Goal: Task Accomplishment & Management: Use online tool/utility

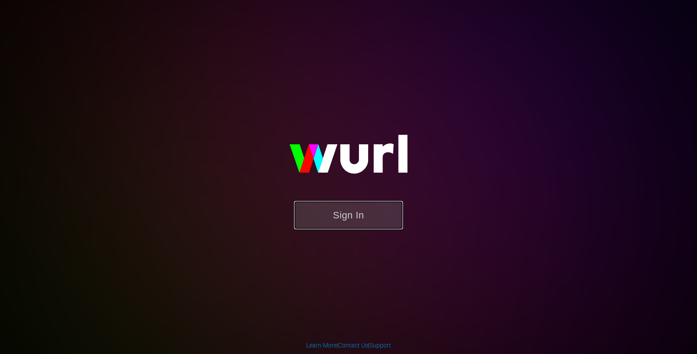
click at [338, 205] on button "Sign In" at bounding box center [348, 215] width 109 height 28
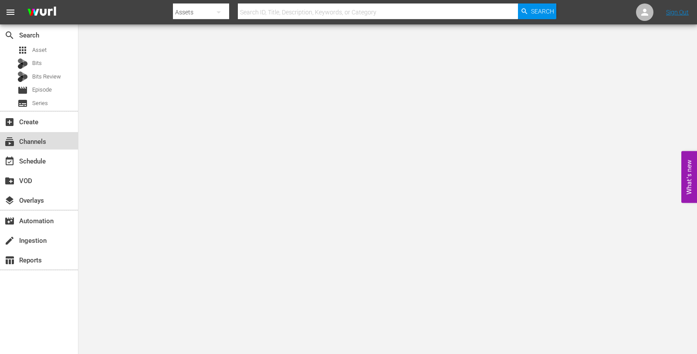
click at [32, 144] on div "subscriptions Channels" at bounding box center [24, 140] width 49 height 8
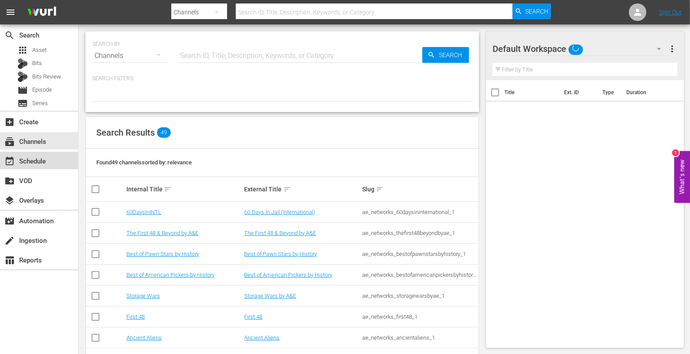
click at [47, 167] on div "event_available Schedule" at bounding box center [39, 160] width 78 height 17
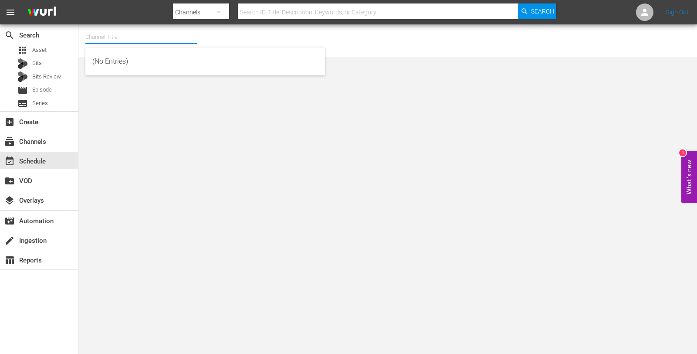
click at [109, 36] on input "text" at bounding box center [141, 37] width 112 height 21
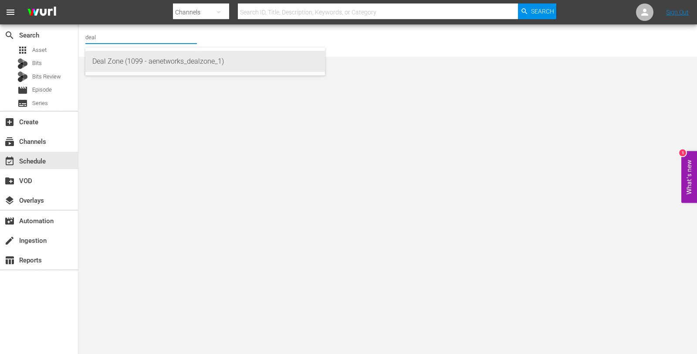
click at [134, 58] on div "Deal Zone (1099 - aenetworks_dealzone_1)" at bounding box center [205, 61] width 226 height 21
type input "Deal Zone (1099 - aenetworks_dealzone_1)"
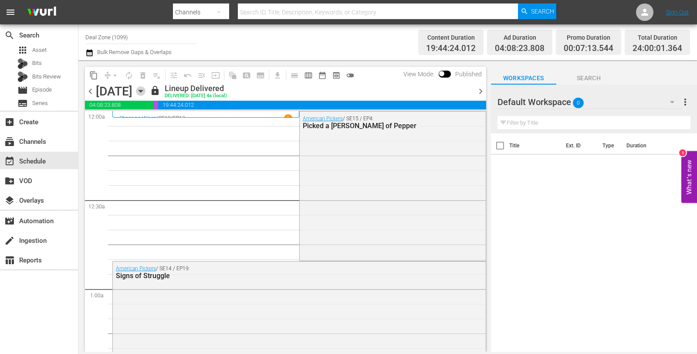
click at [145, 92] on icon "button" at bounding box center [141, 91] width 10 height 10
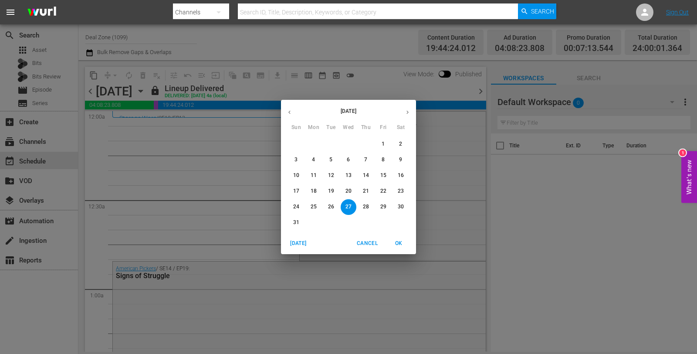
click at [408, 109] on icon "button" at bounding box center [407, 112] width 7 height 7
click at [311, 160] on span "8" at bounding box center [314, 159] width 16 height 7
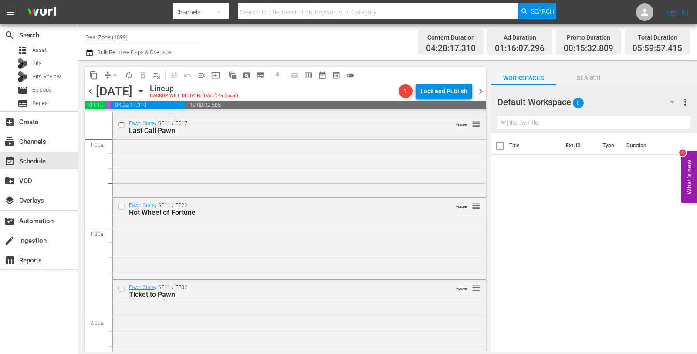
scroll to position [150, 0]
click at [306, 160] on div "Pawn Stars / SE11 / EP17: Last Call Pawn VARIANT reorder" at bounding box center [299, 156] width 373 height 79
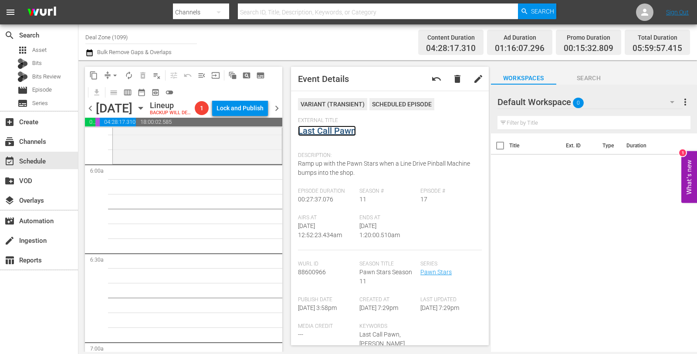
scroll to position [1029, 0]
click at [182, 160] on div "Pawn Stars / SE15 / EP5: E Equals MC Pawn VARIANT reorder" at bounding box center [197, 123] width 169 height 80
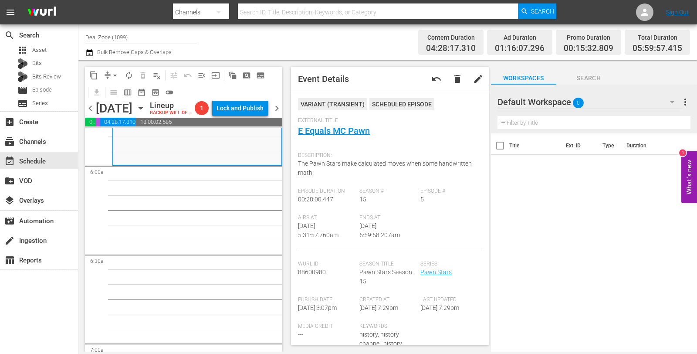
click at [116, 74] on span "arrow_drop_down" at bounding box center [115, 75] width 9 height 9
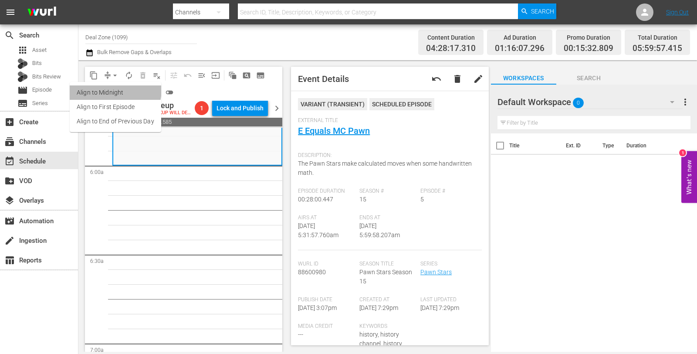
click at [107, 89] on li "Align to Midnight" at bounding box center [115, 92] width 91 height 14
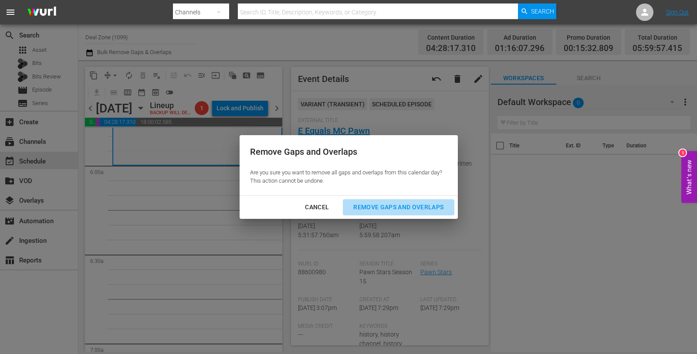
click at [425, 209] on div "Remove Gaps and Overlaps" at bounding box center [398, 207] width 104 height 11
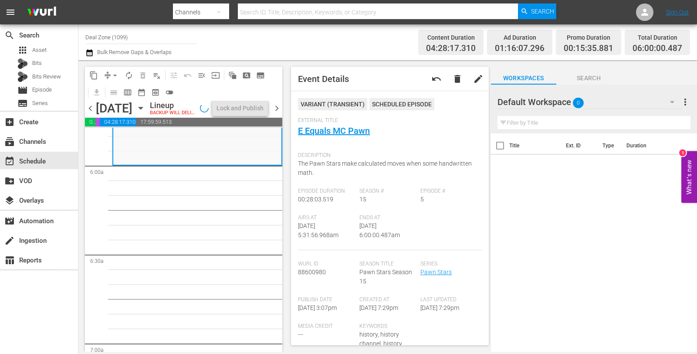
scroll to position [1043, 0]
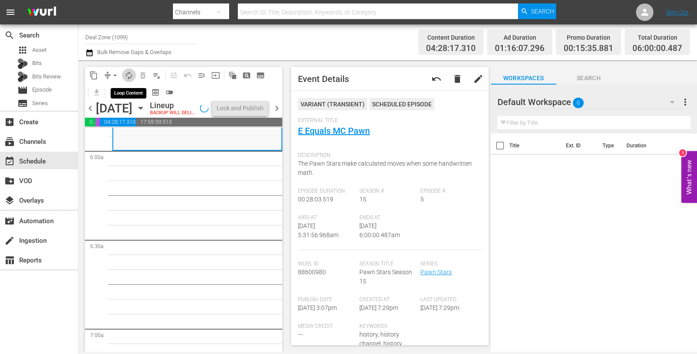
click at [129, 75] on span "autorenew_outlined" at bounding box center [129, 75] width 9 height 9
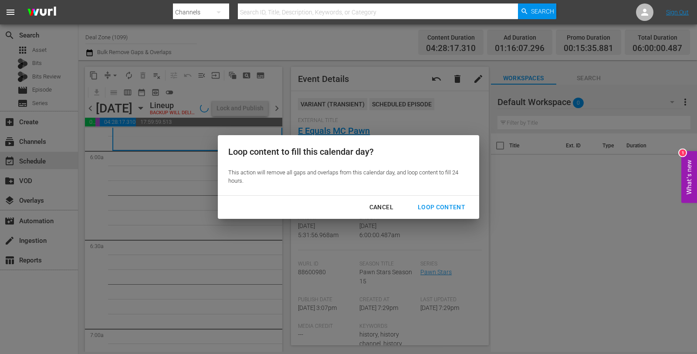
click at [446, 210] on div "Loop Content" at bounding box center [441, 207] width 61 height 11
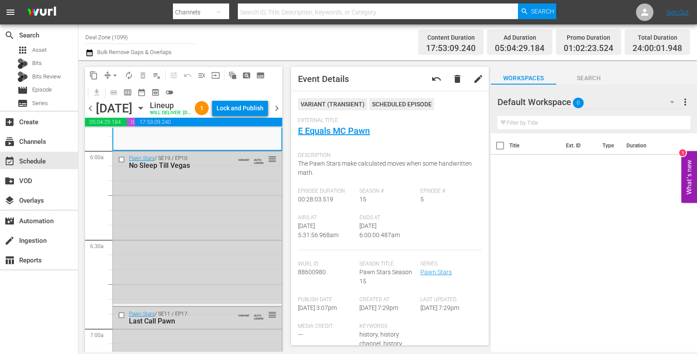
click at [250, 112] on div "Lock and Publish" at bounding box center [240, 108] width 47 height 16
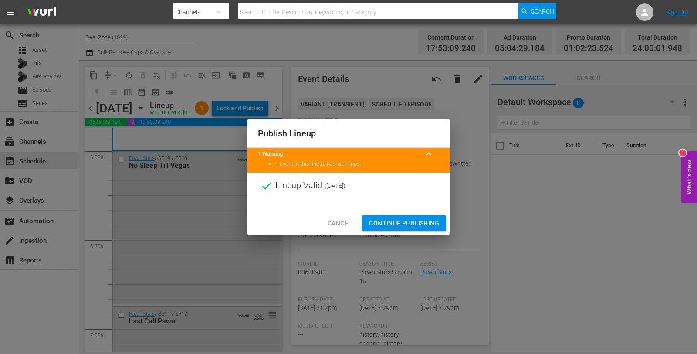
click at [403, 218] on span "Continue Publishing" at bounding box center [404, 223] width 70 height 11
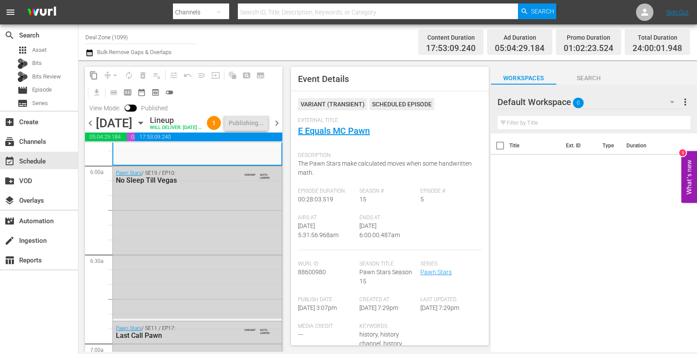
click at [277, 129] on span "chevron_right" at bounding box center [276, 123] width 11 height 11
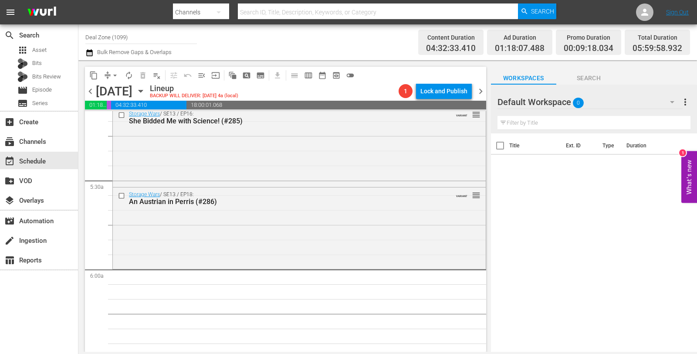
scroll to position [937, 0]
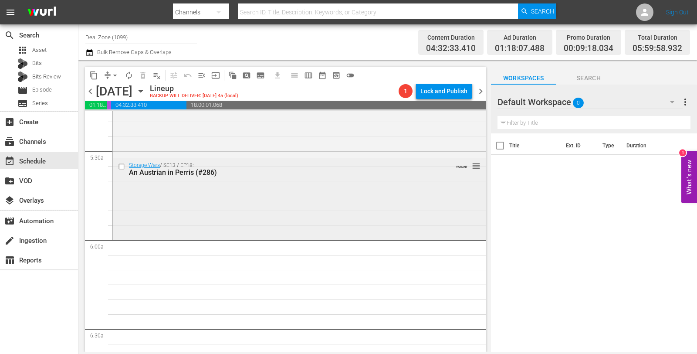
click at [246, 185] on div "Storage Wars / SE13 / EP18: An Austrian in Perris (#286) VARIANT reorder" at bounding box center [299, 197] width 373 height 79
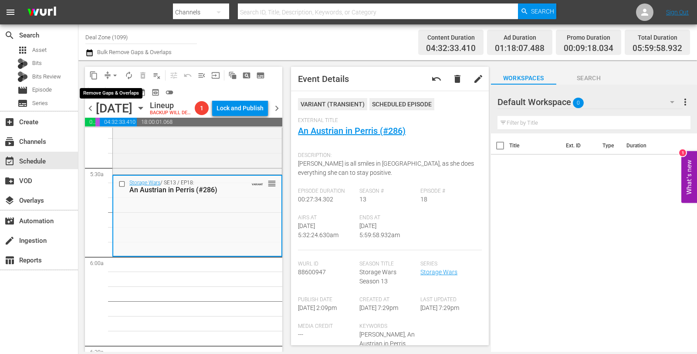
click at [120, 77] on button "arrow_drop_down" at bounding box center [115, 75] width 14 height 14
click at [122, 93] on li "Align to Midnight" at bounding box center [115, 92] width 72 height 14
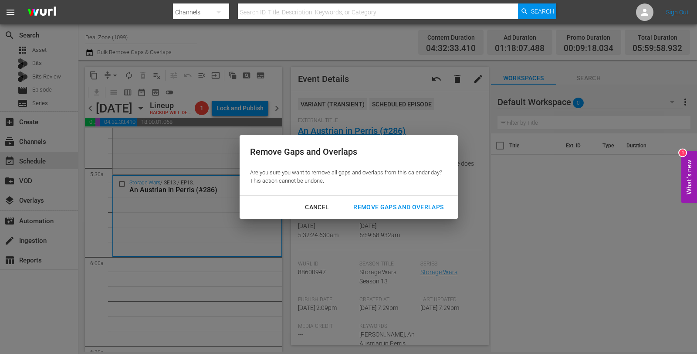
click at [368, 188] on div "Remove Gaps and Overlaps Are you sure you want to remove all gaps and overlaps …" at bounding box center [349, 165] width 218 height 60
click at [380, 211] on div "Remove Gaps and Overlaps" at bounding box center [398, 207] width 104 height 11
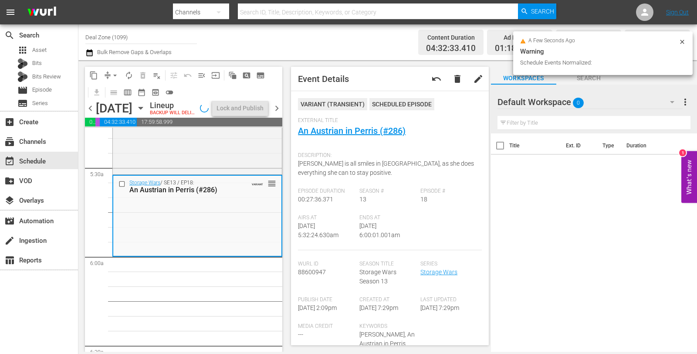
scroll to position [923, 0]
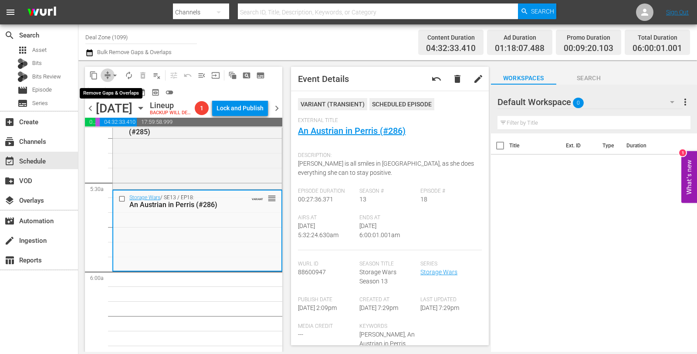
click at [105, 73] on span "compress" at bounding box center [107, 75] width 9 height 9
click at [111, 74] on span "arrow_drop_down" at bounding box center [115, 75] width 9 height 9
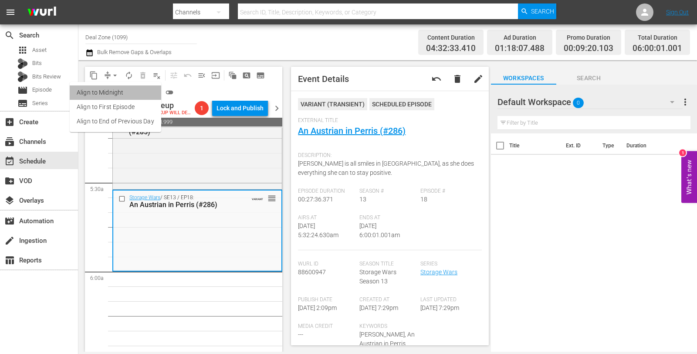
click at [115, 89] on li "Align to Midnight" at bounding box center [115, 92] width 91 height 14
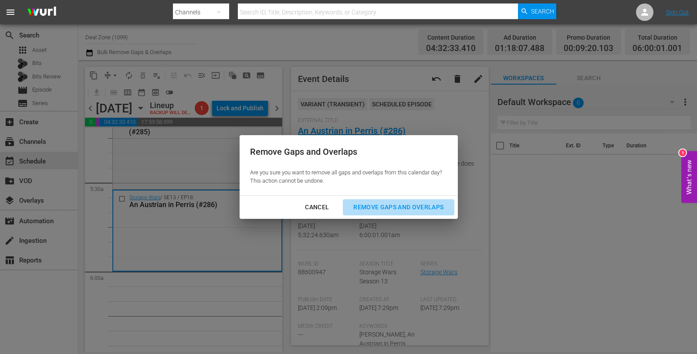
click at [372, 204] on div "Remove Gaps and Overlaps" at bounding box center [398, 207] width 104 height 11
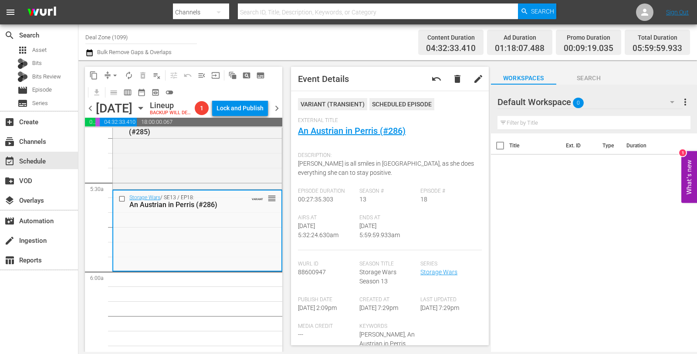
click at [116, 76] on span "arrow_drop_down" at bounding box center [115, 75] width 9 height 9
click at [116, 91] on li "Align to Midnight" at bounding box center [115, 92] width 91 height 14
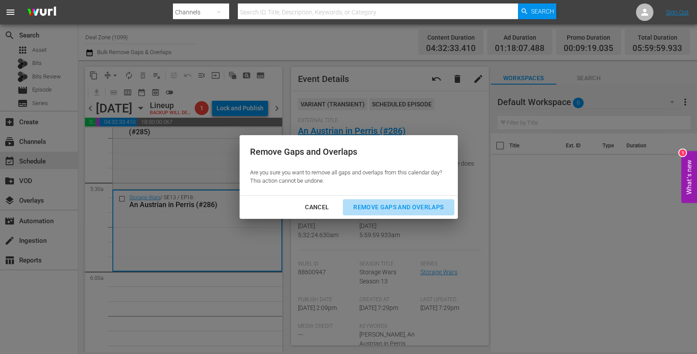
click at [402, 212] on div "Remove Gaps and Overlaps" at bounding box center [398, 207] width 104 height 11
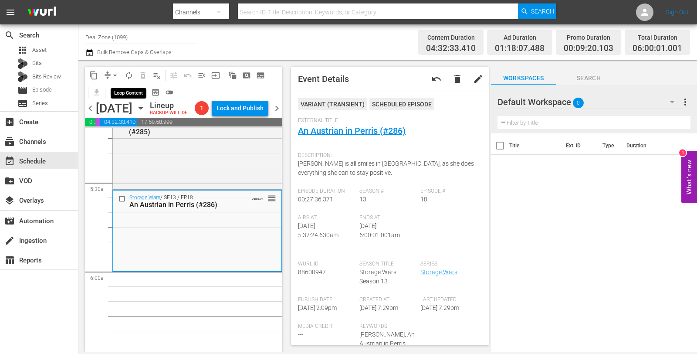
click at [127, 69] on button "autorenew_outlined" at bounding box center [129, 75] width 14 height 14
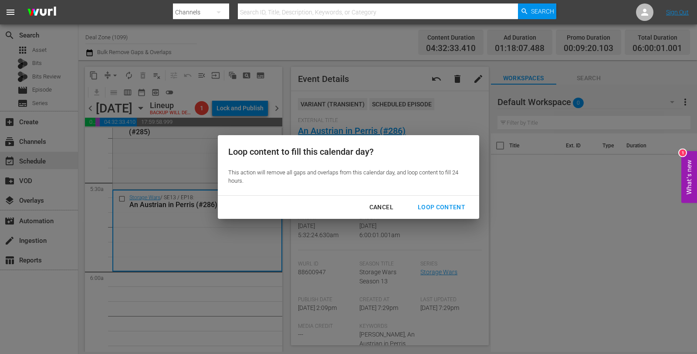
click at [453, 210] on div "Loop Content" at bounding box center [441, 207] width 61 height 11
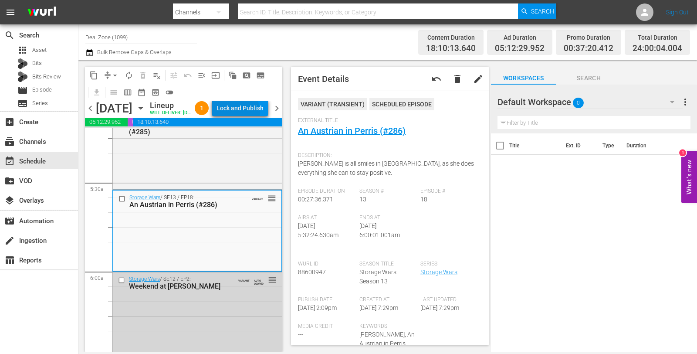
click at [257, 113] on div "Lock and Publish" at bounding box center [240, 108] width 47 height 16
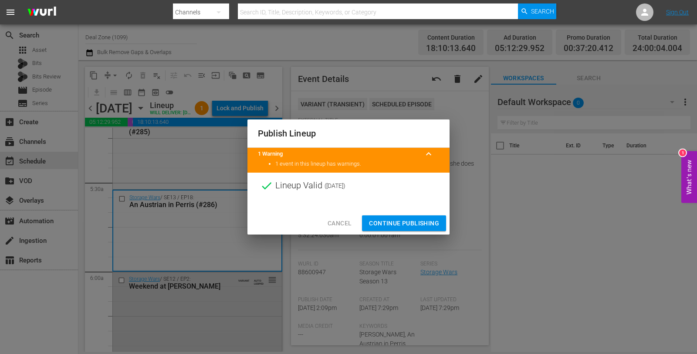
click at [420, 220] on span "Continue Publishing" at bounding box center [404, 223] width 70 height 11
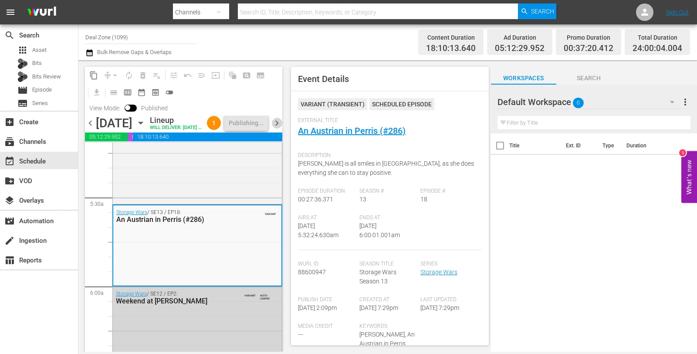
click at [278, 129] on span "chevron_right" at bounding box center [276, 123] width 11 height 11
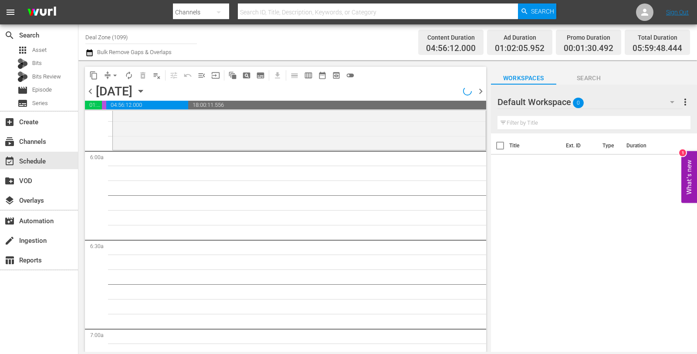
scroll to position [952, 0]
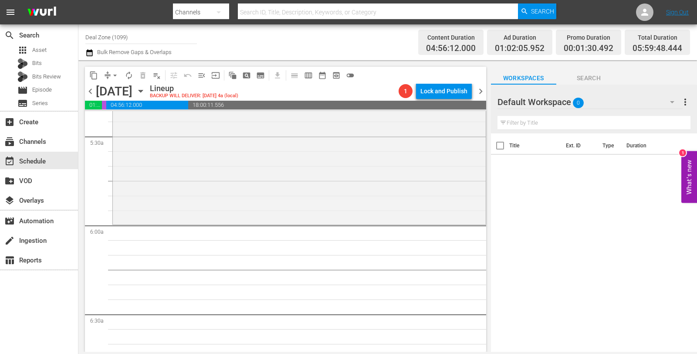
click at [278, 134] on div "American Pickers / SE15 / EP6: No Stoner Left Unturned reorder" at bounding box center [299, 147] width 373 height 150
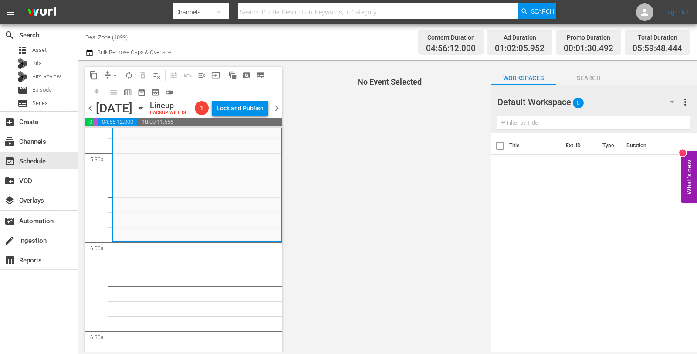
click at [602, 102] on div "Default Workspace 0" at bounding box center [589, 102] width 185 height 24
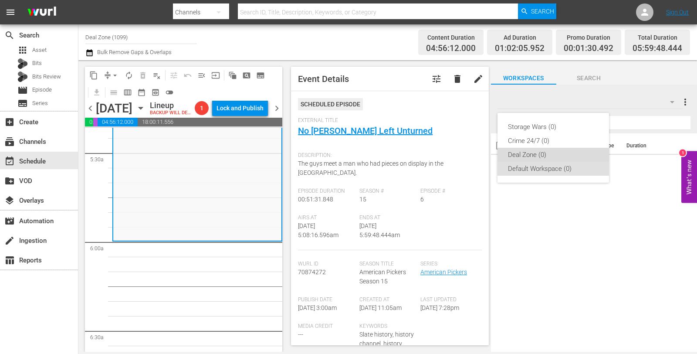
click at [537, 150] on div "Deal Zone (0)" at bounding box center [553, 155] width 91 height 14
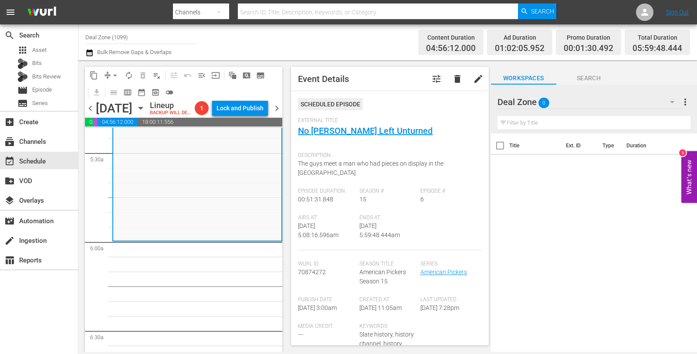
click at [116, 74] on span "arrow_drop_down" at bounding box center [115, 75] width 9 height 9
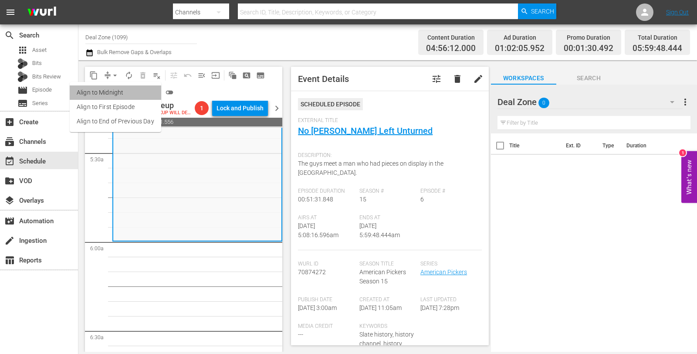
click at [117, 90] on li "Align to Midnight" at bounding box center [115, 92] width 91 height 14
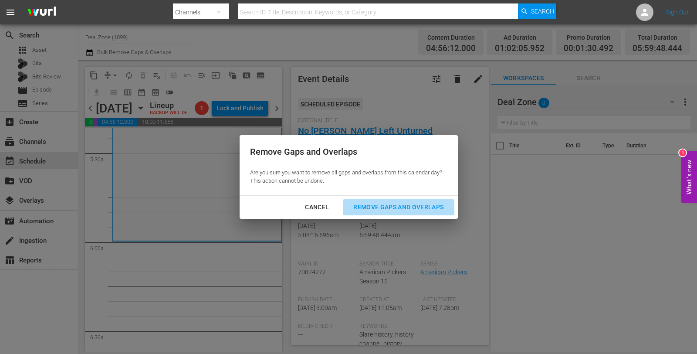
click at [399, 203] on div "Remove Gaps and Overlaps" at bounding box center [398, 207] width 104 height 11
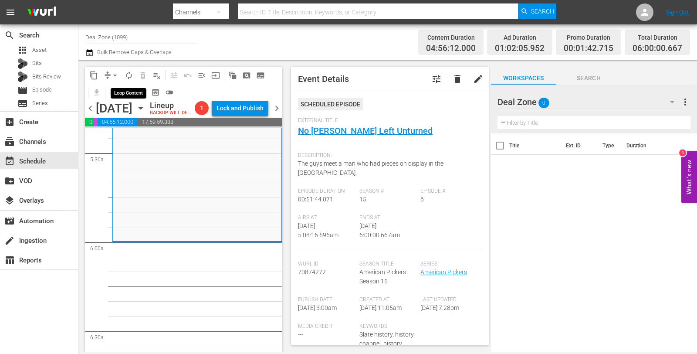
click at [129, 74] on span "autorenew_outlined" at bounding box center [129, 75] width 9 height 9
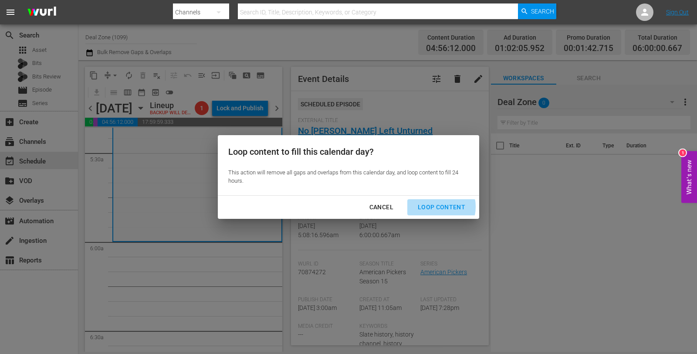
click at [433, 206] on div "Loop Content" at bounding box center [441, 207] width 61 height 11
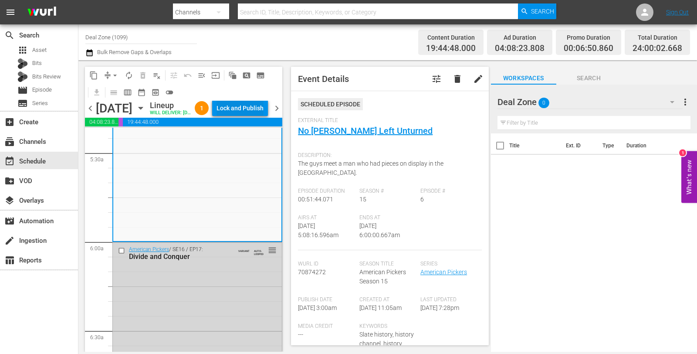
click at [240, 116] on div "Lock and Publish" at bounding box center [240, 108] width 47 height 16
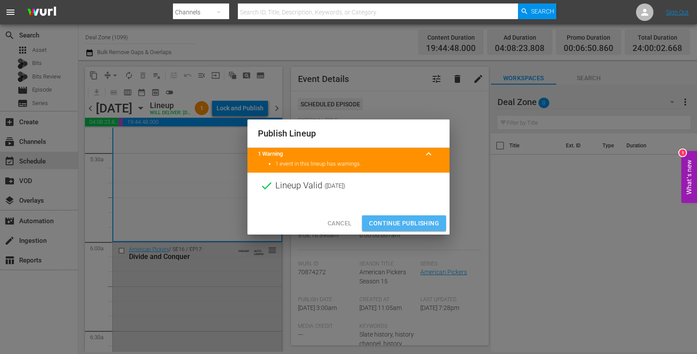
click at [415, 218] on span "Continue Publishing" at bounding box center [404, 223] width 70 height 11
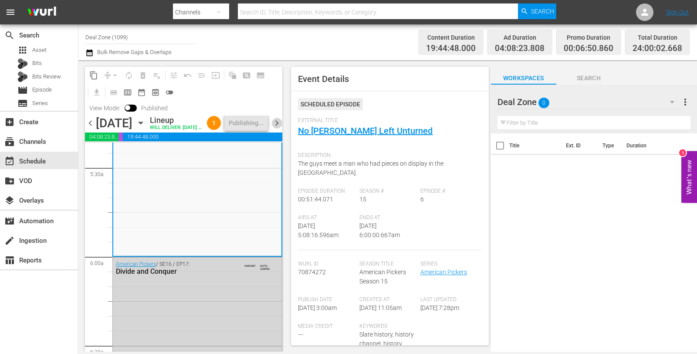
click at [277, 128] on span "chevron_right" at bounding box center [276, 123] width 11 height 11
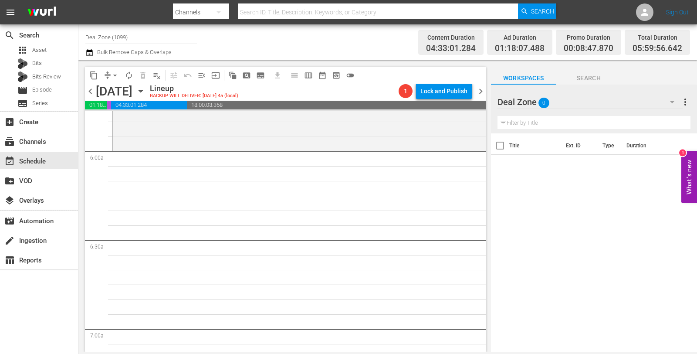
scroll to position [923, 0]
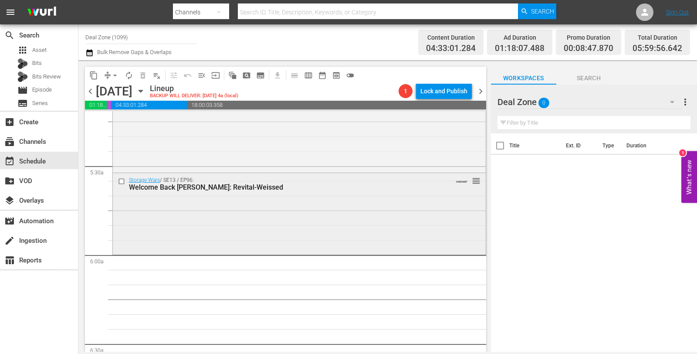
click at [284, 189] on div "Welcome Back Barry: Revital-Weissed" at bounding box center [283, 187] width 309 height 8
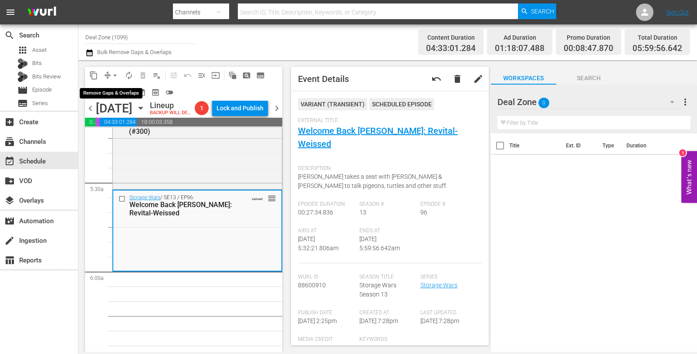
click at [114, 73] on span "arrow_drop_down" at bounding box center [115, 75] width 9 height 9
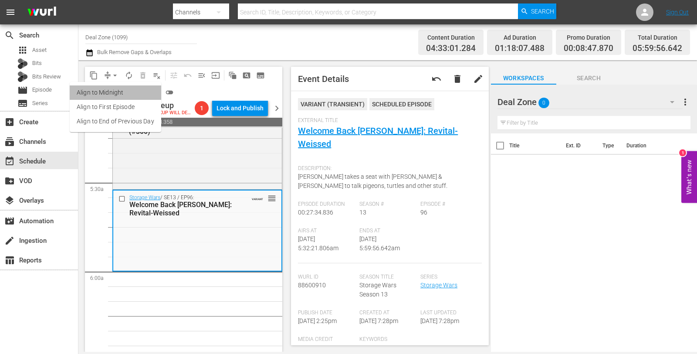
click at [118, 90] on li "Align to Midnight" at bounding box center [115, 92] width 91 height 14
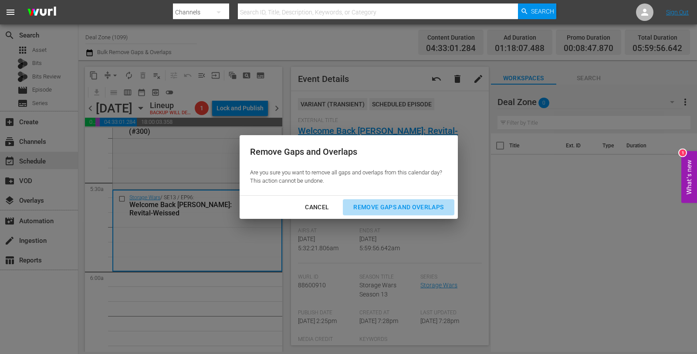
click at [363, 201] on button "Remove Gaps and Overlaps" at bounding box center [398, 207] width 111 height 16
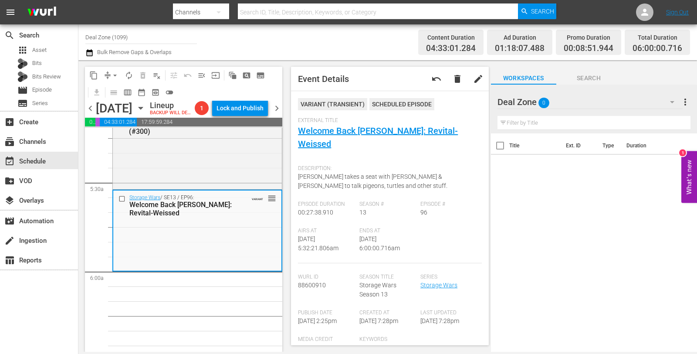
click at [126, 77] on span "autorenew_outlined" at bounding box center [129, 75] width 9 height 9
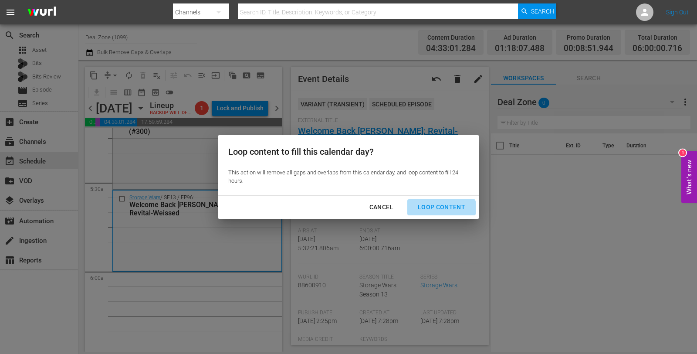
click at [433, 214] on button "Loop Content" at bounding box center [441, 207] width 68 height 16
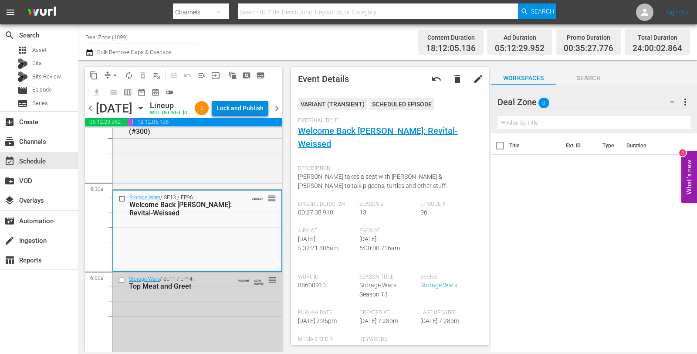
click at [253, 111] on div "Lock and Publish" at bounding box center [240, 108] width 47 height 16
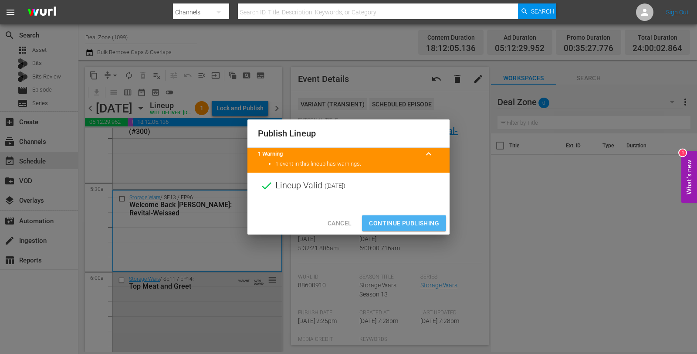
click at [397, 224] on span "Continue Publishing" at bounding box center [404, 223] width 70 height 11
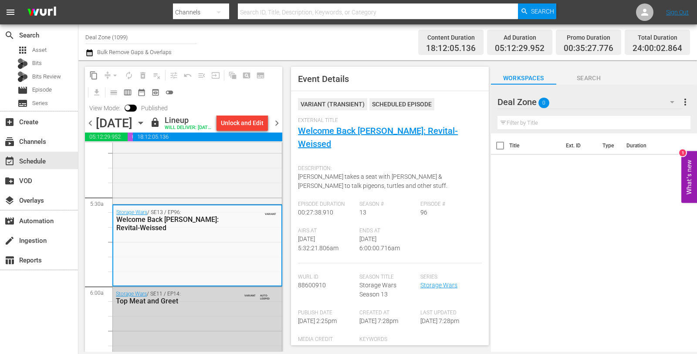
click at [283, 134] on div "content_copy compress arrow_drop_down autorenew_outlined delete_forever_outline…" at bounding box center [181, 205] width 206 height 291
click at [277, 129] on span "chevron_right" at bounding box center [276, 123] width 11 height 11
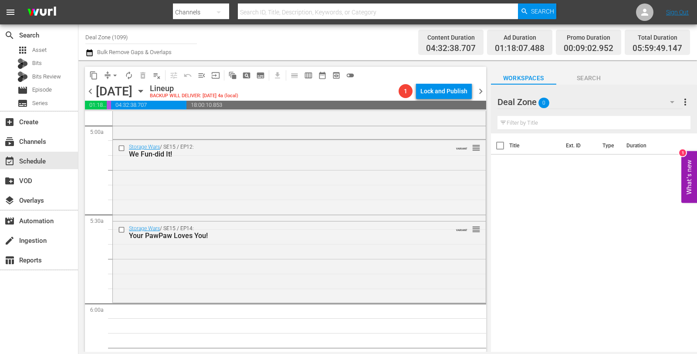
scroll to position [874, 0]
click at [213, 270] on div "Storage Wars / SE15 / EP14: Your PawPaw Loves You! VARIANT reorder" at bounding box center [299, 261] width 373 height 79
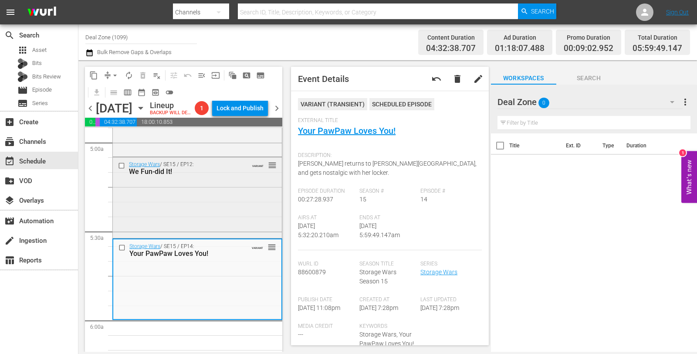
click at [207, 210] on div "Storage Wars / SE15 / EP12: We Fun-did It! VARIANT reorder" at bounding box center [197, 196] width 169 height 79
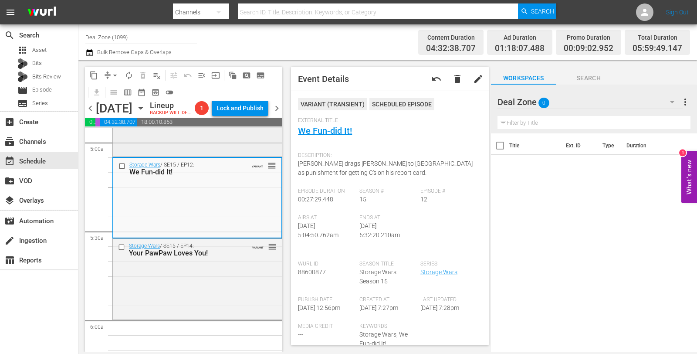
click at [223, 155] on div "Storage Wars / SE15 / EP9: The Way of the Gam Gam VARIANT reorder" at bounding box center [197, 115] width 169 height 78
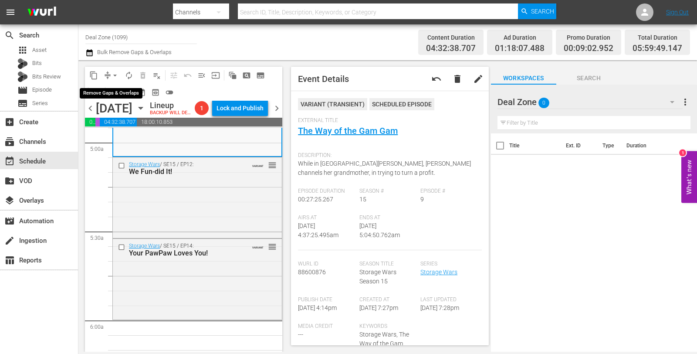
click at [111, 69] on button "arrow_drop_down" at bounding box center [115, 75] width 14 height 14
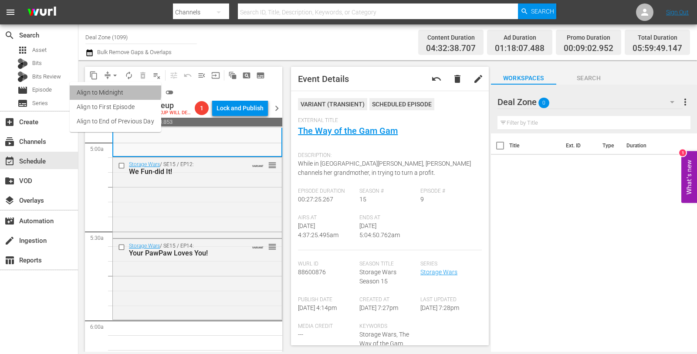
click at [111, 90] on li "Align to Midnight" at bounding box center [115, 92] width 91 height 14
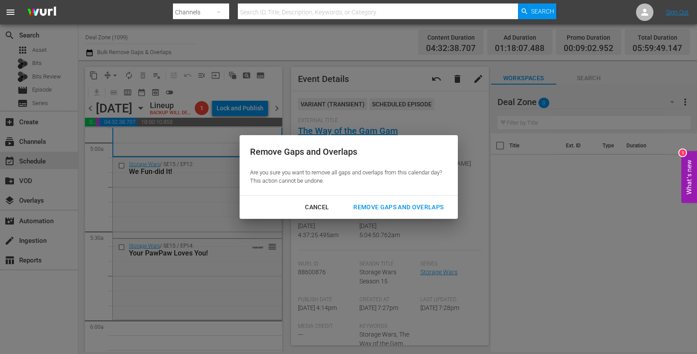
click at [430, 206] on div "Remove Gaps and Overlaps" at bounding box center [398, 207] width 104 height 11
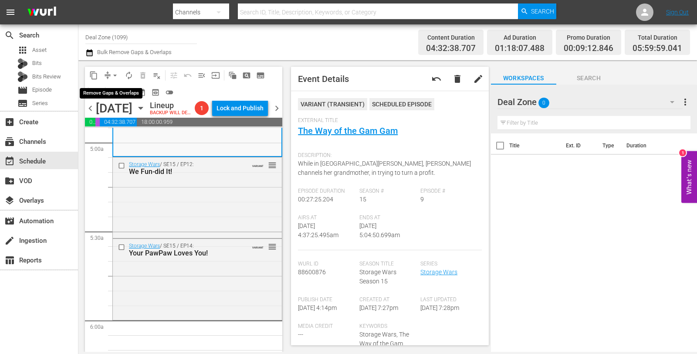
click at [115, 80] on button "arrow_drop_down" at bounding box center [115, 75] width 14 height 14
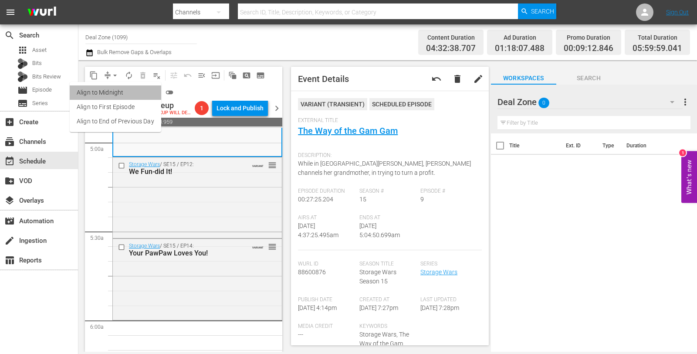
click at [116, 92] on li "Align to Midnight" at bounding box center [115, 92] width 91 height 14
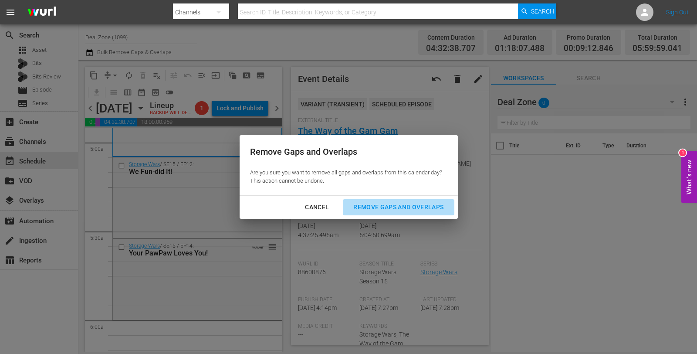
click at [386, 208] on div "Remove Gaps and Overlaps" at bounding box center [398, 207] width 104 height 11
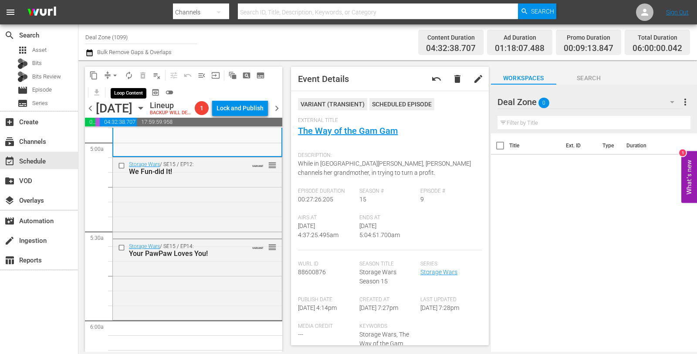
click at [129, 73] on span "autorenew_outlined" at bounding box center [129, 75] width 9 height 9
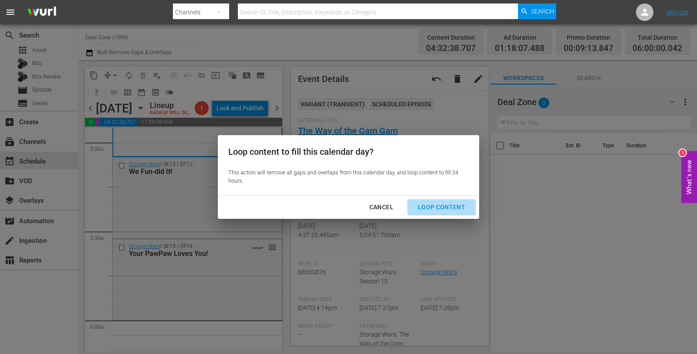
click at [450, 205] on div "Loop Content" at bounding box center [441, 207] width 61 height 11
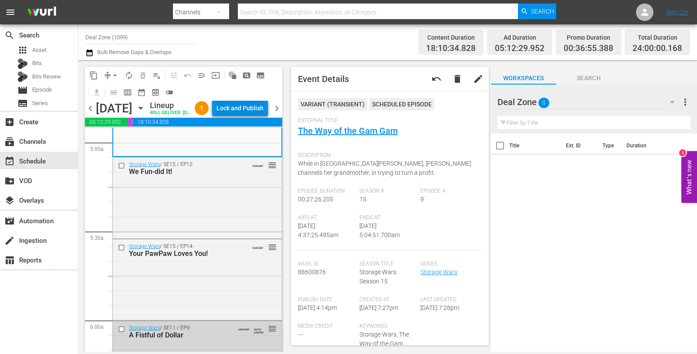
click at [254, 112] on div "Lock and Publish" at bounding box center [240, 108] width 47 height 16
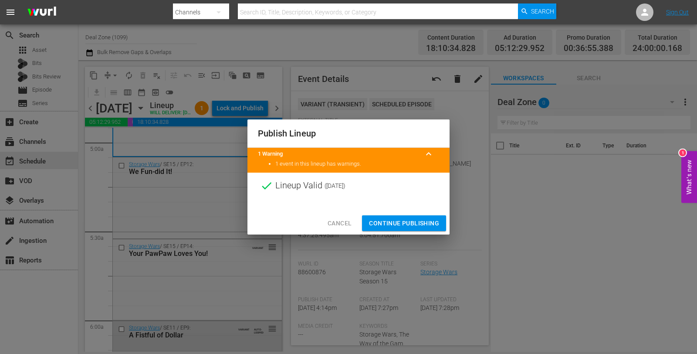
click at [409, 218] on span "Continue Publishing" at bounding box center [404, 223] width 70 height 11
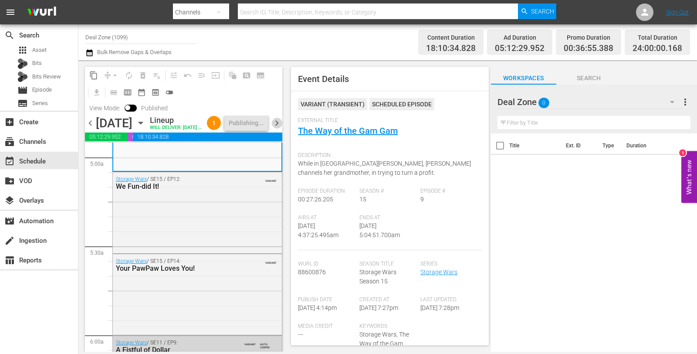
click at [277, 129] on span "chevron_right" at bounding box center [276, 123] width 11 height 11
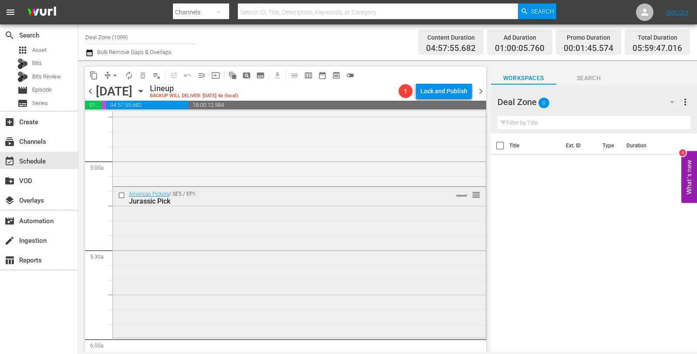
scroll to position [838, 0]
click at [268, 247] on div "American Pickers / SE5 / EP1: Jurassic Pick VARIANT reorder" at bounding box center [299, 261] width 373 height 149
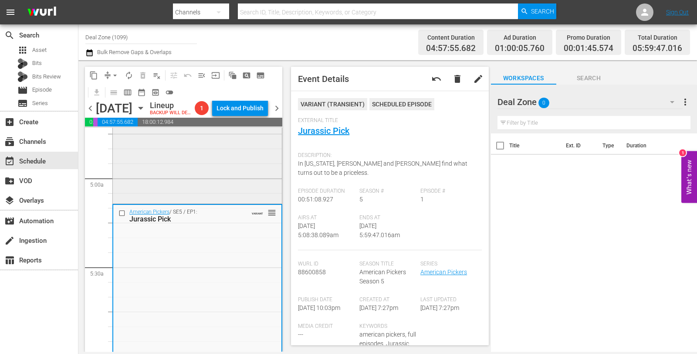
click at [238, 166] on div "American Pickers / SE20 / EP19: Freaky Florida VARIANT reorder" at bounding box center [197, 126] width 169 height 151
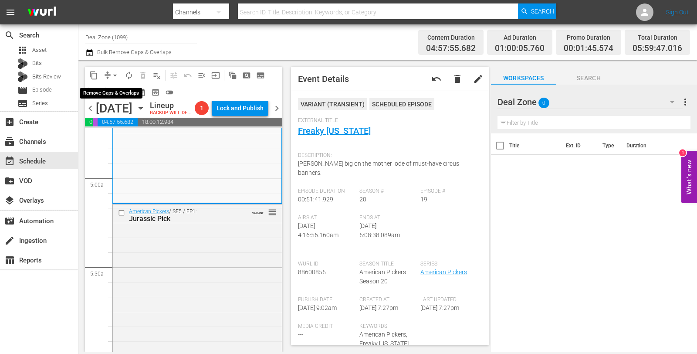
click at [115, 74] on span "arrow_drop_down" at bounding box center [115, 75] width 9 height 9
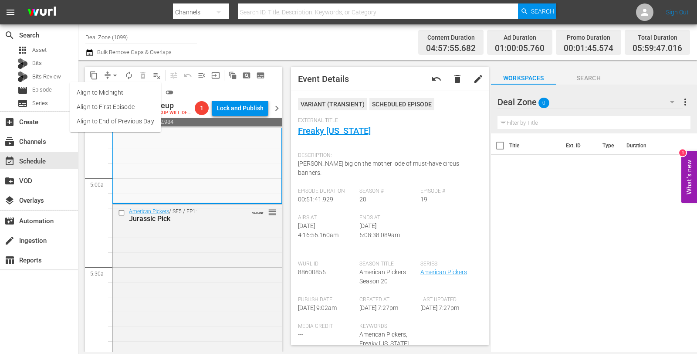
click at [115, 91] on li "Align to Midnight" at bounding box center [115, 92] width 91 height 14
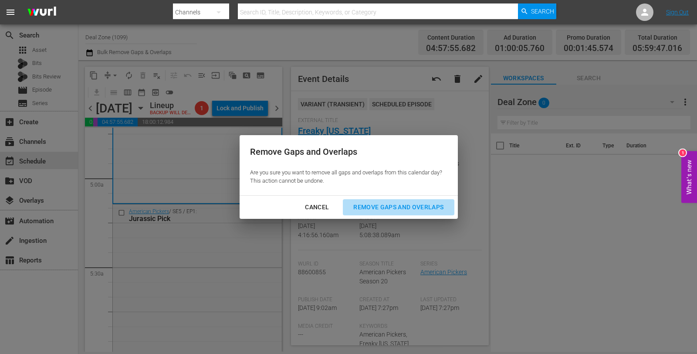
click at [422, 210] on div "Remove Gaps and Overlaps" at bounding box center [398, 207] width 104 height 11
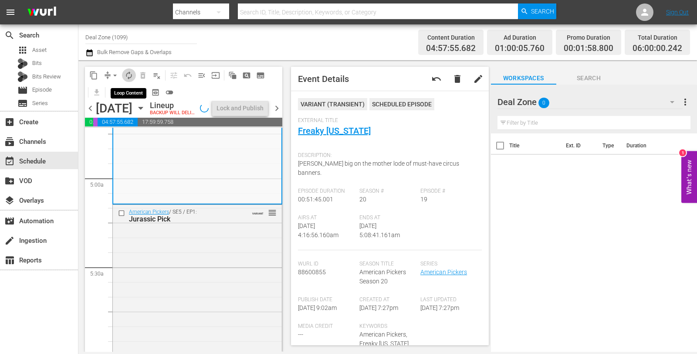
click at [128, 74] on span "autorenew_outlined" at bounding box center [129, 75] width 9 height 9
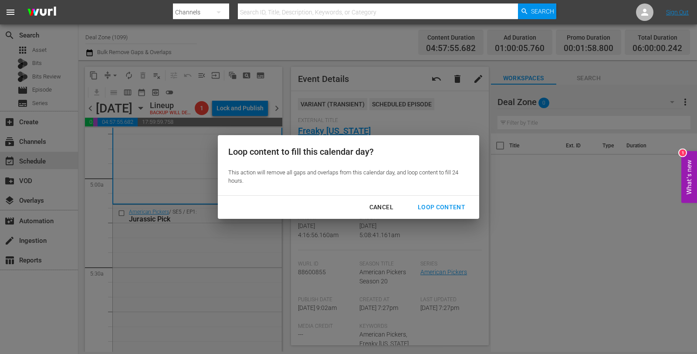
click at [460, 206] on div "Loop Content" at bounding box center [441, 207] width 61 height 11
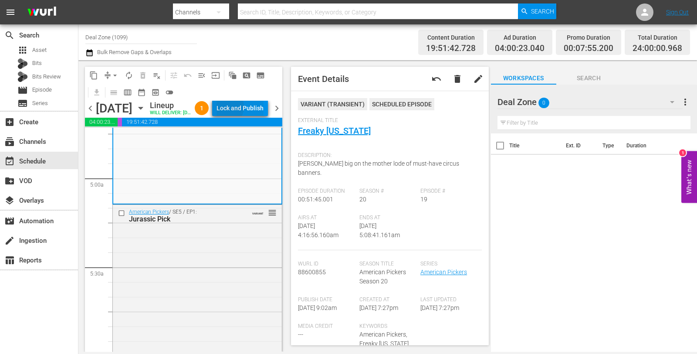
click at [245, 108] on div "Lock and Publish" at bounding box center [240, 108] width 47 height 16
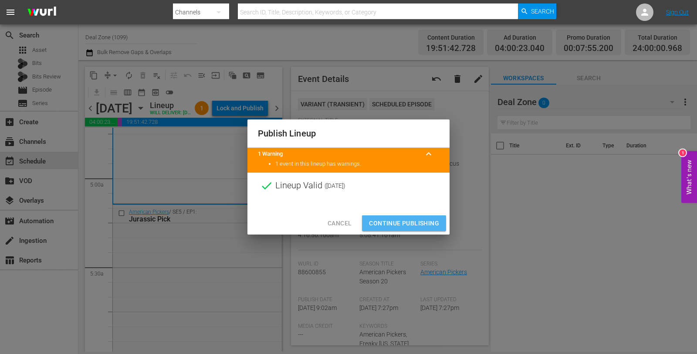
click at [403, 223] on span "Continue Publishing" at bounding box center [404, 223] width 70 height 11
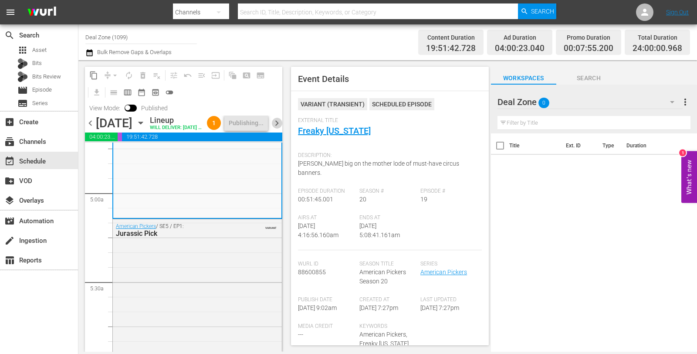
click at [278, 129] on span "chevron_right" at bounding box center [276, 123] width 11 height 11
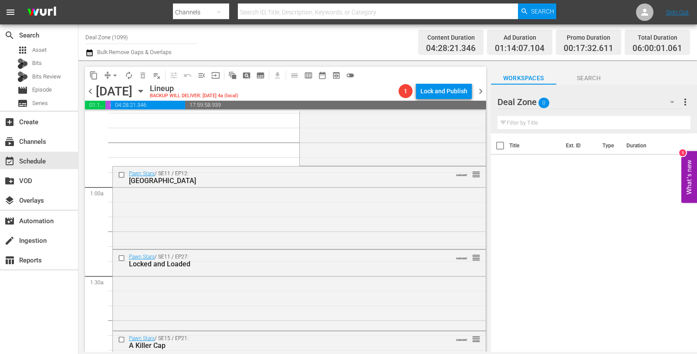
scroll to position [105, 0]
click at [355, 112] on div "Pawn Stars / SE19 / EP12: The Prince of Pawn VARIANT reorder" at bounding box center [393, 84] width 186 height 154
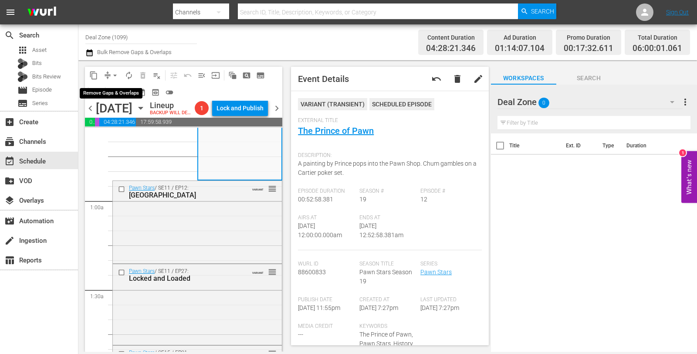
click at [106, 71] on span "compress" at bounding box center [107, 75] width 9 height 9
click at [111, 73] on span "arrow_drop_down" at bounding box center [115, 75] width 9 height 9
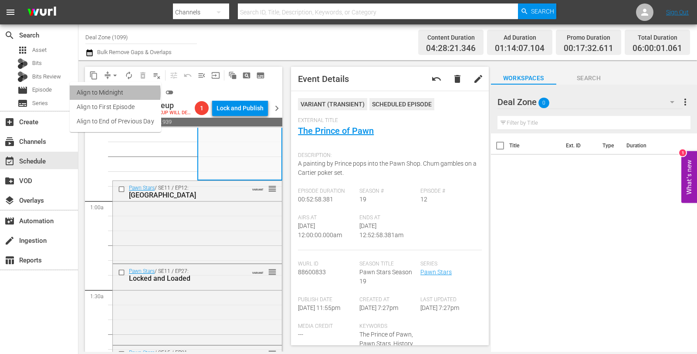
click at [112, 93] on li "Align to Midnight" at bounding box center [115, 92] width 91 height 14
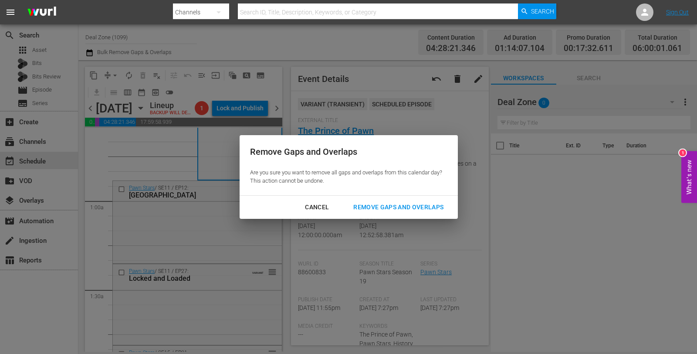
click at [393, 210] on div "Remove Gaps and Overlaps" at bounding box center [398, 207] width 104 height 11
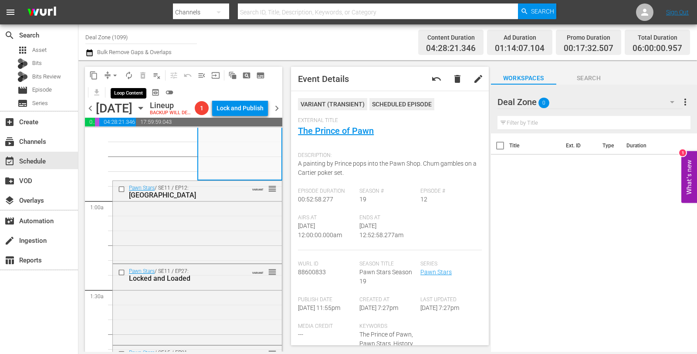
click at [130, 73] on span "autorenew_outlined" at bounding box center [129, 75] width 9 height 9
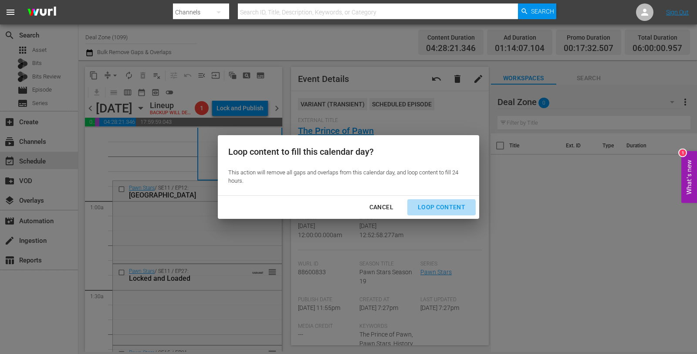
click at [442, 212] on button "Loop Content" at bounding box center [441, 207] width 68 height 16
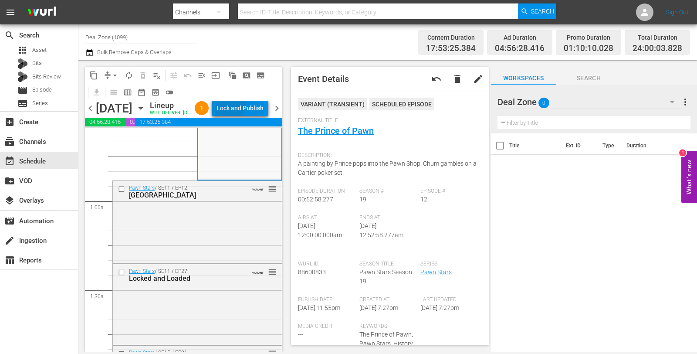
click at [248, 106] on div "Lock and Publish" at bounding box center [240, 108] width 47 height 16
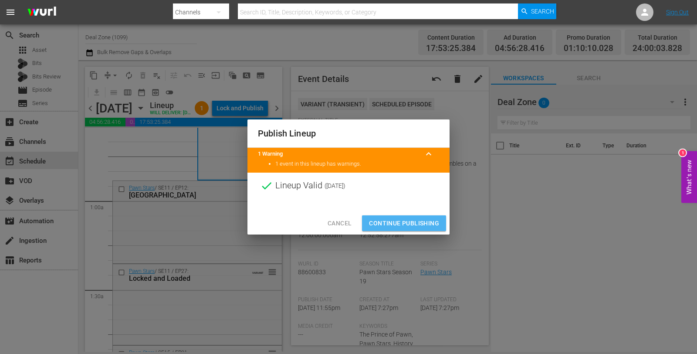
click at [399, 216] on button "Continue Publishing" at bounding box center [404, 223] width 84 height 16
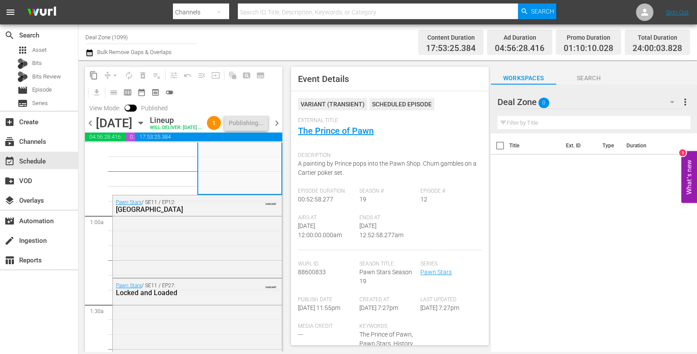
click at [105, 35] on input "Deal Zone (1099)" at bounding box center [141, 37] width 112 height 21
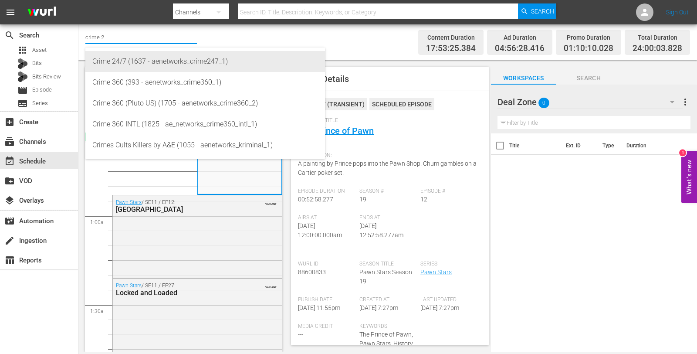
click at [131, 66] on div "Crime 24/7 (1637 - aenetworks_crime247_1)" at bounding box center [205, 61] width 226 height 21
type input "Crime 24/7 (1637 - aenetworks_crime247_1)"
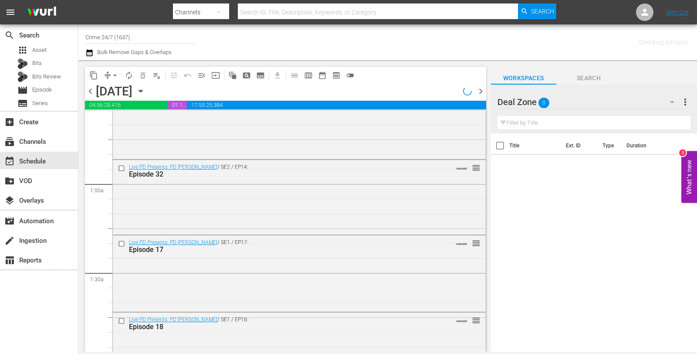
scroll to position [119, 0]
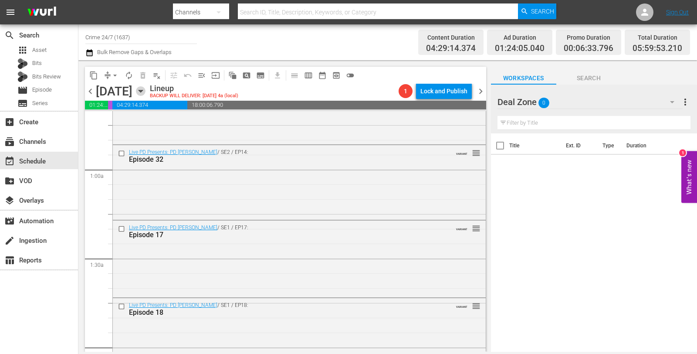
click at [145, 94] on icon "button" at bounding box center [141, 91] width 10 height 10
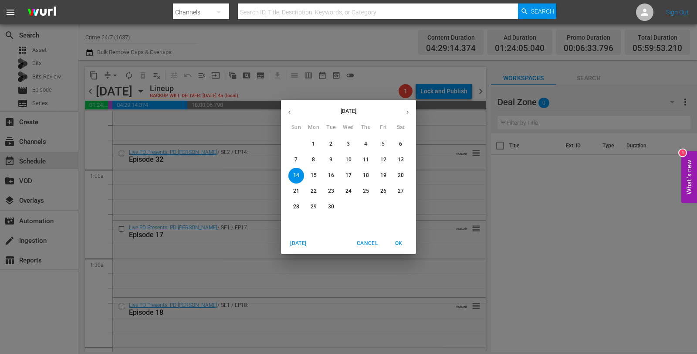
click at [315, 157] on p "8" at bounding box center [313, 159] width 3 height 7
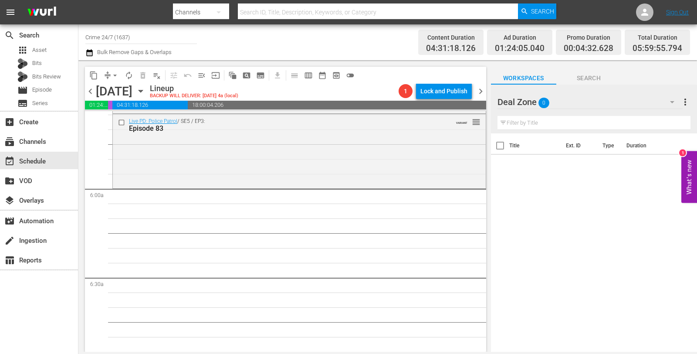
scroll to position [989, 0]
click at [248, 156] on div "Live PD: Police Patrol / SE5 / EP3: Episode 83 VARIANT reorder" at bounding box center [299, 150] width 373 height 72
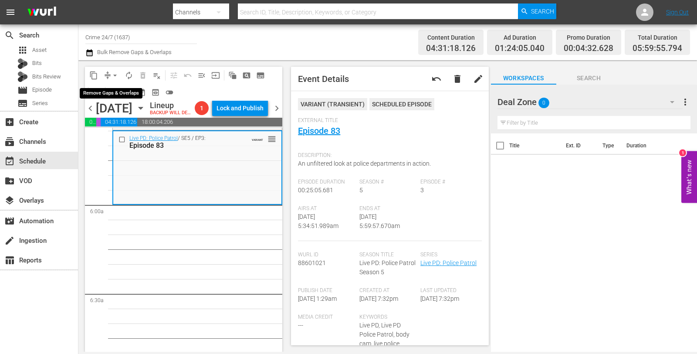
click at [117, 75] on span "arrow_drop_down" at bounding box center [115, 75] width 9 height 9
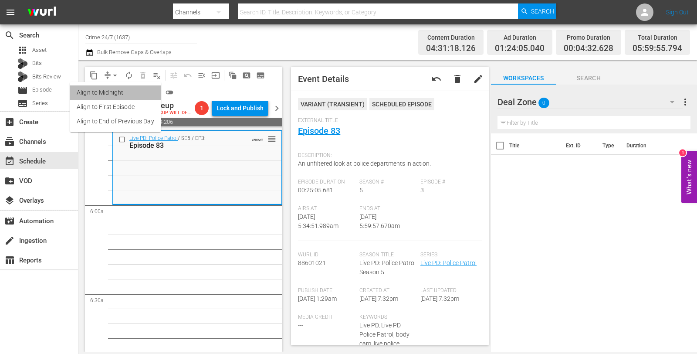
click at [125, 91] on li "Align to Midnight" at bounding box center [115, 92] width 91 height 14
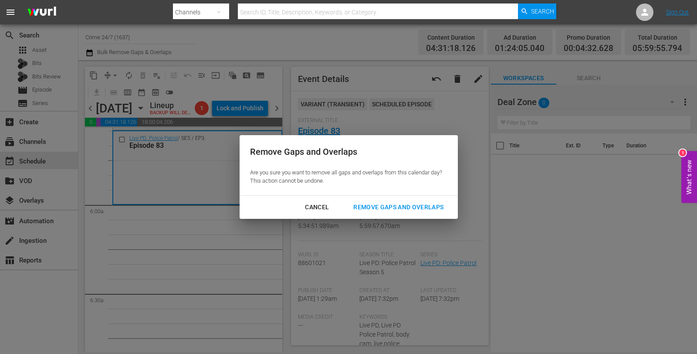
click at [410, 210] on div "Remove Gaps and Overlaps" at bounding box center [398, 207] width 104 height 11
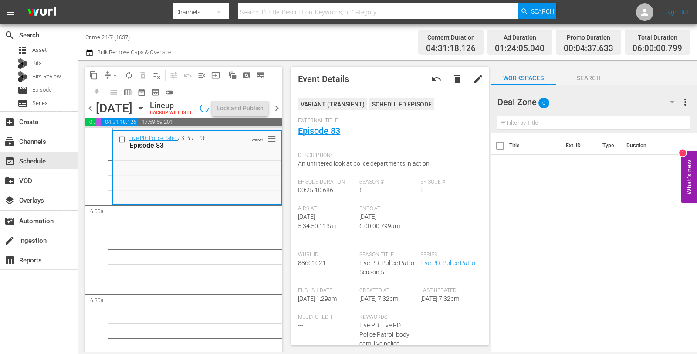
click at [130, 74] on span "autorenew_outlined" at bounding box center [129, 75] width 9 height 9
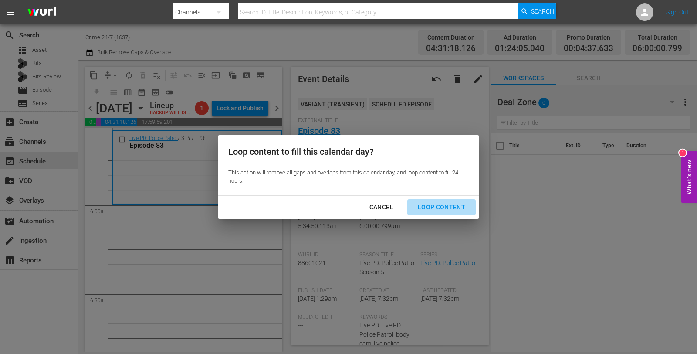
click at [461, 210] on div "Loop Content" at bounding box center [441, 207] width 61 height 11
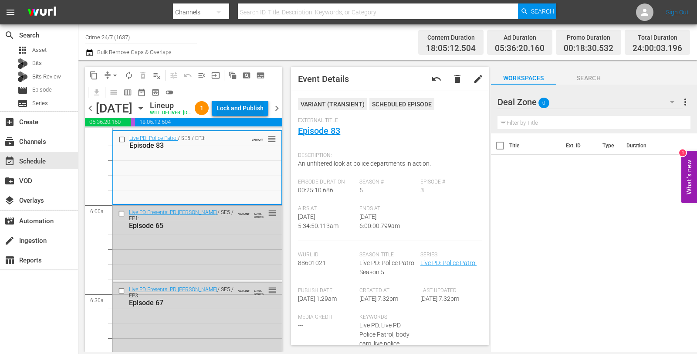
click at [244, 116] on div "Lock and Publish" at bounding box center [240, 108] width 47 height 16
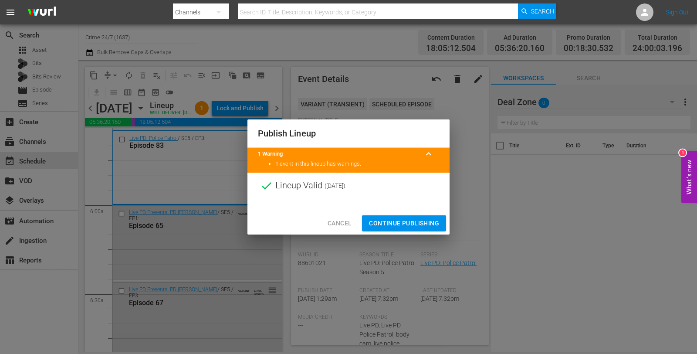
click at [404, 221] on span "Continue Publishing" at bounding box center [404, 223] width 70 height 11
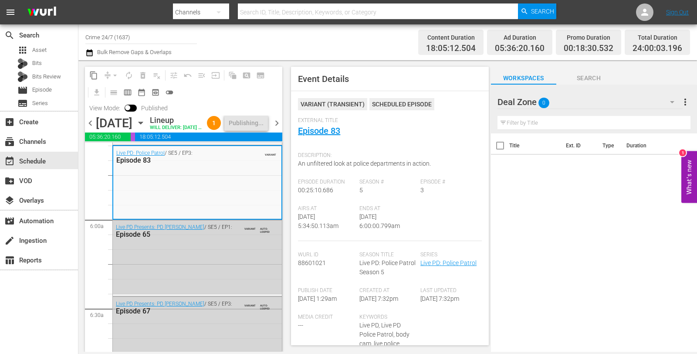
click at [277, 129] on span "chevron_right" at bounding box center [276, 123] width 11 height 11
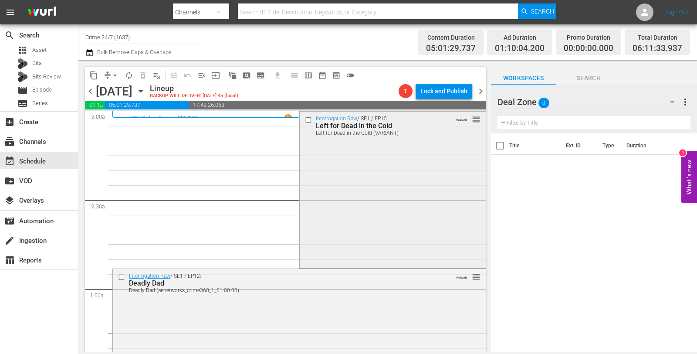
click at [334, 160] on div "Interrogation Raw / SE1 / EP15: Left for Dead in the Cold Left for Dead in the …" at bounding box center [393, 189] width 186 height 155
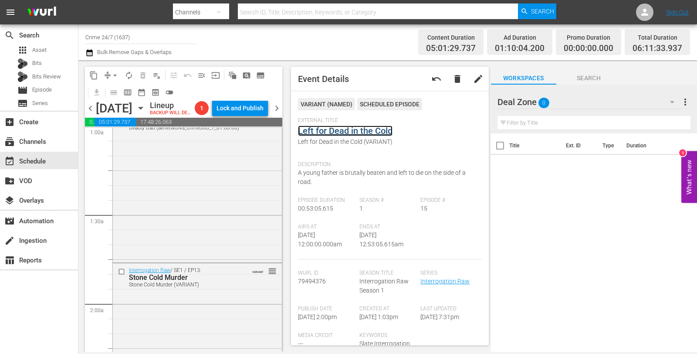
scroll to position [180, 0]
click at [231, 200] on div "Interrogation Raw / SE1 / EP12: Deadly Dad Deadly Dad (aenetworks_crime360_1_01…" at bounding box center [197, 183] width 169 height 155
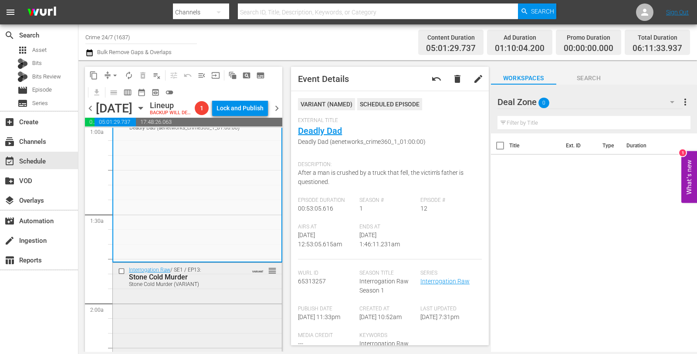
click at [237, 290] on div "Interrogation Raw / SE1 / EP13: Stone Cold Murder Stone Cold Murder (VARIANT) V…" at bounding box center [197, 276] width 169 height 27
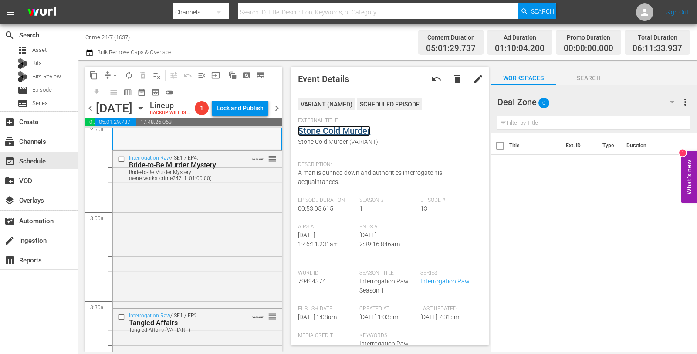
scroll to position [450, 0]
click at [187, 263] on div "Interrogation Raw / SE1 / EP4: Bride-to-Be Murder Mystery Bride-to-Be Murder My…" at bounding box center [197, 227] width 169 height 155
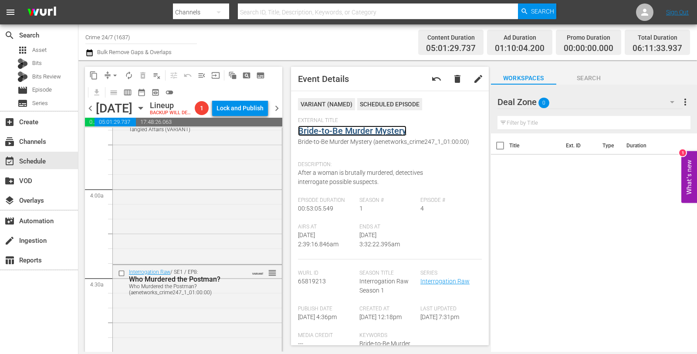
scroll to position [652, 0]
click at [240, 187] on div "Interrogation Raw / SE1 / EP2: Tangled Affairs Tangled Affairs (VARIANT) VARIAN…" at bounding box center [197, 183] width 169 height 155
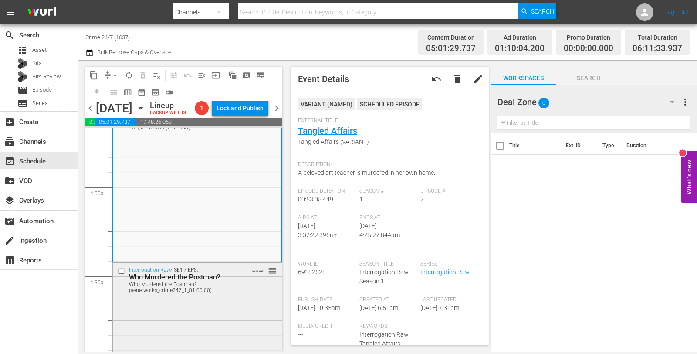
click at [199, 319] on div "Interrogation Raw / SE1 / EP8: Who Murdered the Postman? Who Murdered the Postm…" at bounding box center [197, 340] width 169 height 154
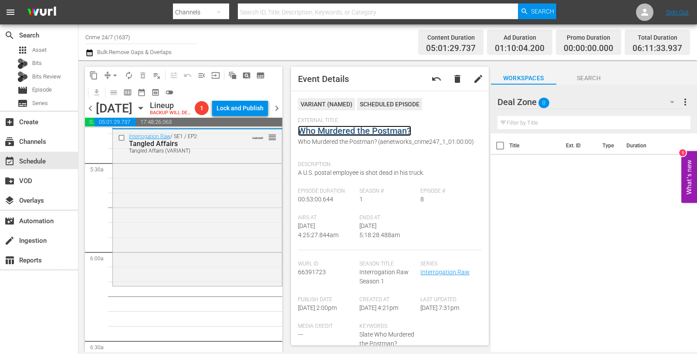
scroll to position [947, 0]
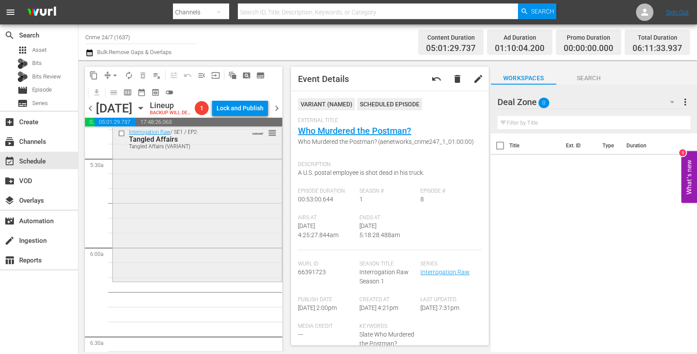
click at [213, 217] on div "Interrogation Raw / SE1 / EP2: Tangled Affairs Tangled Affairs (VARIANT) VARIAN…" at bounding box center [197, 202] width 169 height 155
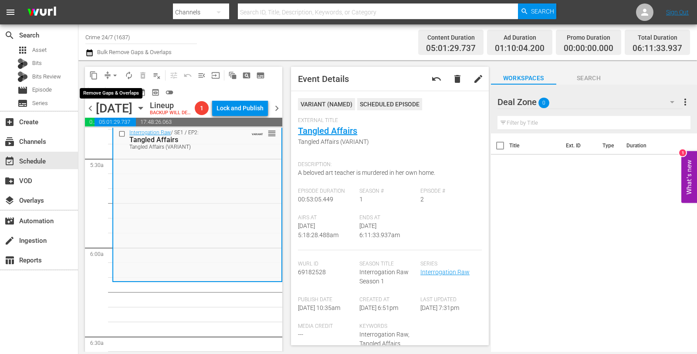
click at [115, 73] on span "arrow_drop_down" at bounding box center [115, 75] width 9 height 9
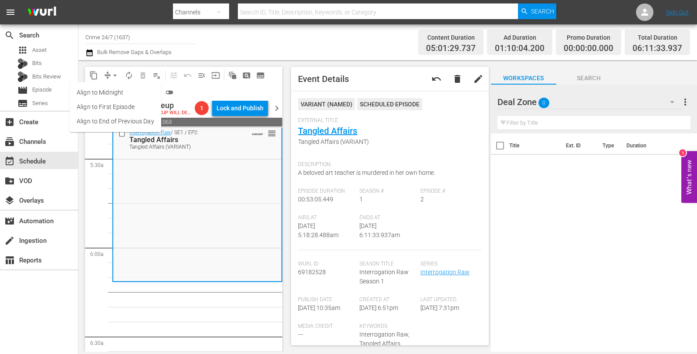
click at [112, 85] on ul "Align to Midnight Align to First Episode Align to End of Previous Day" at bounding box center [115, 107] width 91 height 50
click at [109, 89] on li "Align to Midnight" at bounding box center [115, 92] width 91 height 14
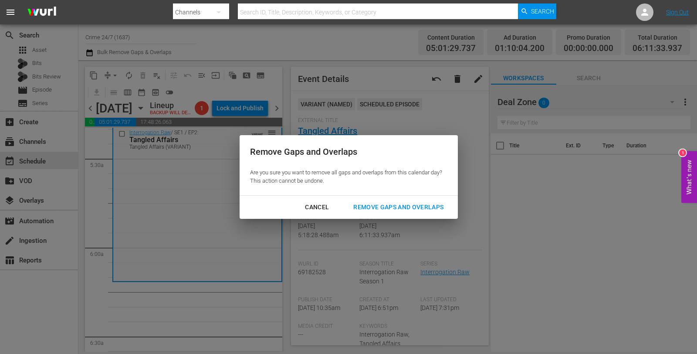
click at [357, 205] on div "Remove Gaps and Overlaps" at bounding box center [398, 207] width 104 height 11
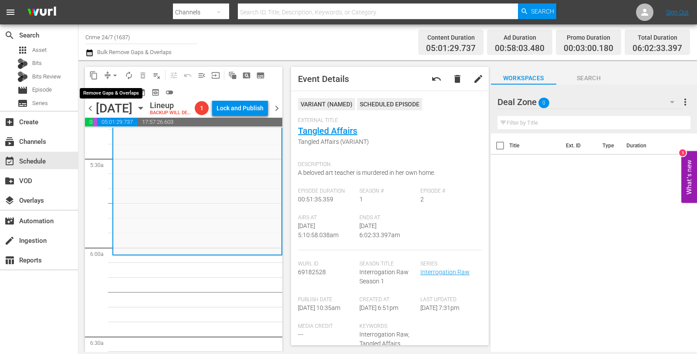
click at [116, 73] on span "arrow_drop_down" at bounding box center [115, 75] width 9 height 9
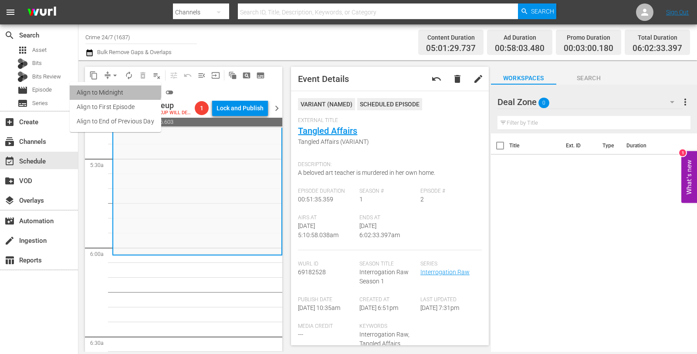
click at [108, 87] on li "Align to Midnight" at bounding box center [115, 92] width 91 height 14
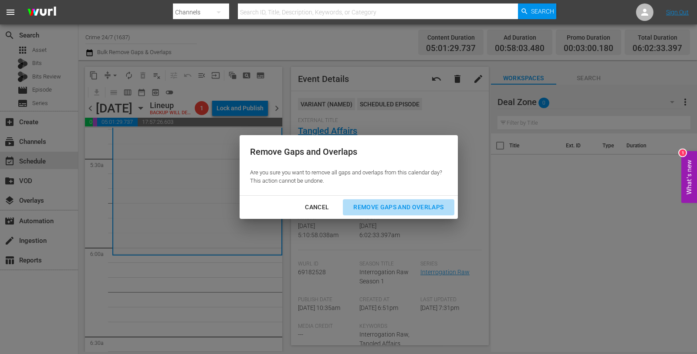
click at [392, 206] on div "Remove Gaps and Overlaps" at bounding box center [398, 207] width 104 height 11
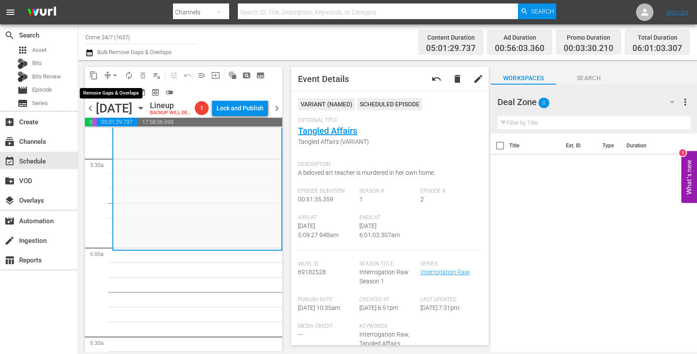
click at [115, 74] on span "arrow_drop_down" at bounding box center [115, 75] width 9 height 9
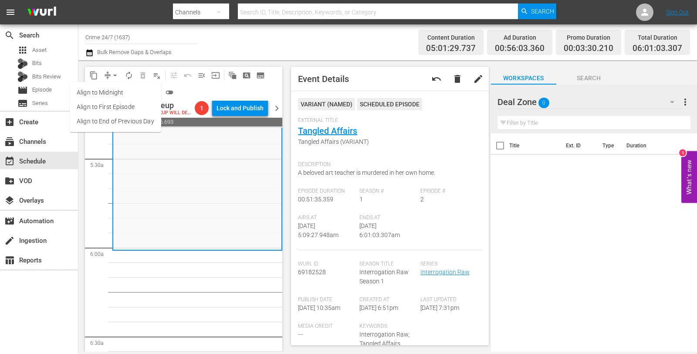
click at [117, 95] on li "Align to Midnight" at bounding box center [115, 92] width 91 height 14
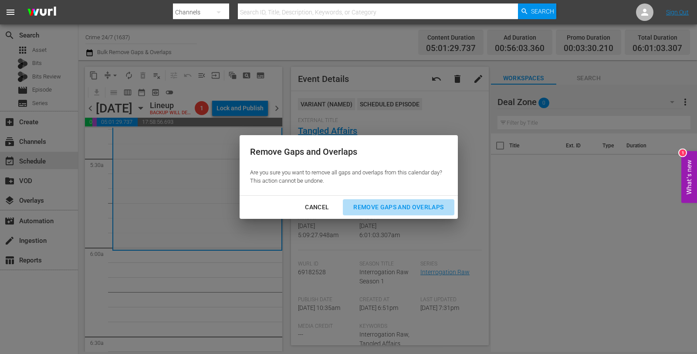
click at [409, 213] on button "Remove Gaps and Overlaps" at bounding box center [398, 207] width 111 height 16
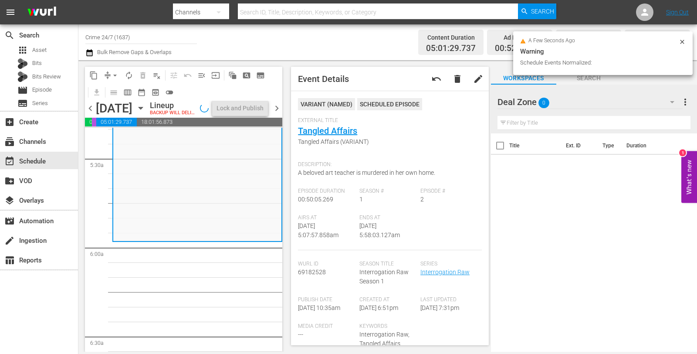
scroll to position [932, 0]
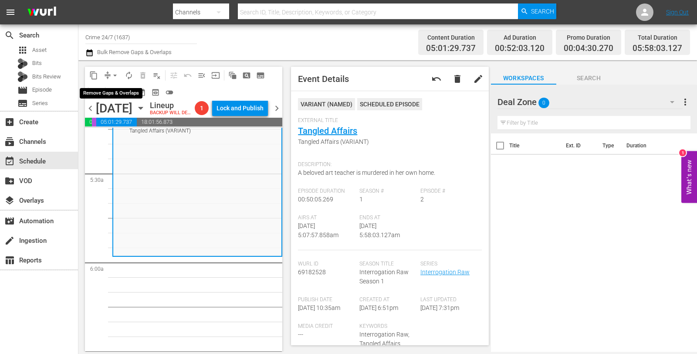
click at [112, 75] on span "arrow_drop_down" at bounding box center [115, 75] width 9 height 9
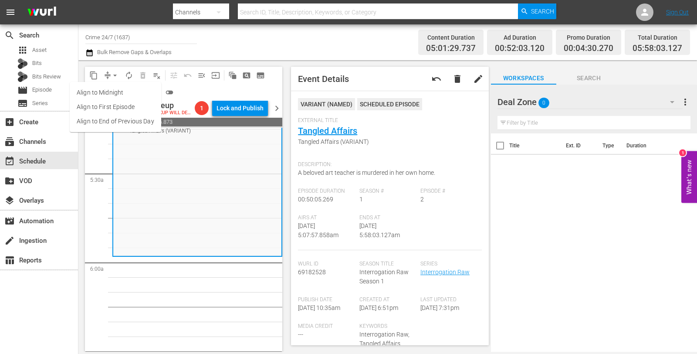
click at [117, 90] on li "Align to Midnight" at bounding box center [115, 92] width 91 height 14
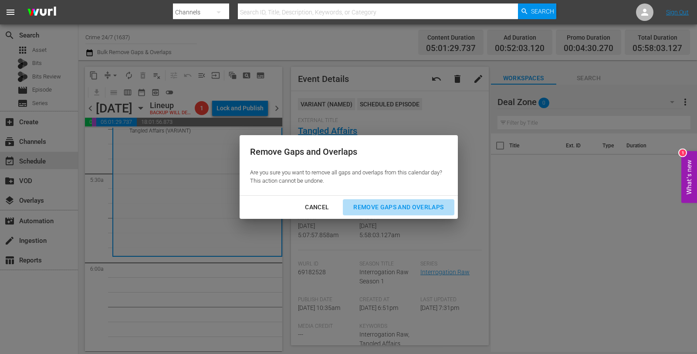
click at [379, 211] on div "Remove Gaps and Overlaps" at bounding box center [398, 207] width 104 height 11
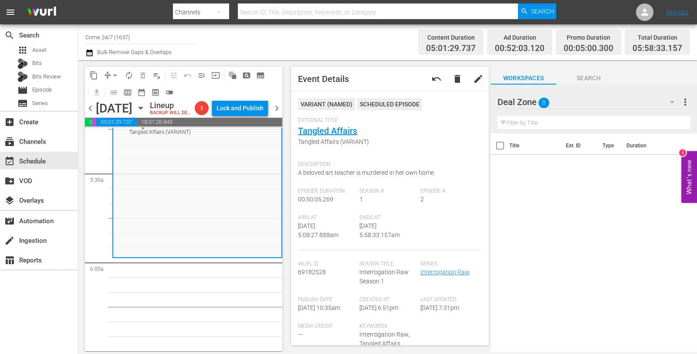
click at [118, 69] on button "arrow_drop_down" at bounding box center [115, 75] width 14 height 14
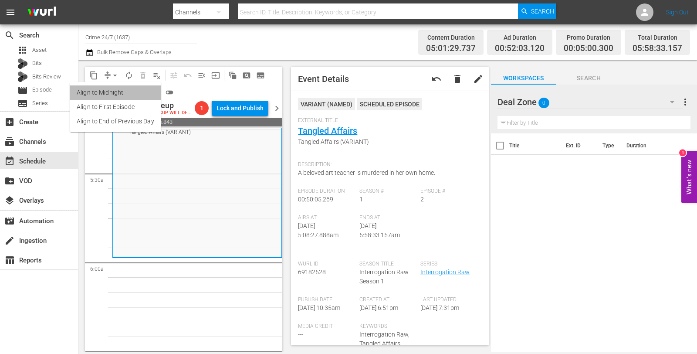
click at [122, 90] on li "Align to Midnight" at bounding box center [115, 92] width 91 height 14
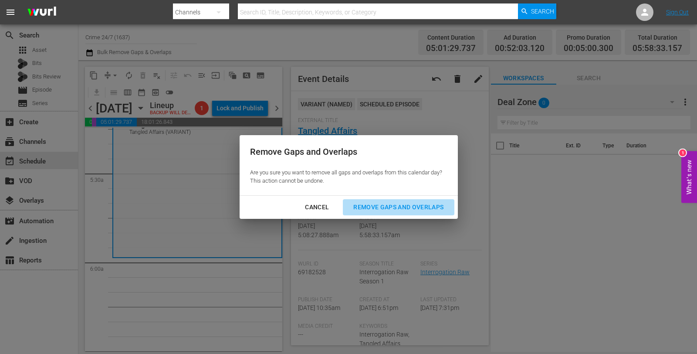
click at [430, 213] on button "Remove Gaps and Overlaps" at bounding box center [398, 207] width 111 height 16
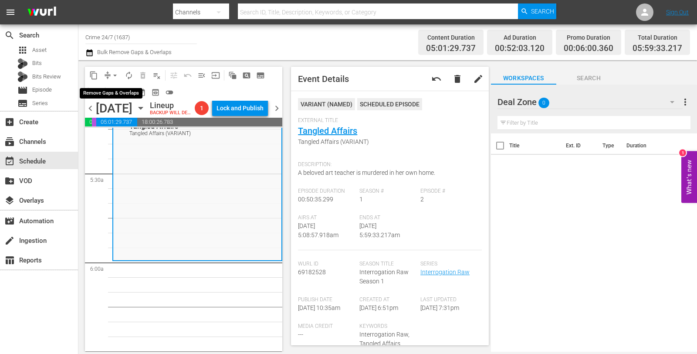
click at [118, 77] on span "arrow_drop_down" at bounding box center [115, 75] width 9 height 9
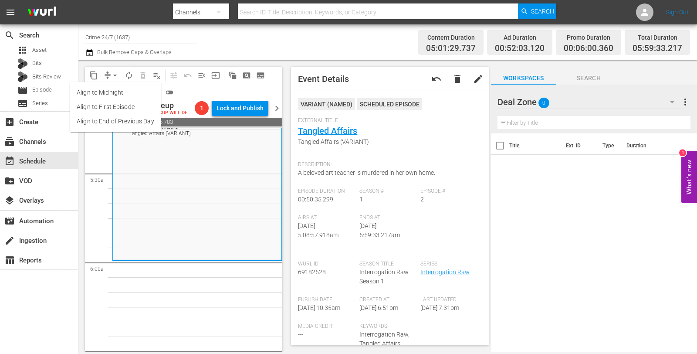
click at [112, 95] on li "Align to Midnight" at bounding box center [115, 92] width 91 height 14
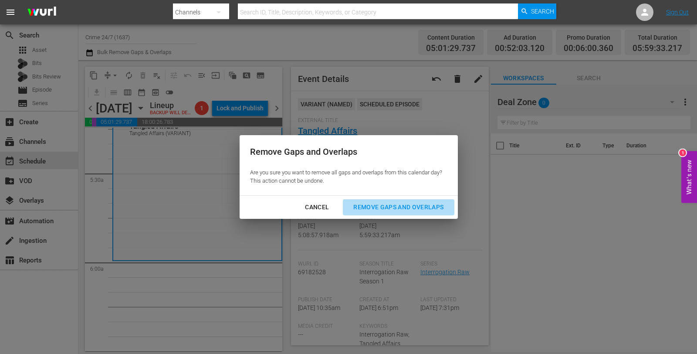
click at [404, 206] on div "Remove Gaps and Overlaps" at bounding box center [398, 207] width 104 height 11
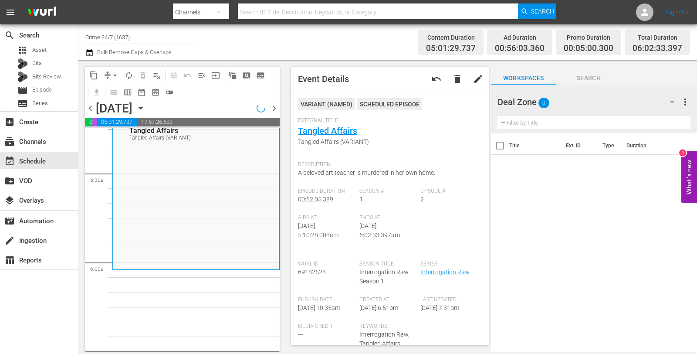
scroll to position [947, 0]
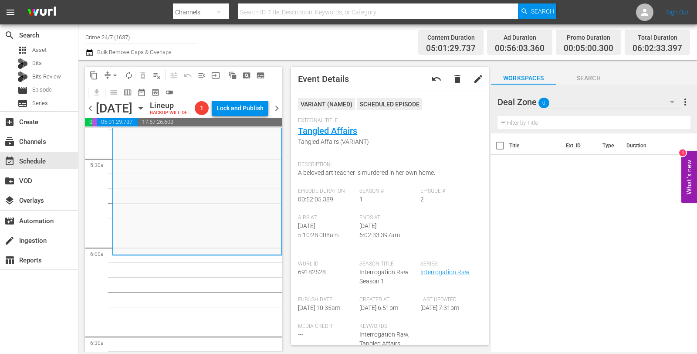
click at [109, 77] on button "arrow_drop_down" at bounding box center [115, 75] width 14 height 14
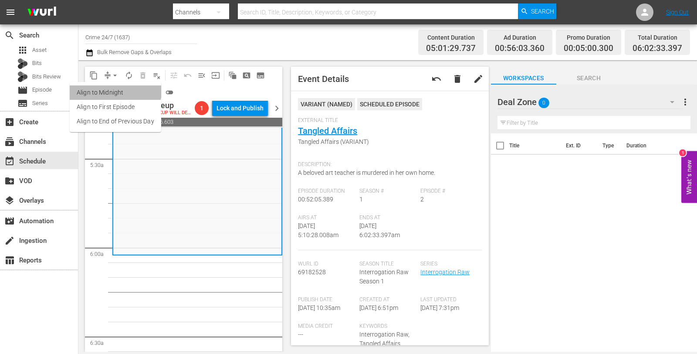
click at [114, 86] on li "Align to Midnight" at bounding box center [115, 92] width 91 height 14
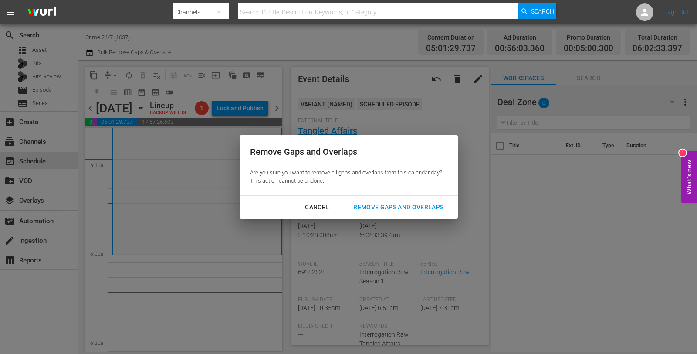
click at [363, 205] on div "Remove Gaps and Overlaps" at bounding box center [398, 207] width 104 height 11
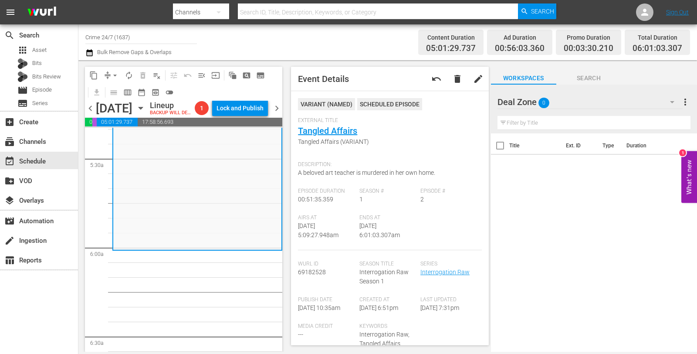
click at [111, 73] on span "arrow_drop_down" at bounding box center [115, 75] width 9 height 9
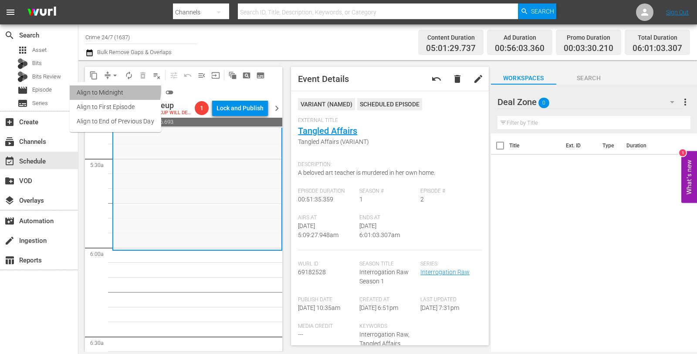
click at [114, 90] on li "Align to Midnight" at bounding box center [115, 92] width 91 height 14
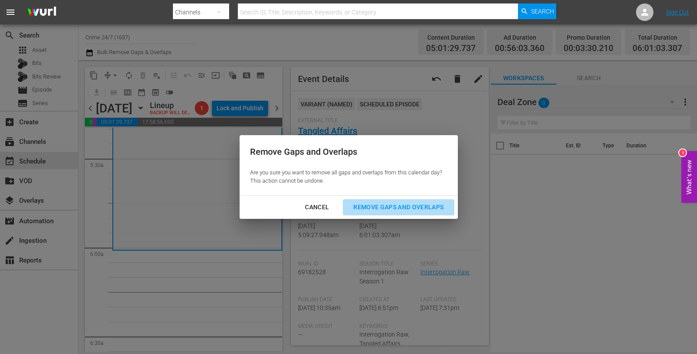
click at [387, 206] on div "Remove Gaps and Overlaps" at bounding box center [398, 207] width 104 height 11
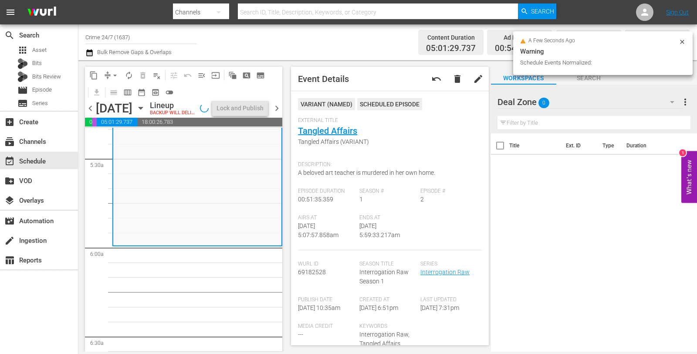
scroll to position [932, 0]
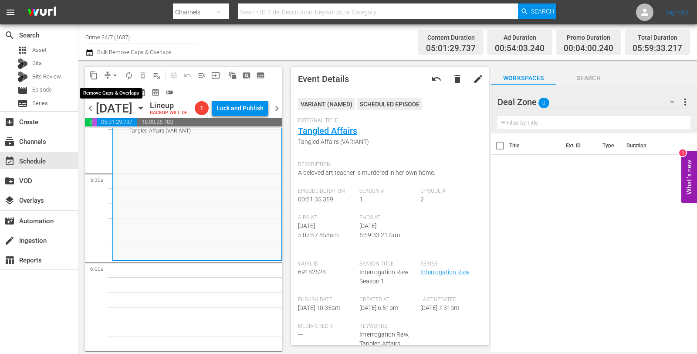
click at [116, 75] on span "arrow_drop_down" at bounding box center [115, 75] width 9 height 9
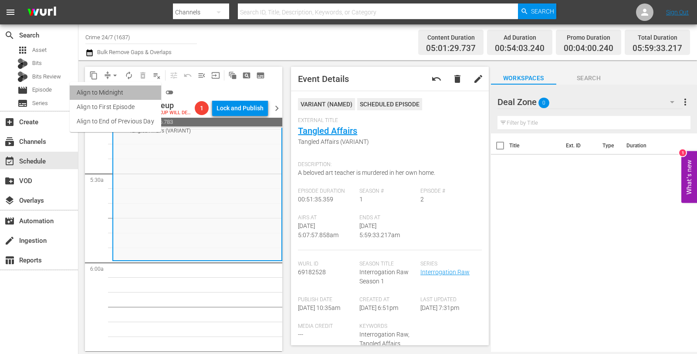
click at [119, 88] on li "Align to Midnight" at bounding box center [115, 92] width 91 height 14
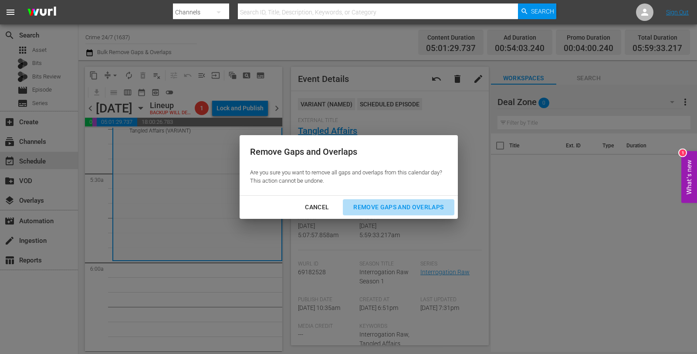
click at [394, 207] on div "Remove Gaps and Overlaps" at bounding box center [398, 207] width 104 height 11
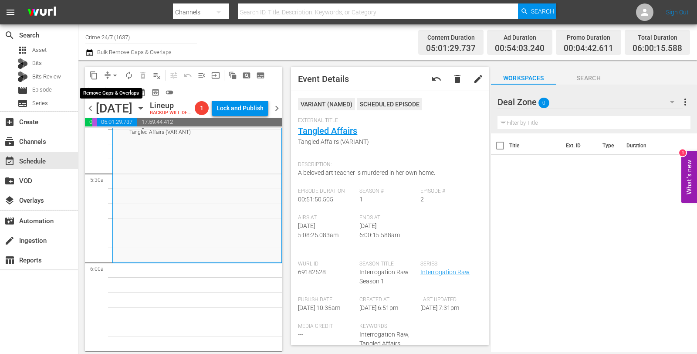
click at [114, 73] on span "arrow_drop_down" at bounding box center [115, 75] width 9 height 9
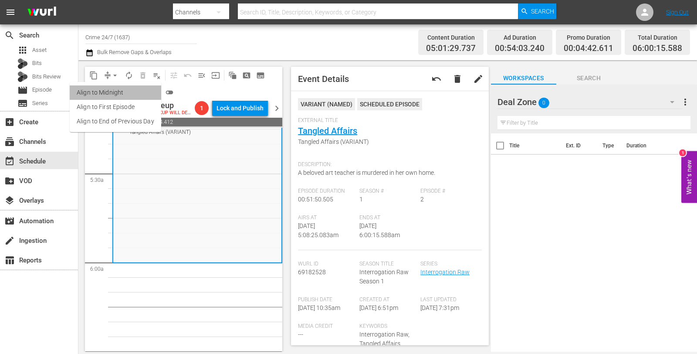
click at [116, 90] on li "Align to Midnight" at bounding box center [115, 92] width 91 height 14
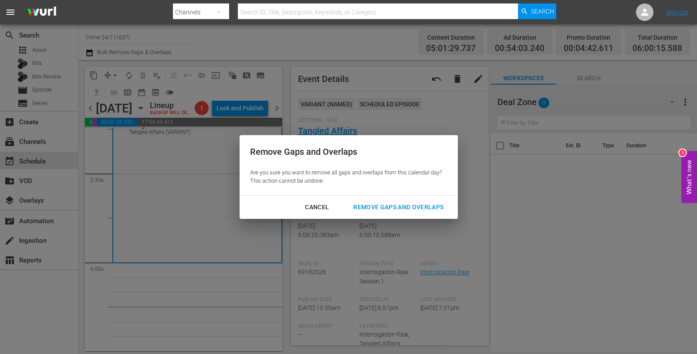
click at [418, 206] on div "Remove Gaps and Overlaps" at bounding box center [398, 207] width 104 height 11
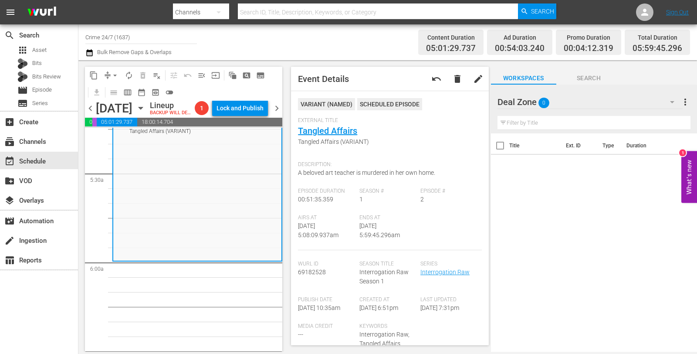
click at [112, 78] on span "arrow_drop_down" at bounding box center [115, 75] width 9 height 9
click at [113, 93] on li "Align to Midnight" at bounding box center [115, 92] width 91 height 14
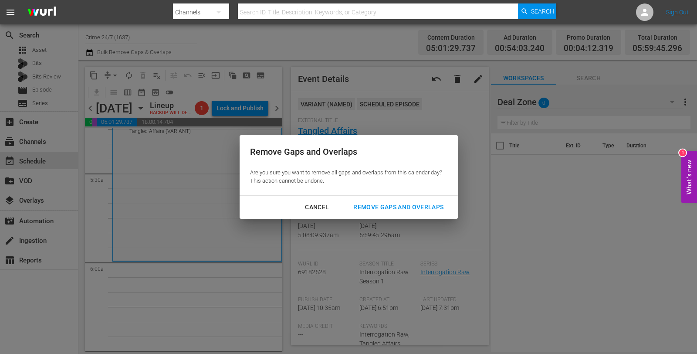
click at [405, 216] on div "Cancel Remove Gaps and Overlaps" at bounding box center [349, 207] width 218 height 23
click at [399, 204] on div "Remove Gaps and Overlaps" at bounding box center [398, 207] width 104 height 11
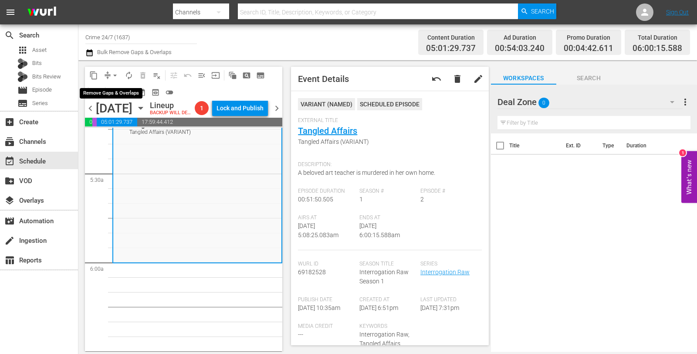
click at [106, 76] on span "compress" at bounding box center [107, 75] width 9 height 9
click at [109, 74] on button "arrow_drop_down" at bounding box center [115, 75] width 14 height 14
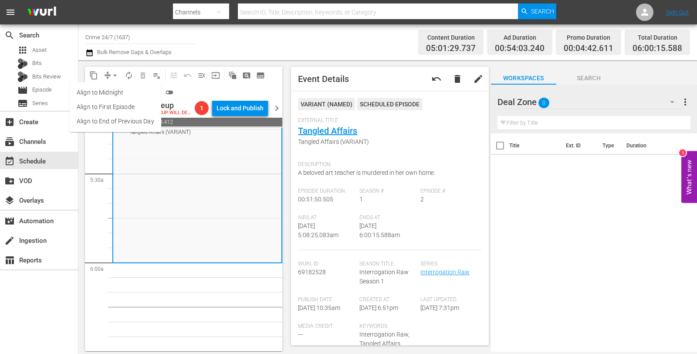
click at [117, 87] on li "Align to Midnight" at bounding box center [115, 92] width 91 height 14
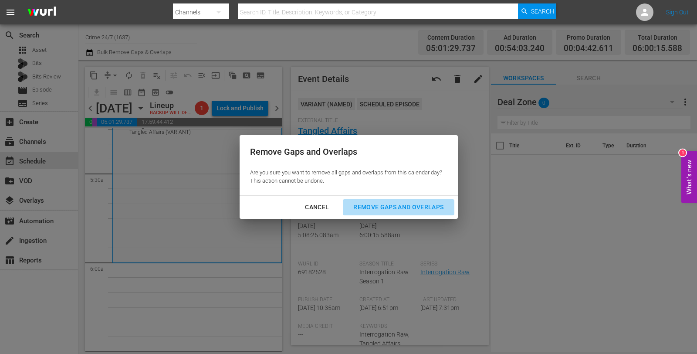
click at [380, 200] on button "Remove Gaps and Overlaps" at bounding box center [398, 207] width 111 height 16
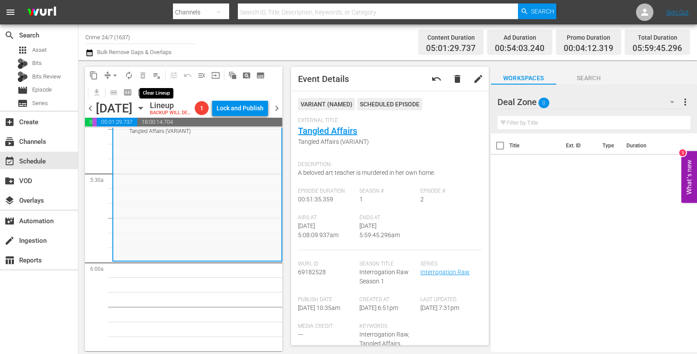
click at [162, 78] on button "playlist_remove_outlined" at bounding box center [157, 75] width 14 height 14
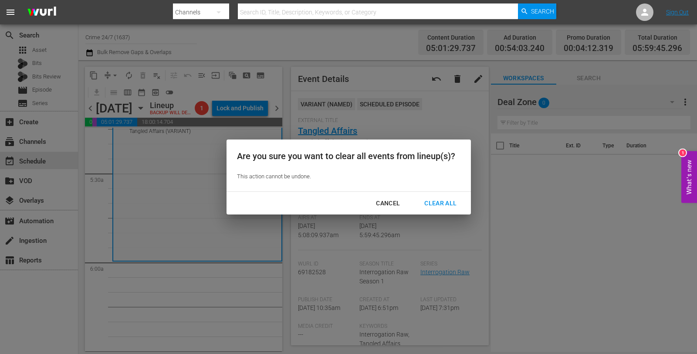
click at [432, 207] on div "Clear All" at bounding box center [440, 203] width 46 height 11
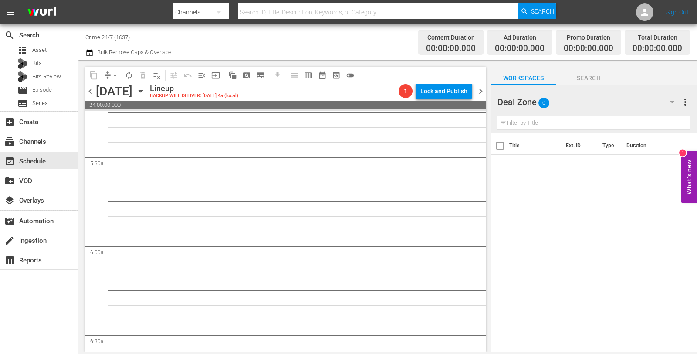
scroll to position [1006, 0]
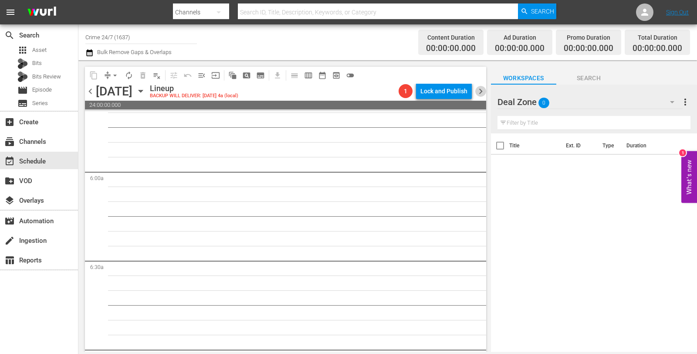
click at [483, 94] on span "chevron_right" at bounding box center [480, 91] width 11 height 11
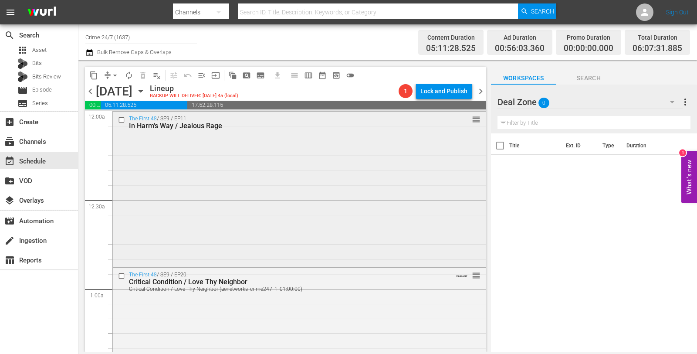
click at [207, 149] on div "The First 48 / SE9 / EP11: In Harm's Way / Jealous Rage reorder" at bounding box center [299, 189] width 373 height 154
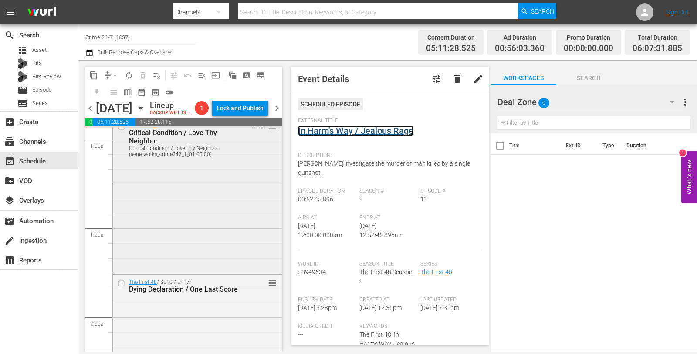
scroll to position [166, 0]
click at [232, 215] on div "The First 48 / SE9 / EP20: Critical Condition / Love Thy Neighbor Critical Cond…" at bounding box center [197, 195] width 169 height 154
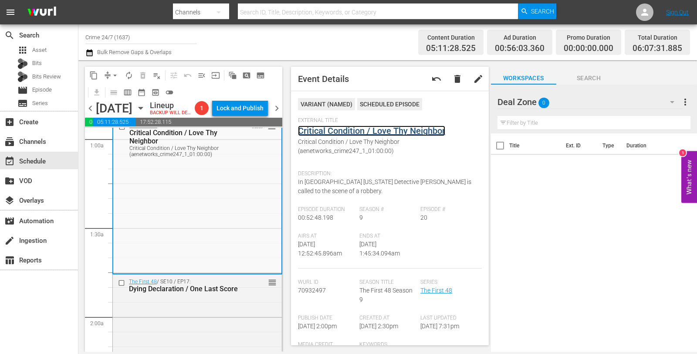
drag, startPoint x: 342, startPoint y: 127, endPoint x: 351, endPoint y: 133, distance: 10.3
click at [351, 133] on link "Critical Condition / Love Thy Neighbor" at bounding box center [371, 130] width 147 height 10
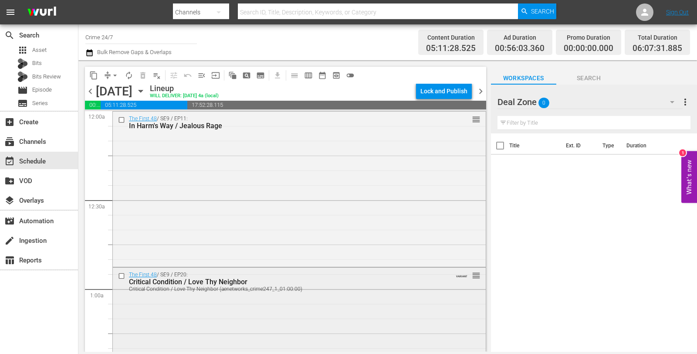
click at [300, 307] on div "The First 48 / SE9 / EP20: Critical Condition / Love Thy Neighbor Critical Cond…" at bounding box center [299, 344] width 373 height 154
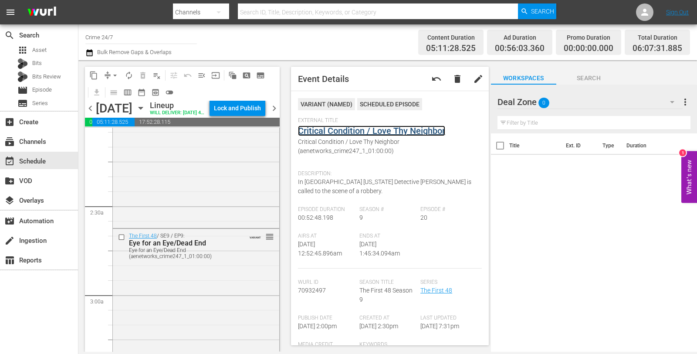
scroll to position [365, 0]
click at [193, 203] on div "The First 48 / SE10 / EP17: Dying Declaration / One Last Score reorder" at bounding box center [196, 151] width 166 height 151
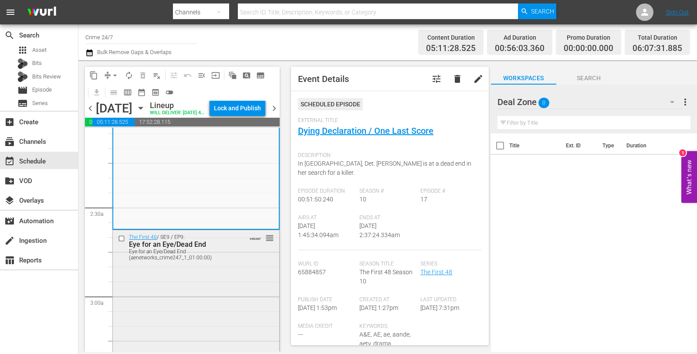
click at [219, 301] on div "The First 48 / SE9 / EP9: Eye for an Eye/Dead End Eye for an Eye/Dead End (aene…" at bounding box center [196, 307] width 166 height 154
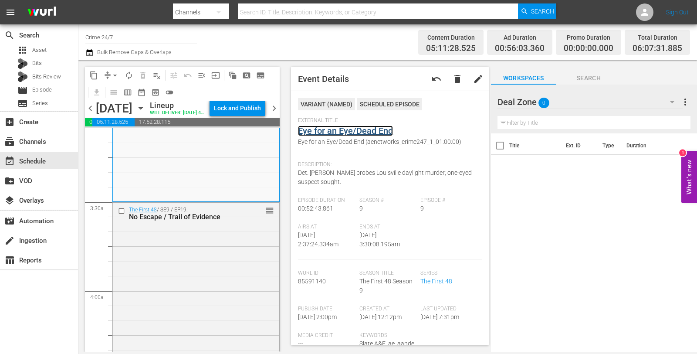
scroll to position [585, 0]
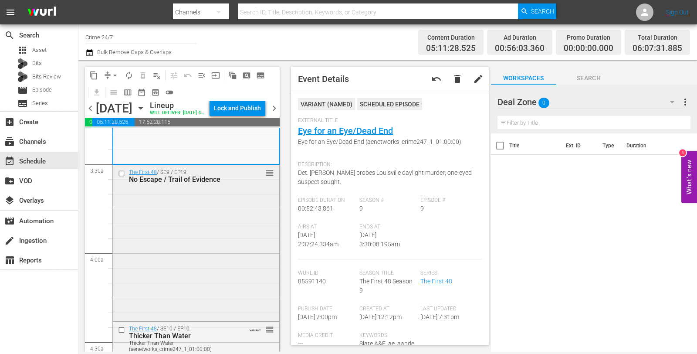
click at [183, 235] on div "The First 48 / SE9 / EP19: No Escape / Trail of Evidence reorder" at bounding box center [196, 242] width 166 height 154
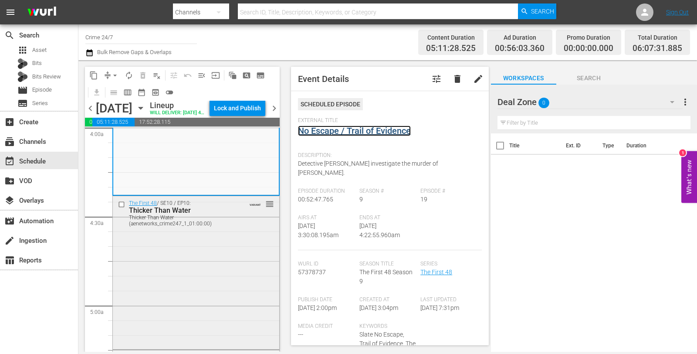
scroll to position [711, 0]
click at [182, 266] on div "The First 48 / SE10 / EP10: Thicker Than Water Thicker Than Water (aenetworks_c…" at bounding box center [196, 271] width 166 height 151
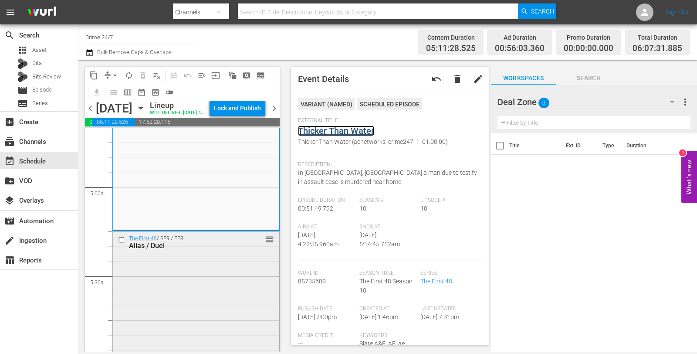
scroll to position [830, 0]
click at [194, 298] on div "The First 48 / SE9 / EP8: Alias / Duel reorder" at bounding box center [196, 308] width 166 height 154
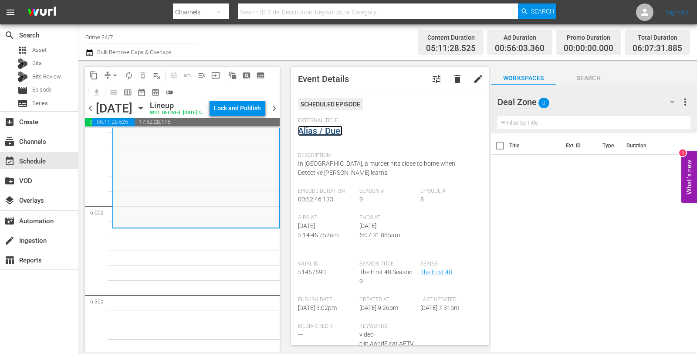
scroll to position [989, 0]
click at [118, 72] on span "arrow_drop_down" at bounding box center [115, 75] width 9 height 9
click at [115, 89] on li "Align to Midnight" at bounding box center [115, 92] width 72 height 14
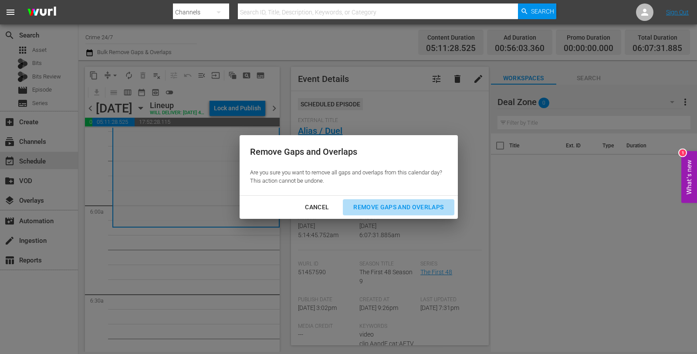
click at [373, 201] on button "Remove Gaps and Overlaps" at bounding box center [398, 207] width 111 height 16
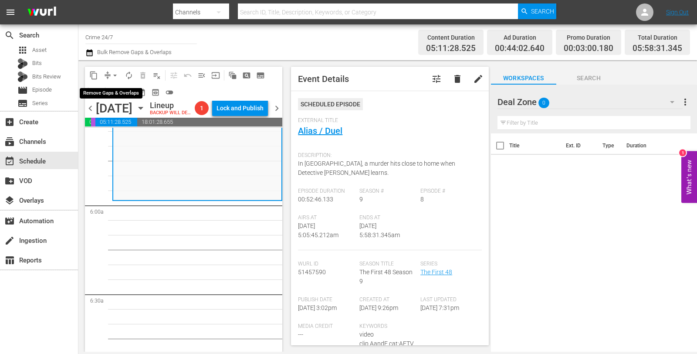
click at [112, 74] on span "arrow_drop_down" at bounding box center [115, 75] width 9 height 9
click at [120, 90] on li "Align to Midnight" at bounding box center [115, 92] width 72 height 14
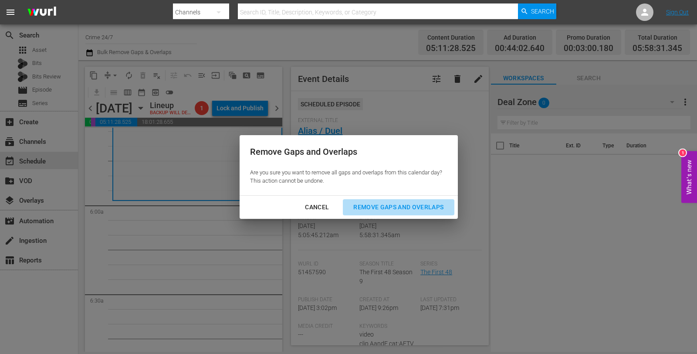
click at [392, 208] on div "Remove Gaps and Overlaps" at bounding box center [398, 207] width 104 height 11
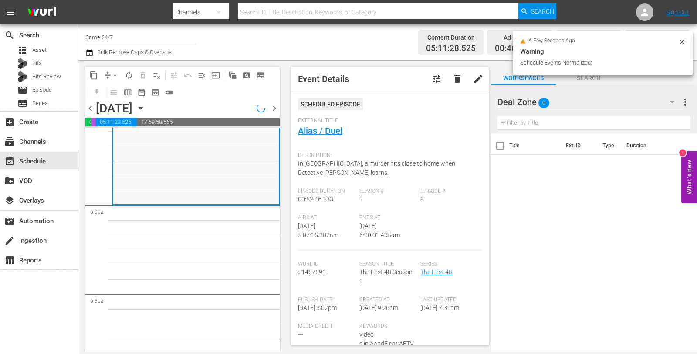
scroll to position [974, 0]
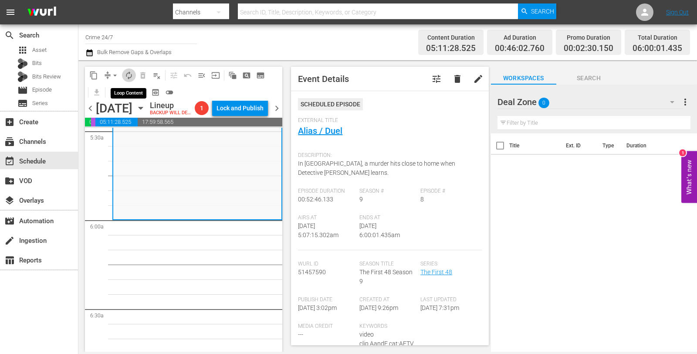
click at [131, 79] on span "autorenew_outlined" at bounding box center [129, 75] width 9 height 9
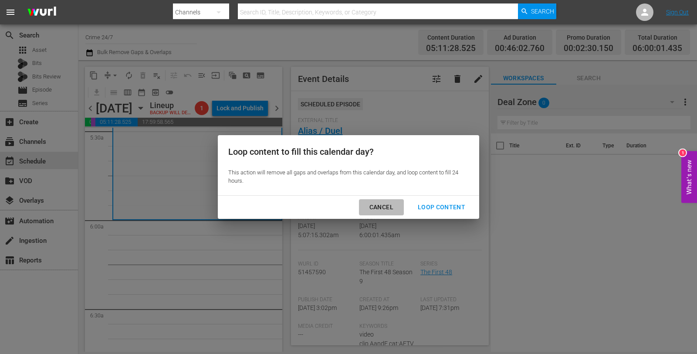
click at [378, 205] on div "Cancel" at bounding box center [381, 207] width 38 height 11
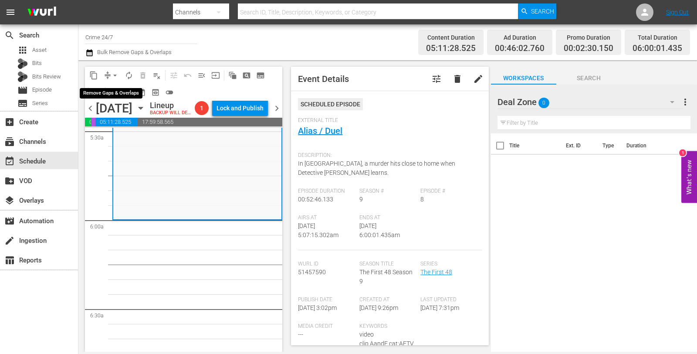
click at [116, 73] on span "arrow_drop_down" at bounding box center [115, 75] width 9 height 9
click at [113, 90] on li "Align to Midnight" at bounding box center [115, 92] width 72 height 14
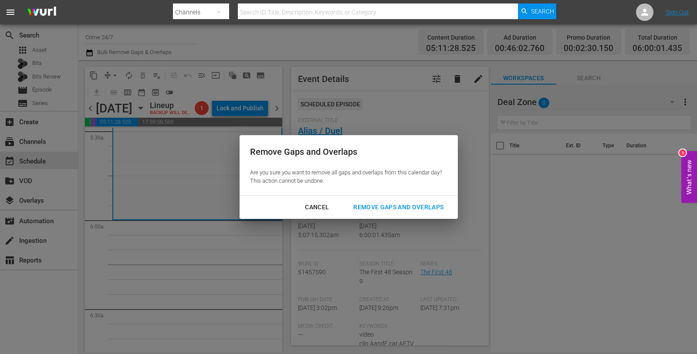
click at [365, 204] on div "Remove Gaps and Overlaps" at bounding box center [398, 207] width 104 height 11
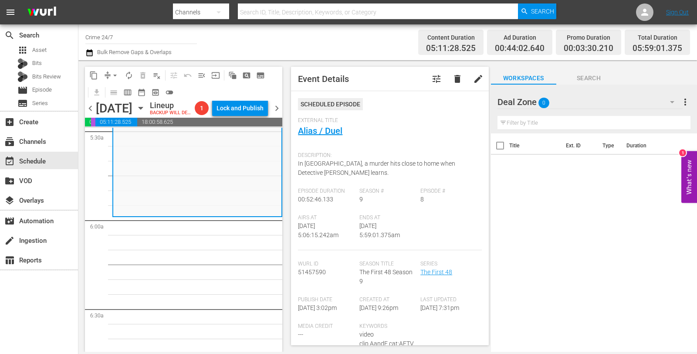
click at [111, 75] on span "arrow_drop_down" at bounding box center [115, 75] width 9 height 9
click at [111, 88] on li "Align to Midnight" at bounding box center [115, 92] width 72 height 14
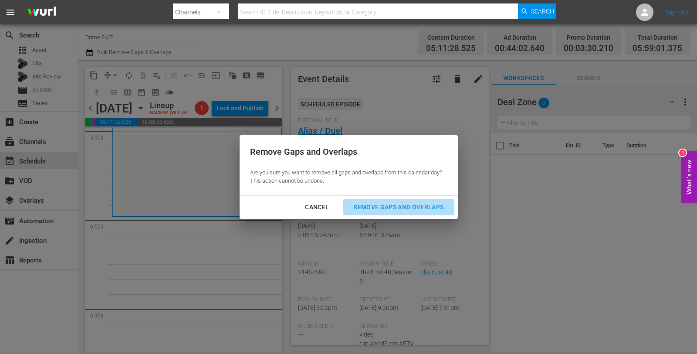
click at [424, 203] on div "Remove Gaps and Overlaps" at bounding box center [398, 207] width 104 height 11
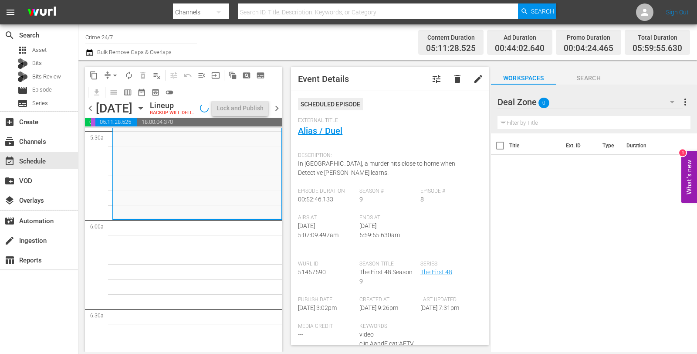
scroll to position [959, 0]
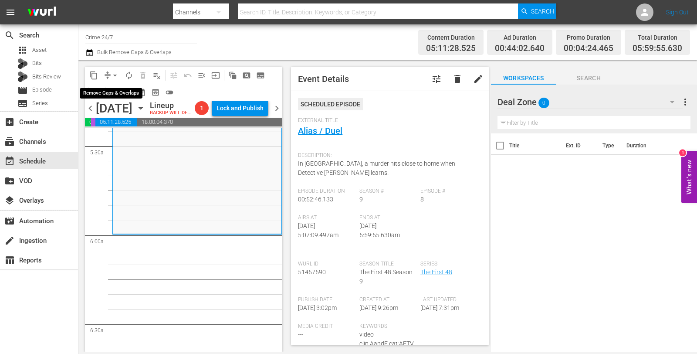
click at [112, 76] on span "arrow_drop_down" at bounding box center [115, 75] width 9 height 9
click at [113, 92] on li "Align to Midnight" at bounding box center [115, 92] width 72 height 14
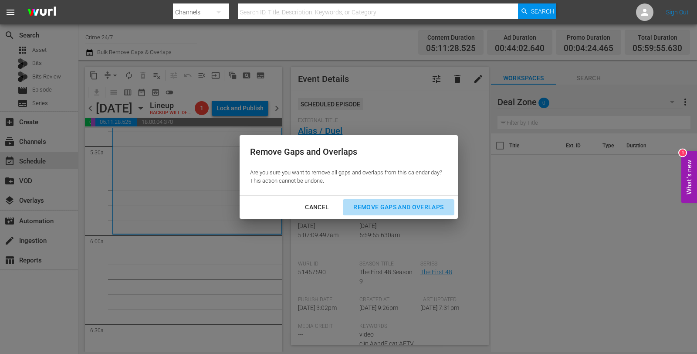
click at [410, 208] on div "Remove Gaps and Overlaps" at bounding box center [398, 207] width 104 height 11
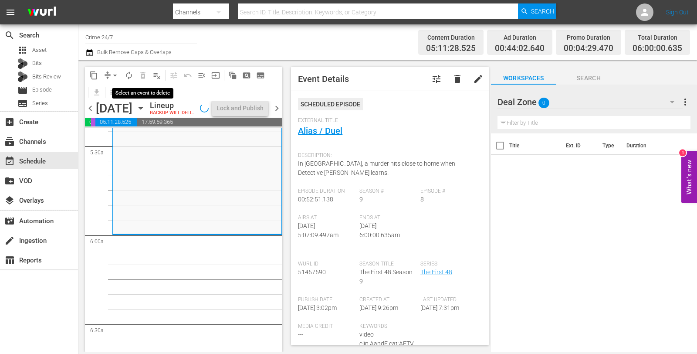
click at [131, 74] on span "autorenew_outlined" at bounding box center [129, 75] width 9 height 9
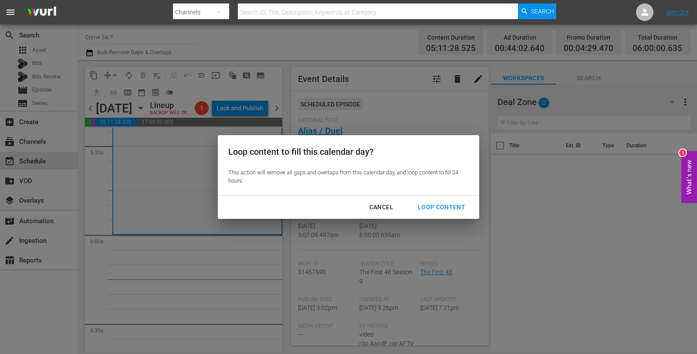
click at [442, 202] on div "Loop Content" at bounding box center [441, 207] width 61 height 11
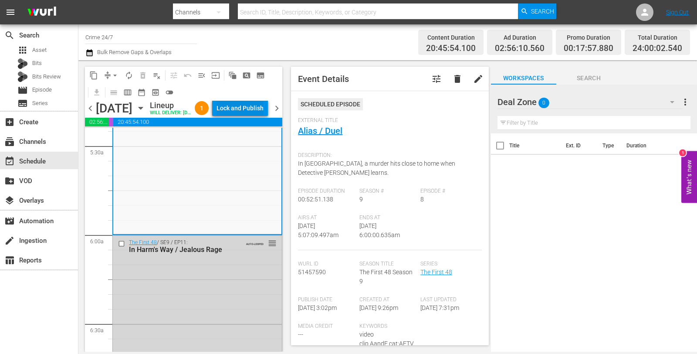
click at [256, 113] on div "Lock and Publish" at bounding box center [240, 108] width 47 height 16
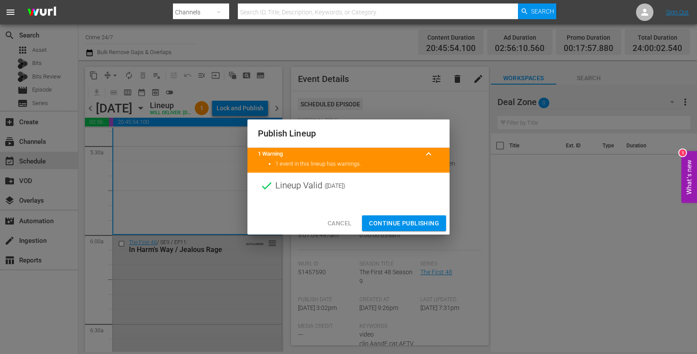
click at [413, 225] on span "Continue Publishing" at bounding box center [404, 223] width 70 height 11
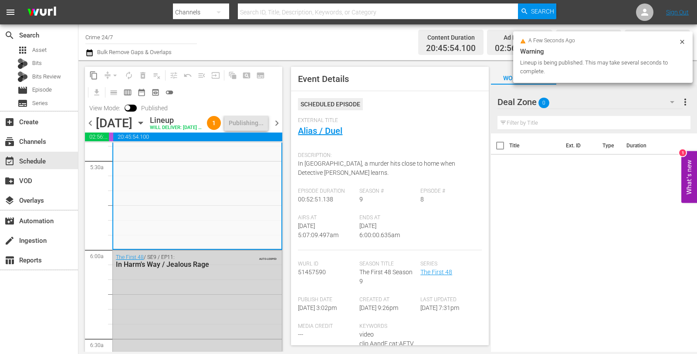
click at [89, 129] on span "chevron_left" at bounding box center [90, 123] width 11 height 11
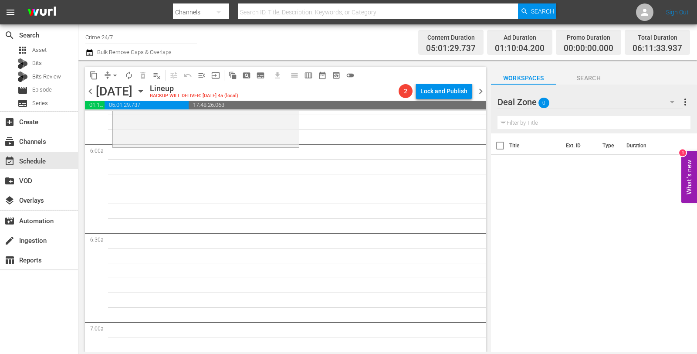
scroll to position [959, 0]
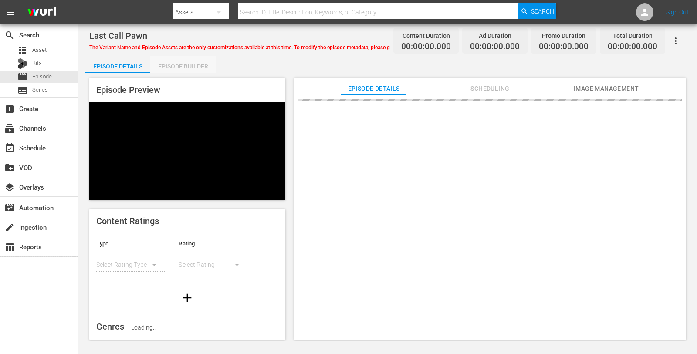
click at [187, 64] on div "Episode Builder" at bounding box center [182, 66] width 65 height 21
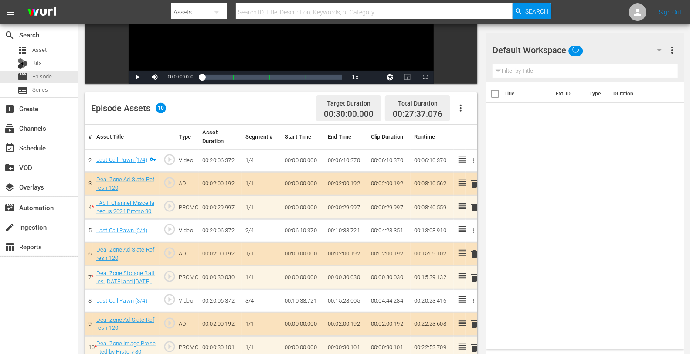
scroll to position [227, 0]
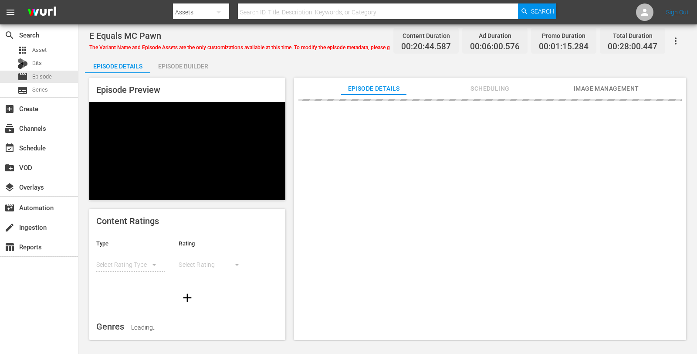
click at [189, 64] on div "Episode Builder" at bounding box center [182, 66] width 65 height 21
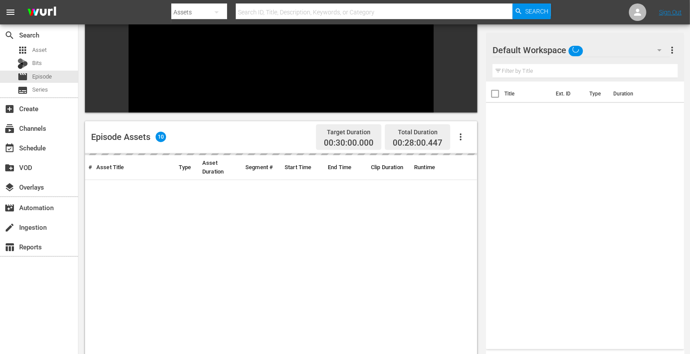
scroll to position [120, 0]
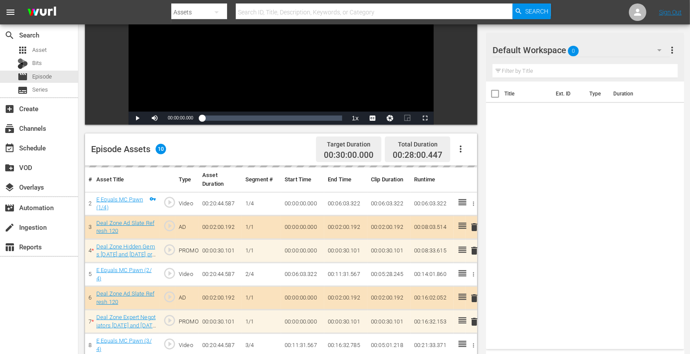
click at [621, 52] on div "Default Workspace 0" at bounding box center [580, 50] width 177 height 24
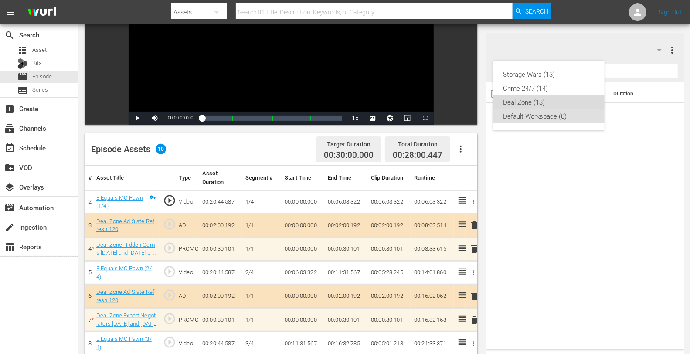
click at [538, 102] on div "Deal Zone (13)" at bounding box center [548, 102] width 91 height 14
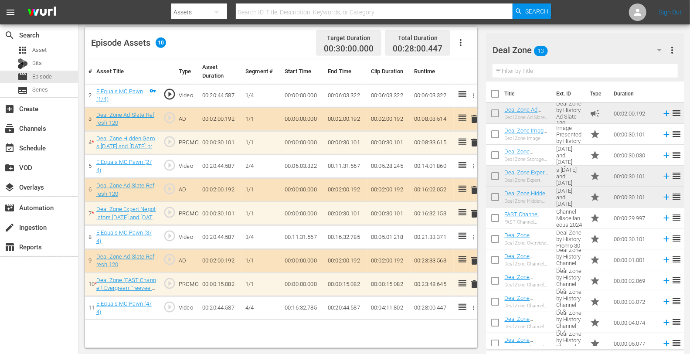
scroll to position [29, 0]
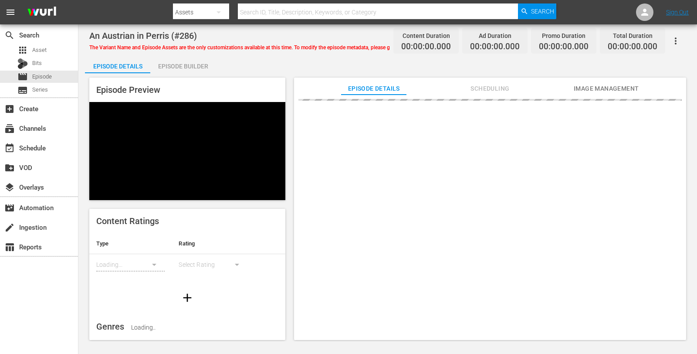
click at [187, 62] on div "Episode Builder" at bounding box center [182, 66] width 65 height 21
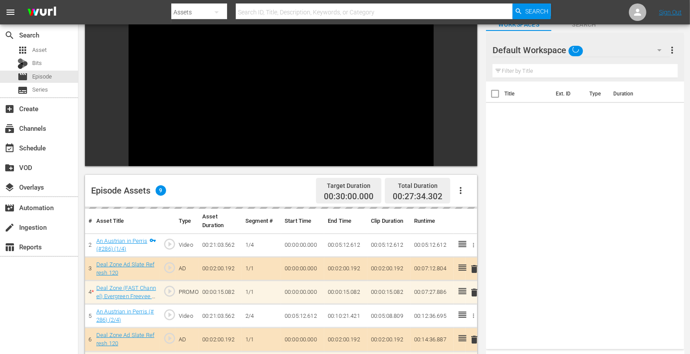
scroll to position [120, 0]
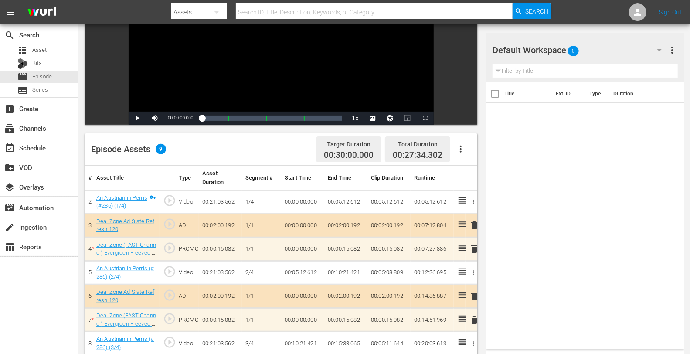
click at [606, 47] on div "Default Workspace 0" at bounding box center [580, 50] width 177 height 24
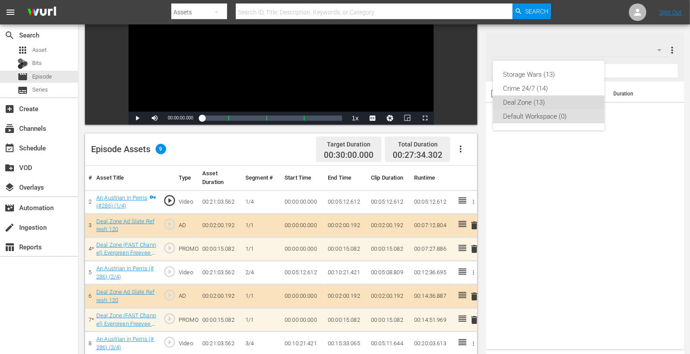
click at [527, 99] on div "Deal Zone (13)" at bounding box center [548, 102] width 91 height 14
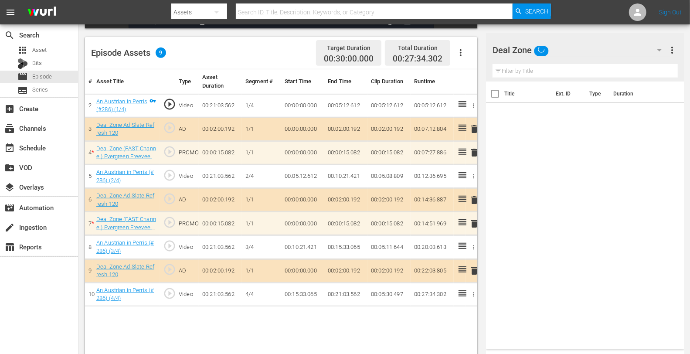
scroll to position [217, 0]
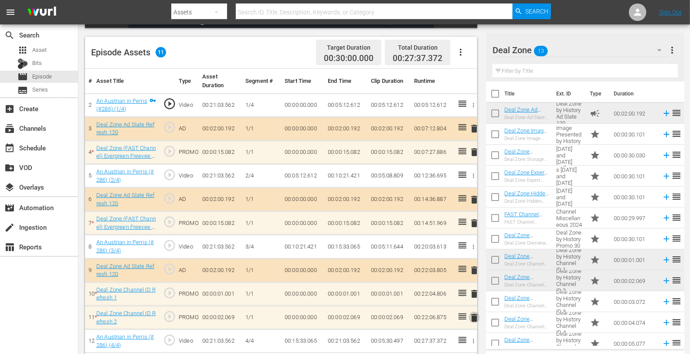
click at [474, 317] on span "delete" at bounding box center [474, 317] width 10 height 10
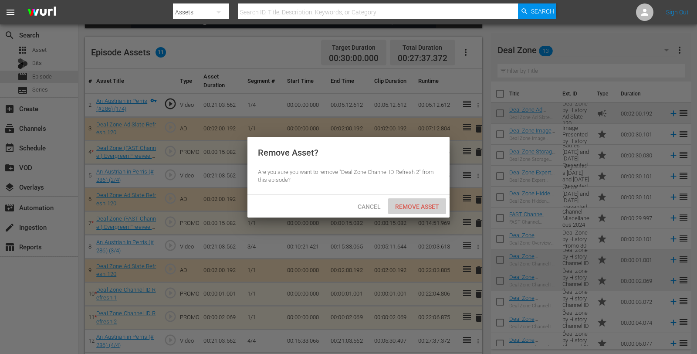
click at [414, 203] on span "Remove Asset" at bounding box center [417, 206] width 58 height 7
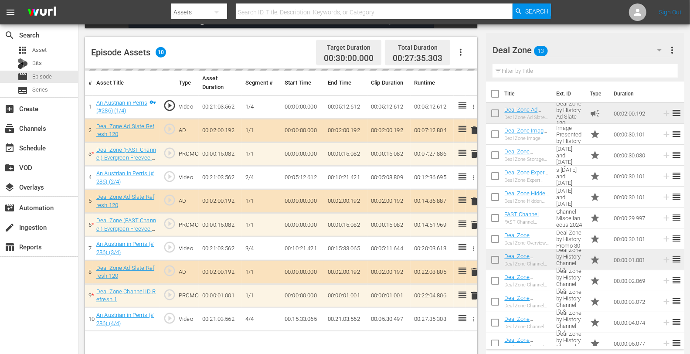
click at [474, 294] on td "delete" at bounding box center [471, 296] width 12 height 24
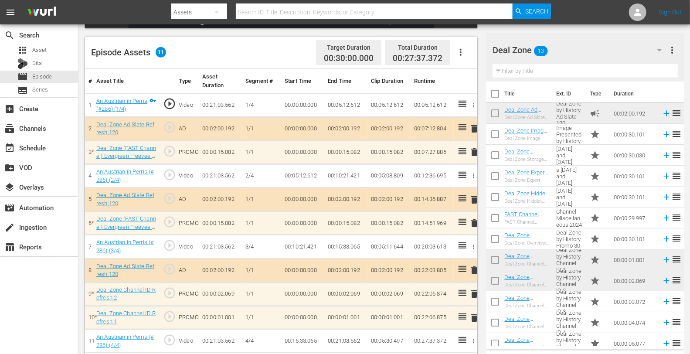
click at [475, 316] on span "delete" at bounding box center [474, 317] width 10 height 10
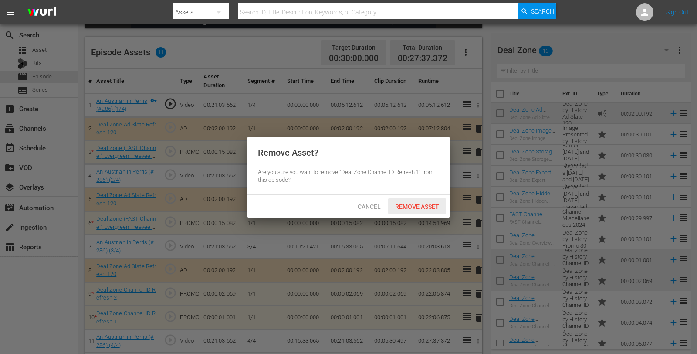
click at [404, 207] on span "Remove Asset" at bounding box center [417, 206] width 58 height 7
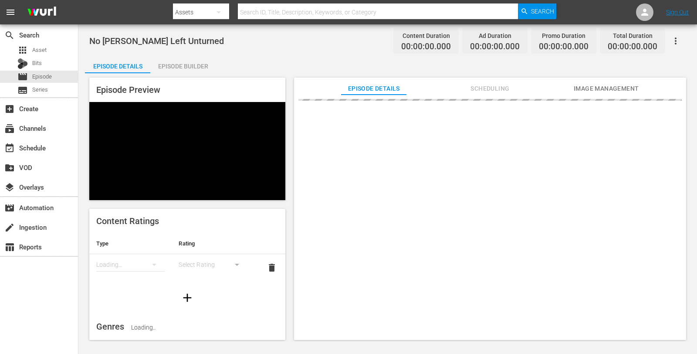
click at [187, 63] on div "Episode Builder" at bounding box center [182, 66] width 65 height 21
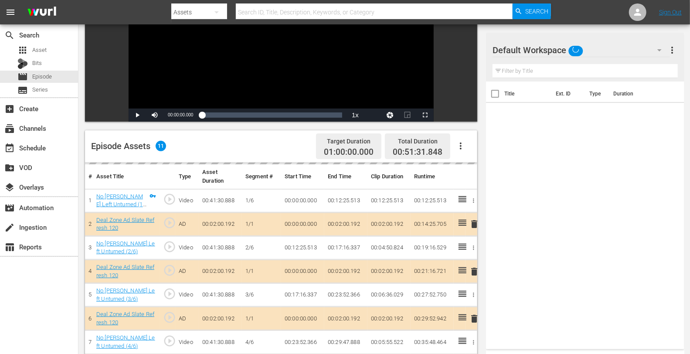
scroll to position [129, 0]
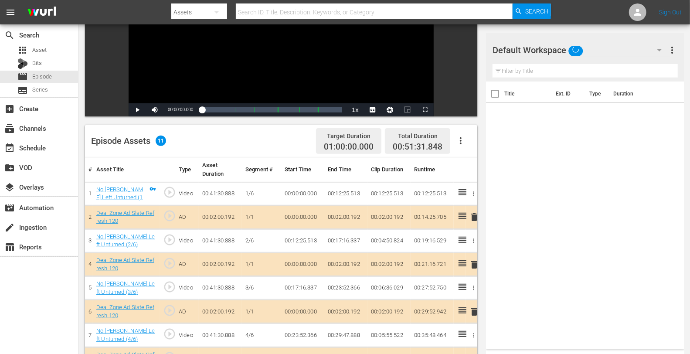
click at [602, 54] on div "Default Workspace" at bounding box center [580, 50] width 177 height 24
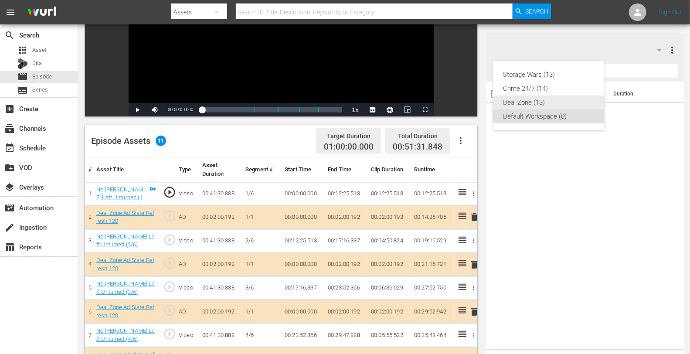
click at [535, 103] on div "Deal Zone (13)" at bounding box center [548, 102] width 91 height 14
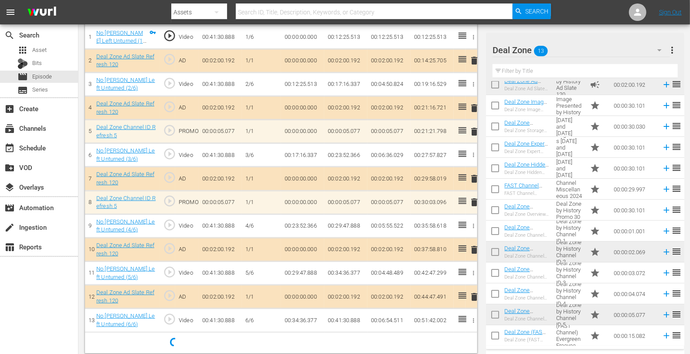
scroll to position [288, 0]
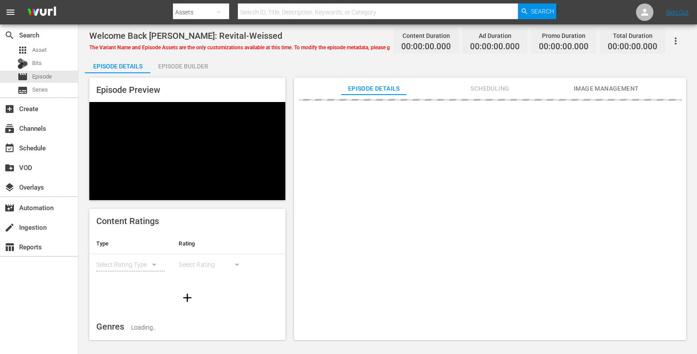
click at [189, 65] on div "Episode Builder" at bounding box center [182, 66] width 65 height 21
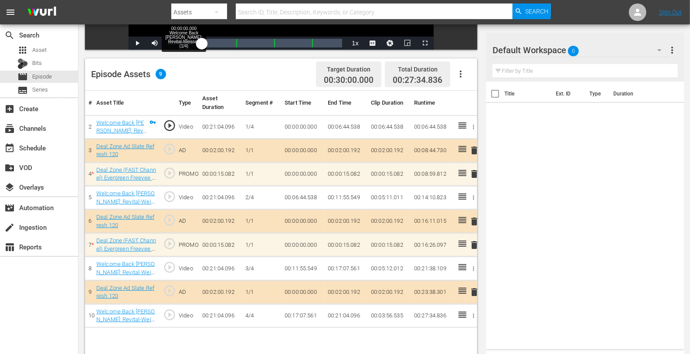
scroll to position [199, 0]
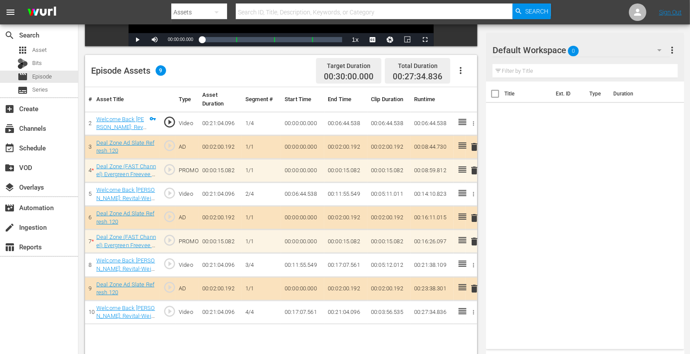
click at [613, 46] on div "Default Workspace 0" at bounding box center [580, 50] width 177 height 24
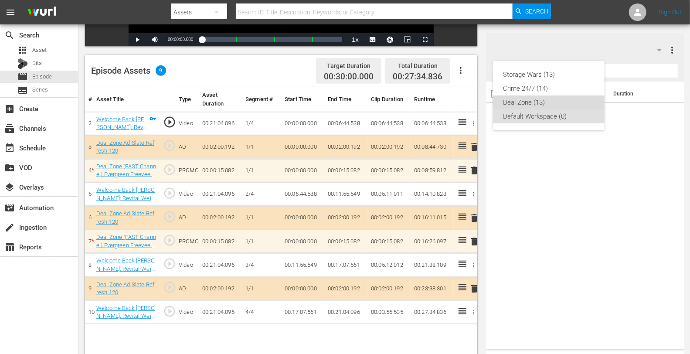
click at [545, 102] on div "Deal Zone (13)" at bounding box center [548, 102] width 91 height 14
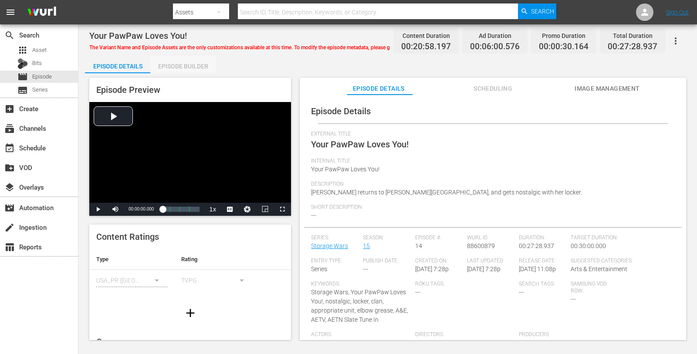
click at [179, 69] on div "Episode Builder" at bounding box center [182, 66] width 65 height 21
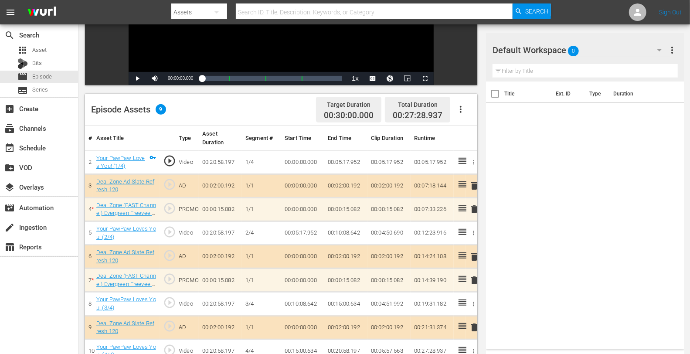
scroll to position [227, 0]
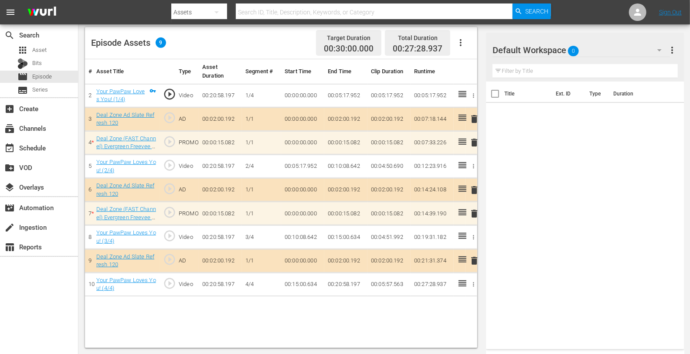
click at [594, 48] on div "Default Workspace 0" at bounding box center [580, 50] width 177 height 24
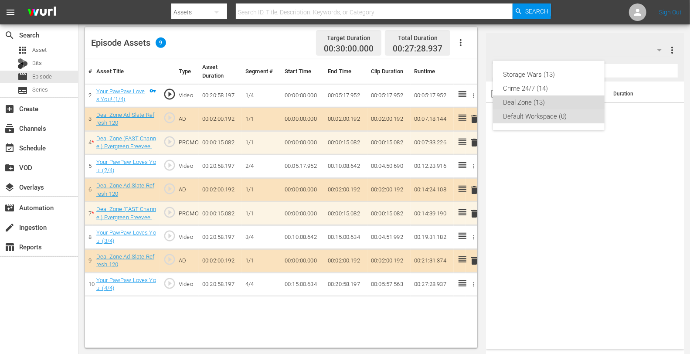
click at [524, 107] on div "Deal Zone (13)" at bounding box center [548, 102] width 91 height 14
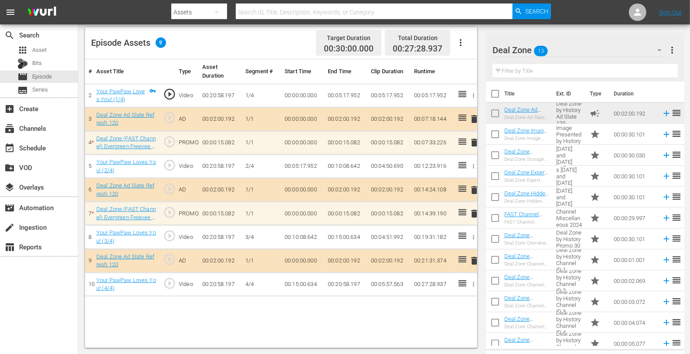
click at [472, 140] on span "delete" at bounding box center [474, 142] width 10 height 10
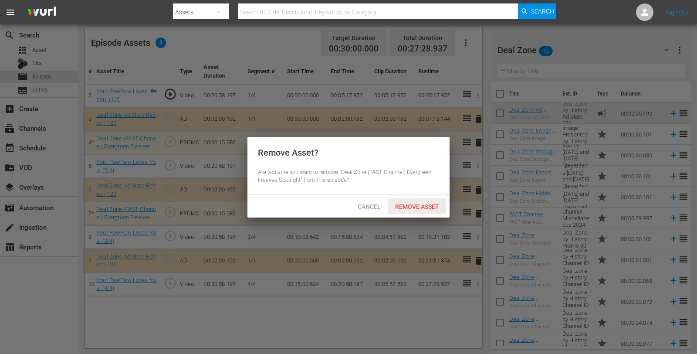
click at [431, 208] on span "Remove Asset" at bounding box center [417, 206] width 58 height 7
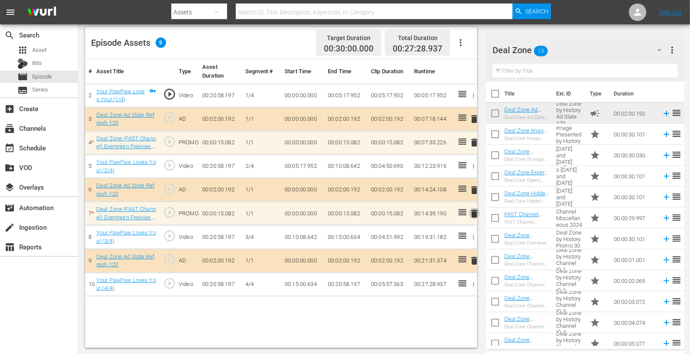
click at [476, 213] on span "delete" at bounding box center [474, 213] width 10 height 10
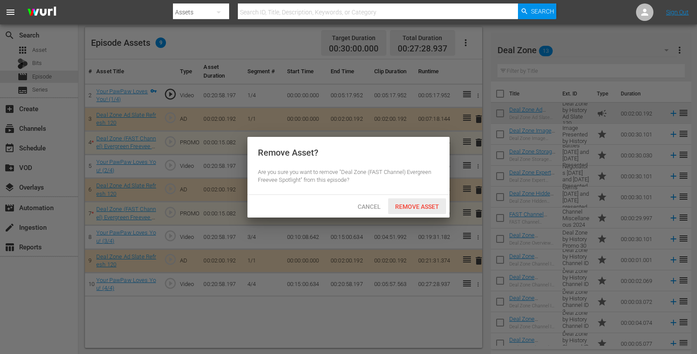
click at [415, 210] on span "Remove Asset" at bounding box center [417, 206] width 58 height 7
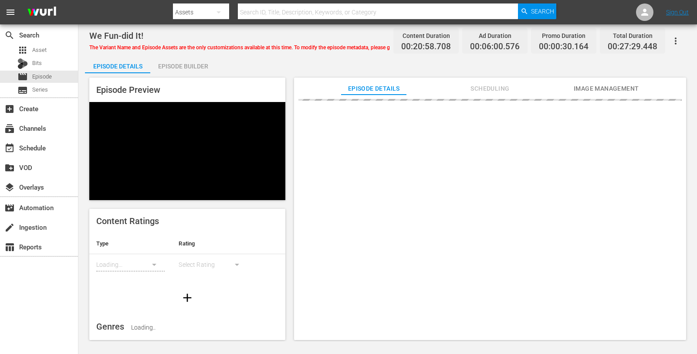
click at [188, 71] on div "Episode Builder" at bounding box center [182, 66] width 65 height 21
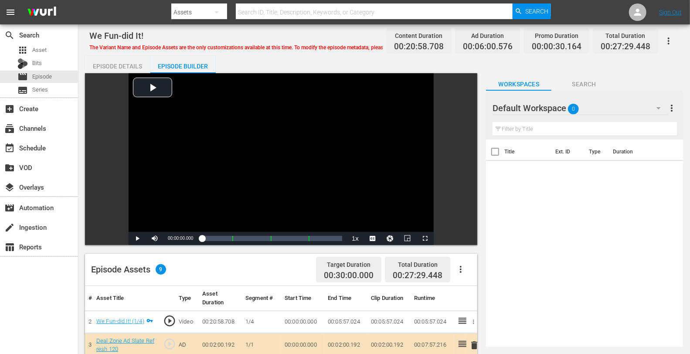
click at [570, 110] on span "0" at bounding box center [573, 109] width 11 height 18
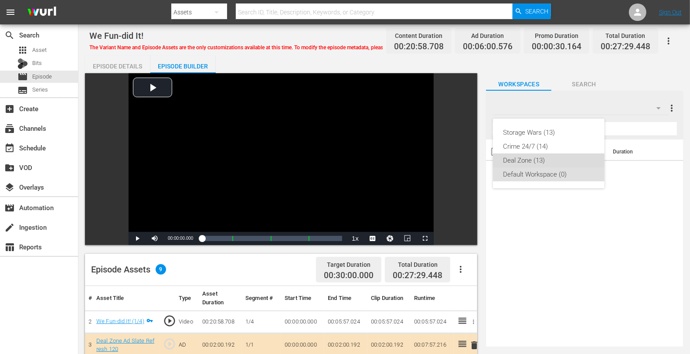
click at [524, 157] on div "Deal Zone (13)" at bounding box center [548, 160] width 91 height 14
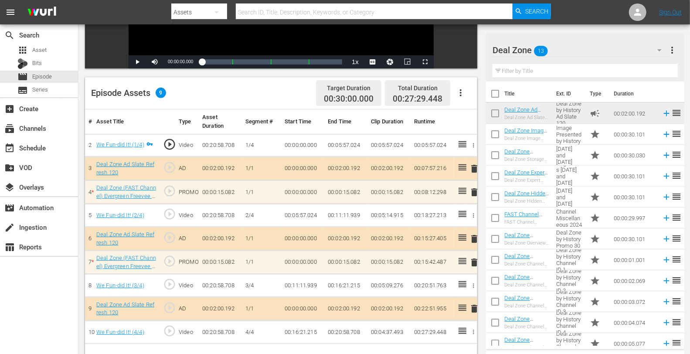
scroll to position [227, 0]
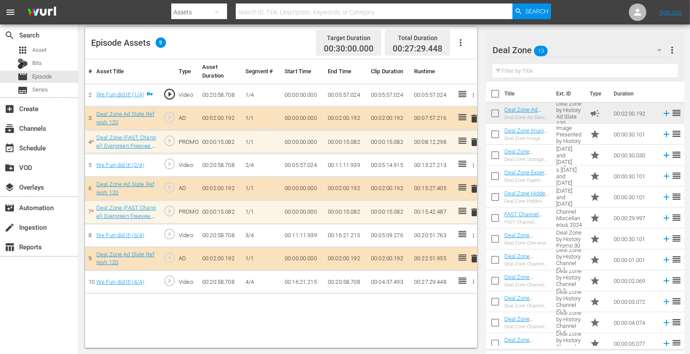
click at [475, 210] on span "delete" at bounding box center [474, 212] width 10 height 10
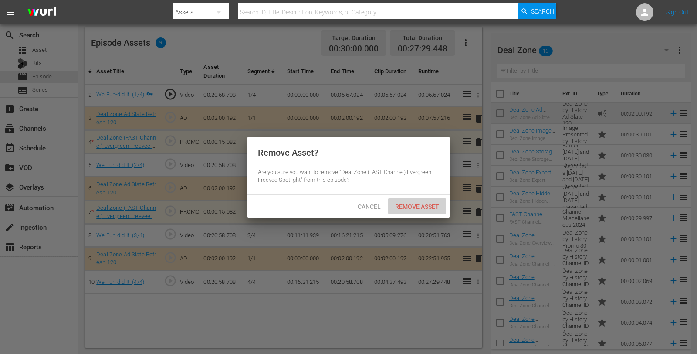
click at [421, 202] on div "Remove Asset" at bounding box center [417, 206] width 58 height 16
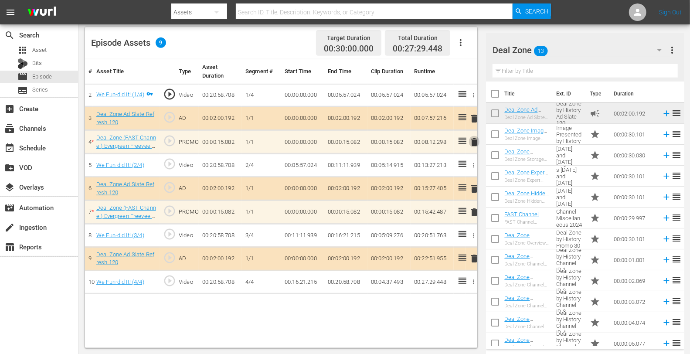
click at [471, 140] on span "delete" at bounding box center [474, 142] width 10 height 10
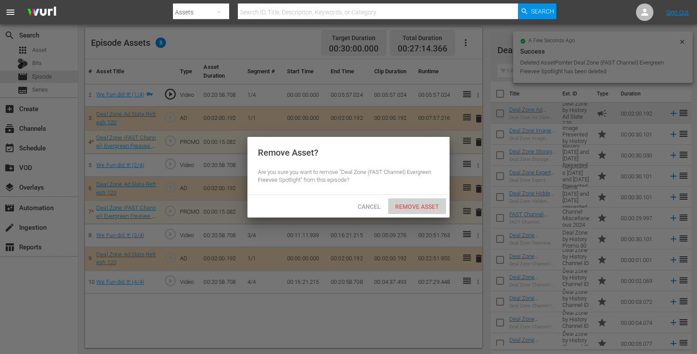
click at [400, 199] on div "Remove Asset" at bounding box center [417, 206] width 58 height 16
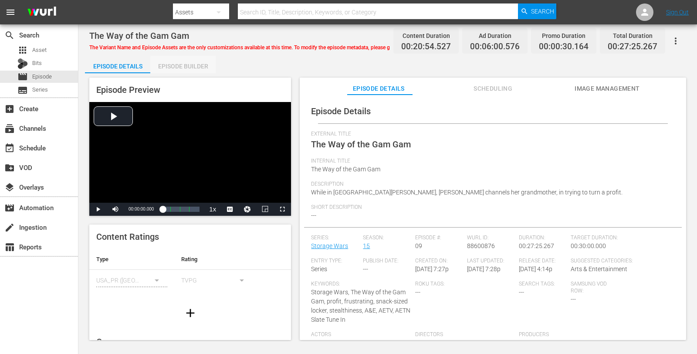
click at [193, 70] on div "Episode Builder" at bounding box center [182, 66] width 65 height 21
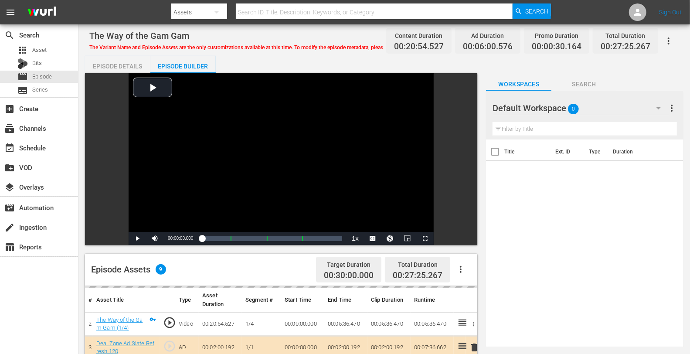
click at [577, 112] on span "0" at bounding box center [573, 109] width 11 height 18
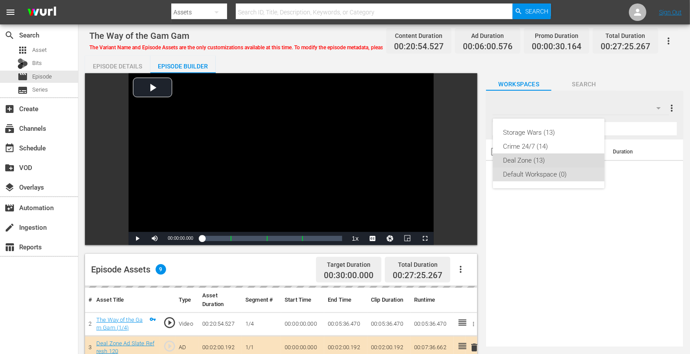
click at [542, 162] on div "Deal Zone (13)" at bounding box center [548, 160] width 91 height 14
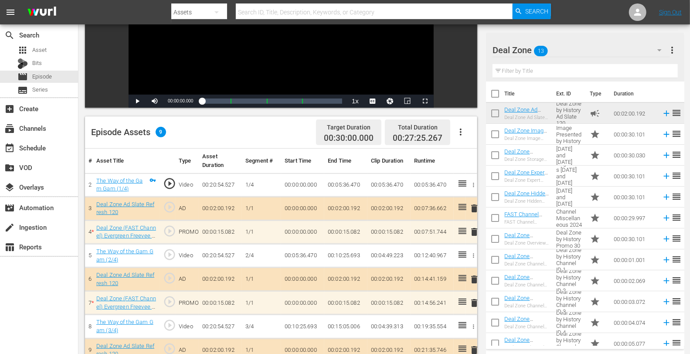
scroll to position [227, 0]
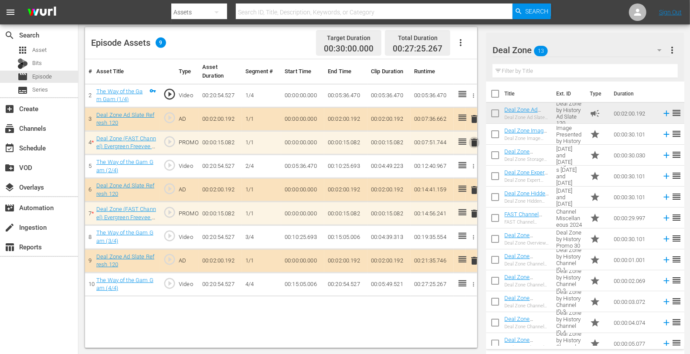
click at [472, 144] on span "delete" at bounding box center [474, 142] width 10 height 10
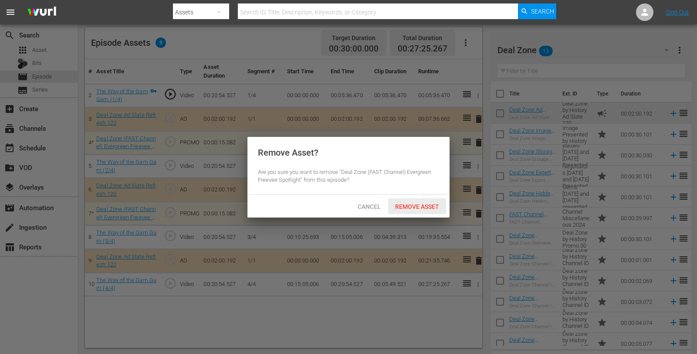
click at [413, 202] on div "Remove Asset" at bounding box center [417, 206] width 58 height 16
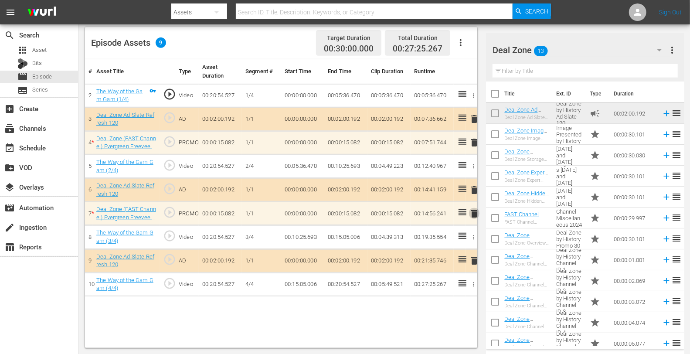
click at [474, 212] on span "delete" at bounding box center [474, 213] width 10 height 10
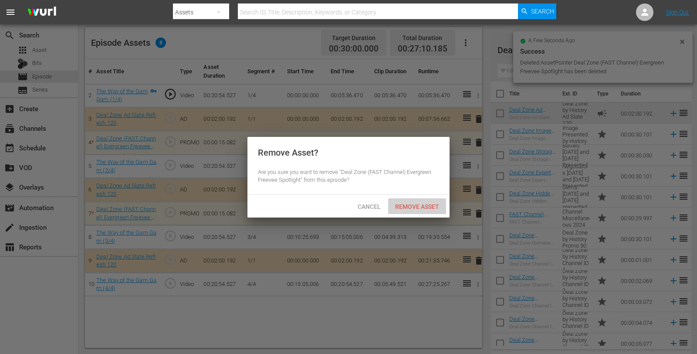
click at [434, 209] on span "Remove Asset" at bounding box center [417, 206] width 58 height 7
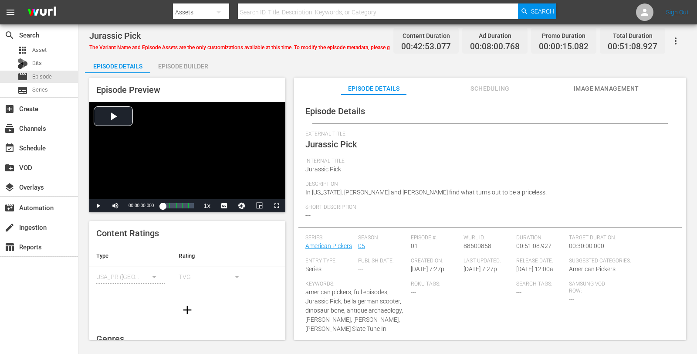
click at [181, 71] on div "Episode Builder" at bounding box center [182, 66] width 65 height 21
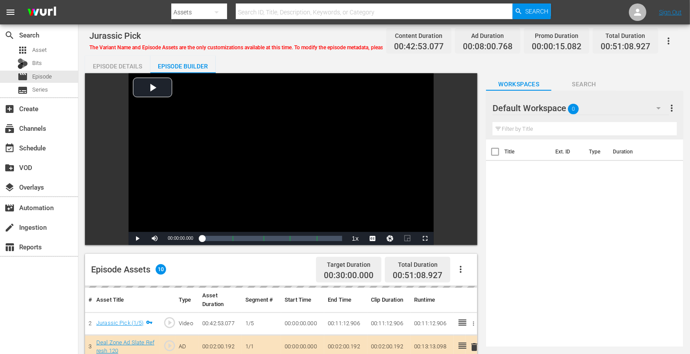
click at [627, 104] on div "Default Workspace 0" at bounding box center [580, 108] width 176 height 24
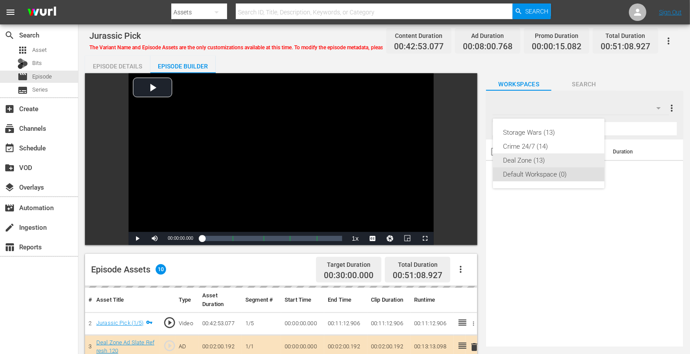
click at [540, 155] on div "Deal Zone (13)" at bounding box center [548, 160] width 91 height 14
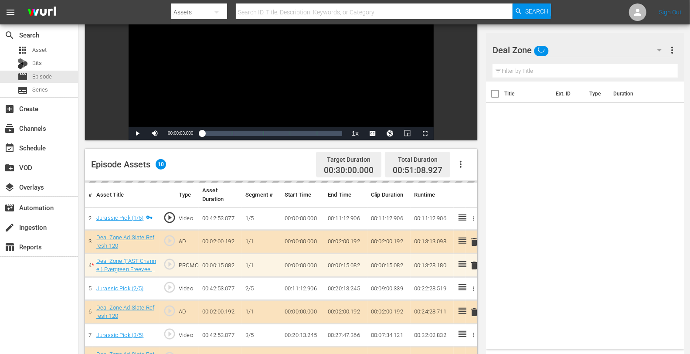
scroll to position [227, 0]
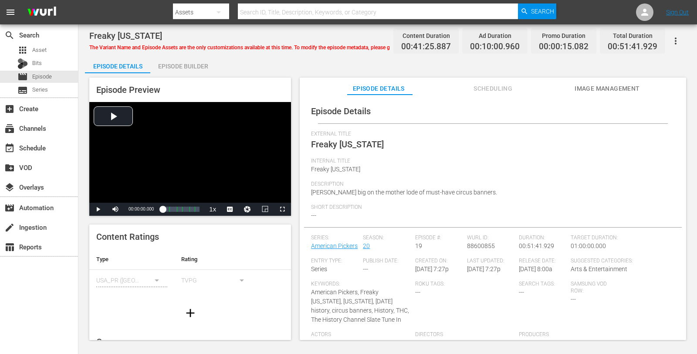
click at [179, 62] on div "Episode Builder" at bounding box center [182, 66] width 65 height 21
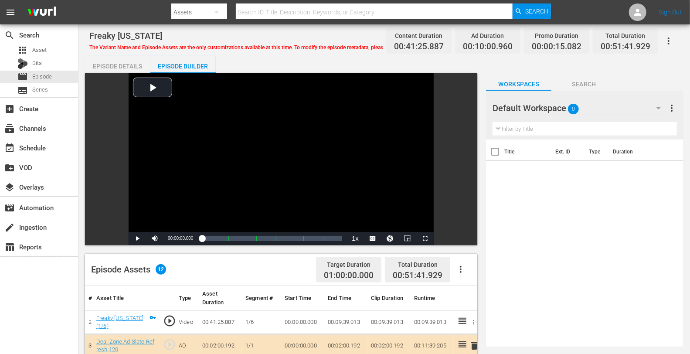
click at [597, 103] on div "Default Workspace 0" at bounding box center [580, 108] width 176 height 24
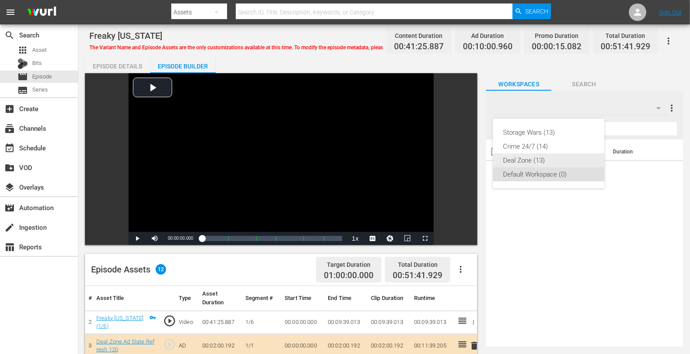
click at [541, 158] on div "Deal Zone (13)" at bounding box center [548, 160] width 91 height 14
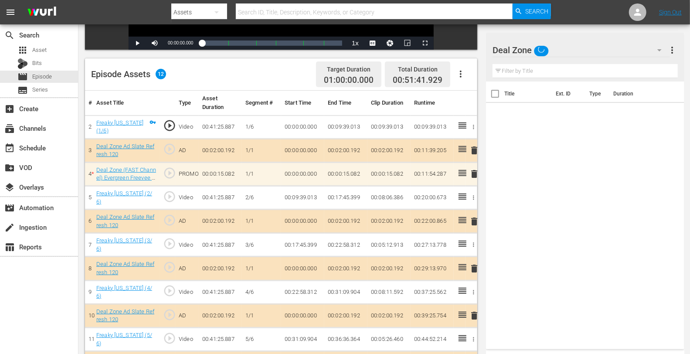
scroll to position [196, 0]
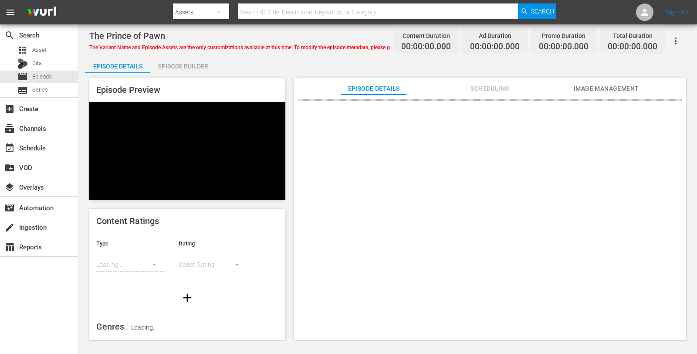
click at [208, 70] on div "Episode Builder" at bounding box center [182, 66] width 65 height 21
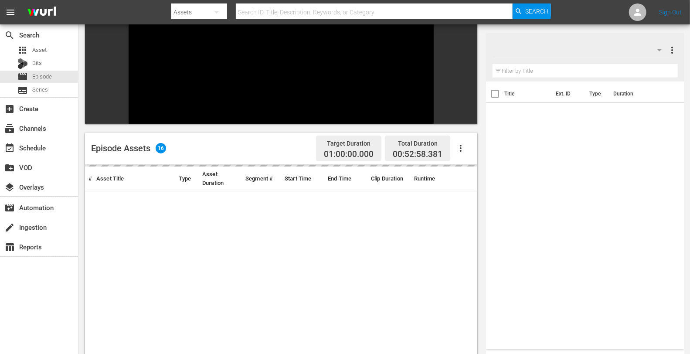
scroll to position [103, 0]
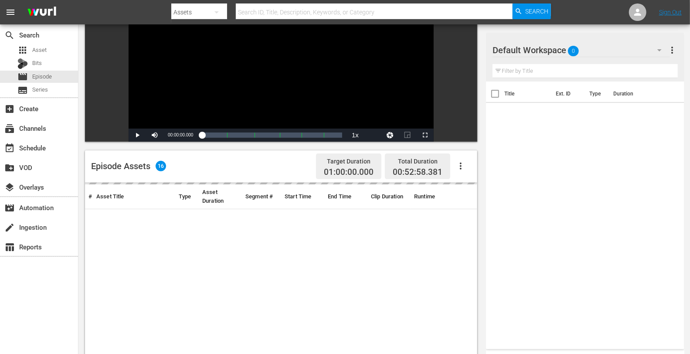
click at [208, 70] on div "Video Player" at bounding box center [281, 49] width 305 height 159
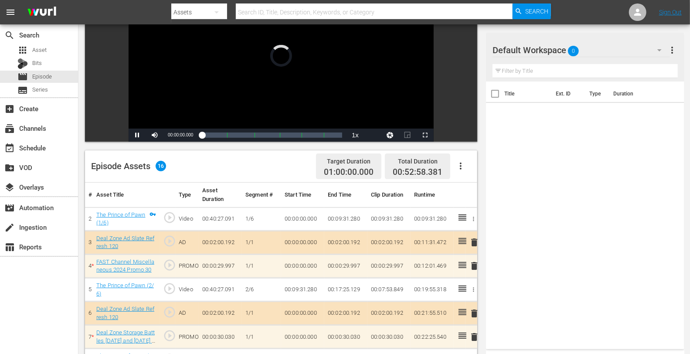
click at [208, 70] on div "Video Player" at bounding box center [281, 49] width 305 height 159
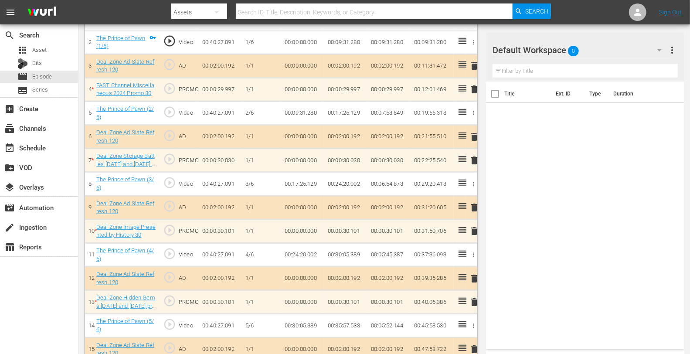
scroll to position [277, 0]
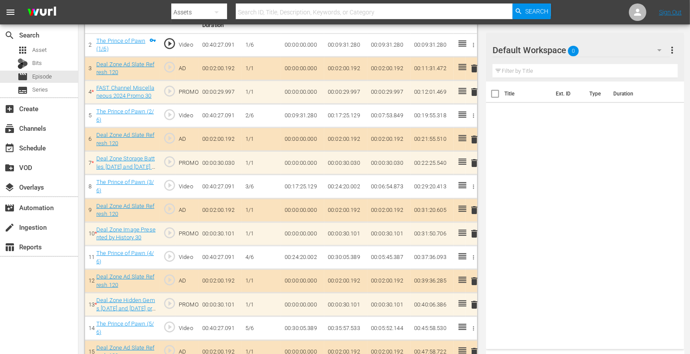
click at [476, 233] on span "delete" at bounding box center [474, 233] width 10 height 10
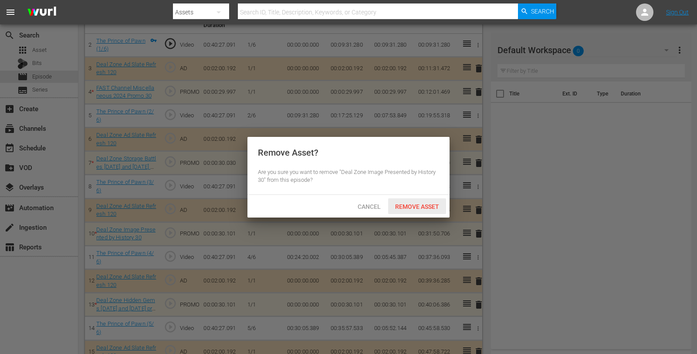
click at [415, 213] on div "Remove Asset" at bounding box center [417, 206] width 58 height 16
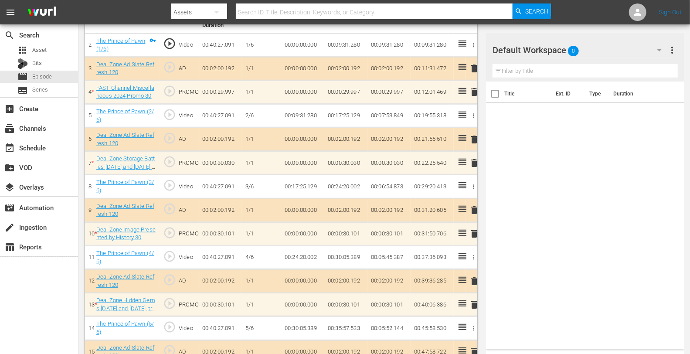
click at [593, 49] on div "Default Workspace 0" at bounding box center [580, 50] width 177 height 24
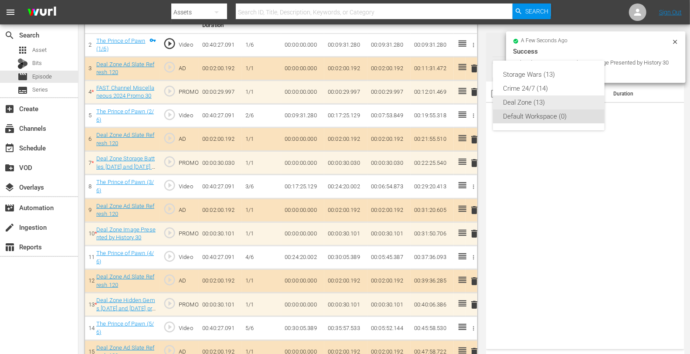
click at [532, 104] on div "Deal Zone (13)" at bounding box center [548, 102] width 91 height 14
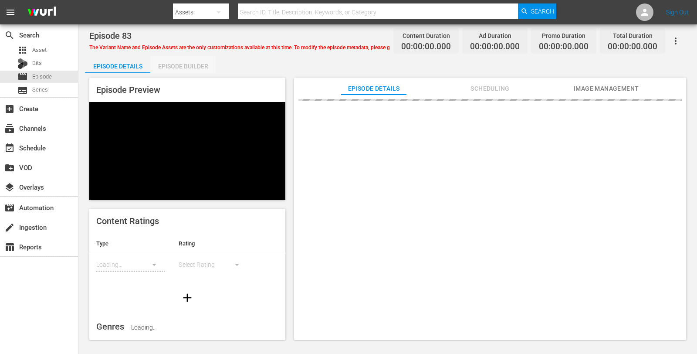
click at [185, 69] on div "Episode Builder" at bounding box center [182, 66] width 65 height 21
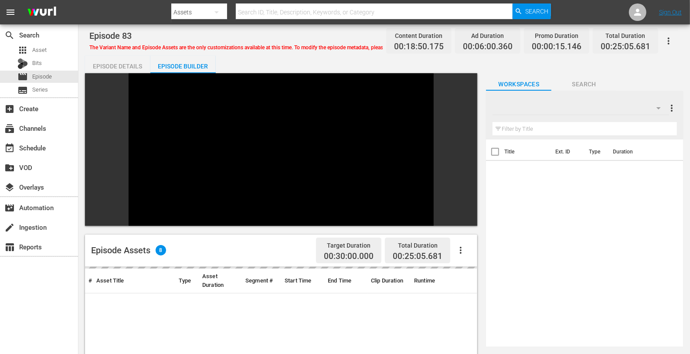
click at [605, 103] on div "Episode Assets 8 Target Duration 00:30:00.000 Total Duration 00:25:05.681 # Ass…" at bounding box center [384, 314] width 598 height 482
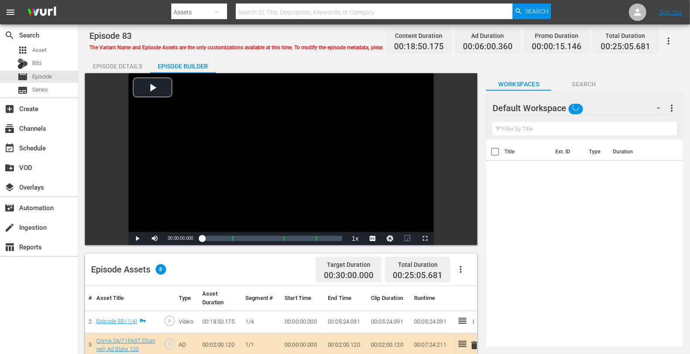
click at [595, 109] on div "Default Workspace" at bounding box center [580, 108] width 176 height 24
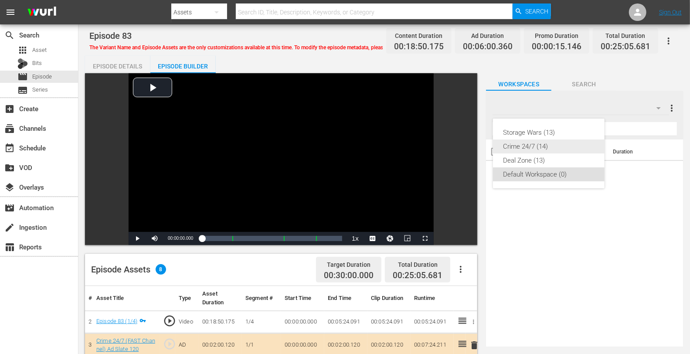
click at [541, 146] on div "Crime 24/7 (14)" at bounding box center [548, 146] width 91 height 14
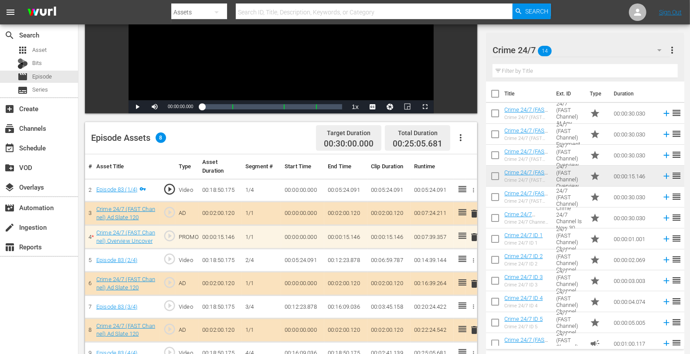
scroll to position [227, 0]
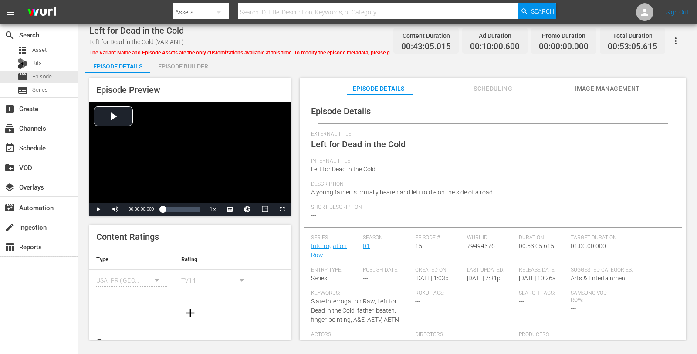
click at [178, 65] on div "Episode Builder" at bounding box center [182, 66] width 65 height 21
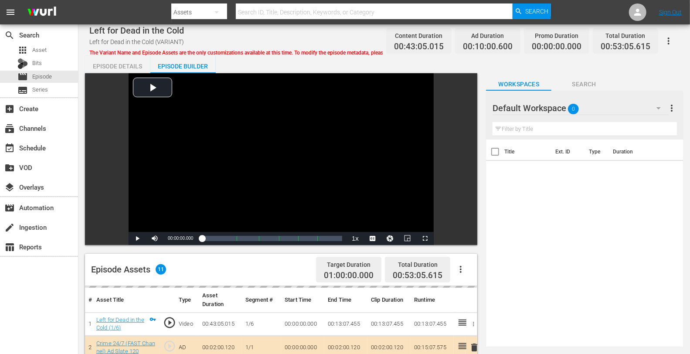
click at [606, 112] on div "Default Workspace 0" at bounding box center [580, 108] width 176 height 24
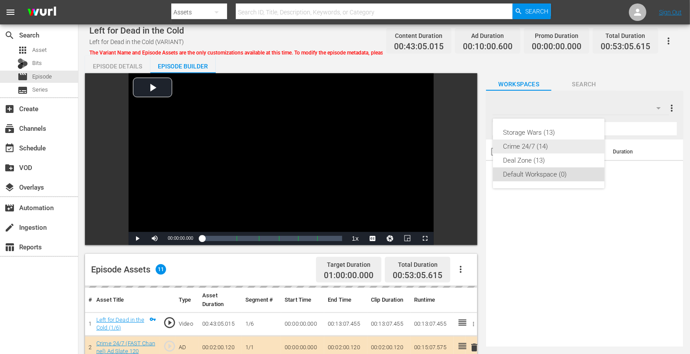
click at [547, 145] on div "Crime 24/7 (14)" at bounding box center [548, 146] width 91 height 14
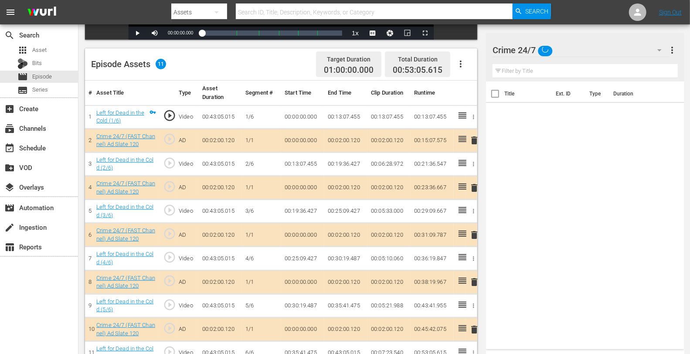
scroll to position [227, 0]
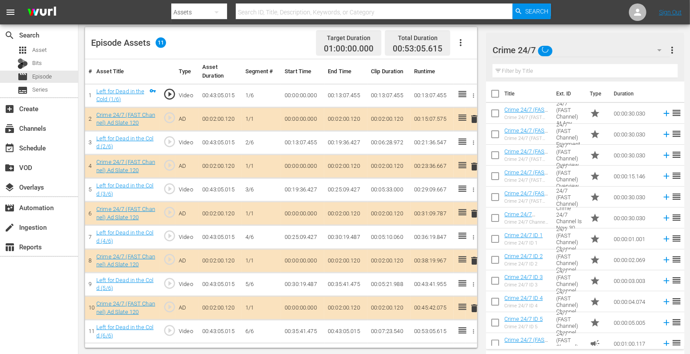
click at [471, 164] on span "delete" at bounding box center [474, 166] width 10 height 10
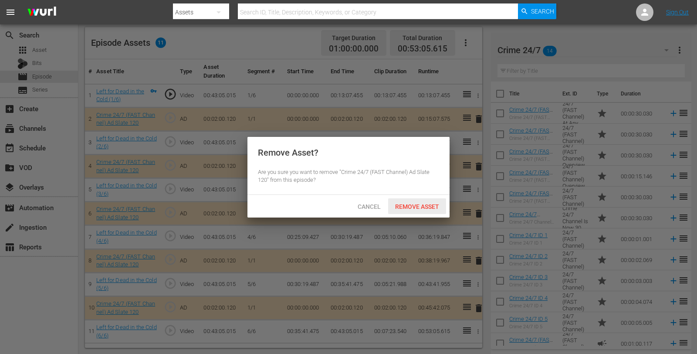
click at [409, 204] on span "Remove Asset" at bounding box center [417, 206] width 58 height 7
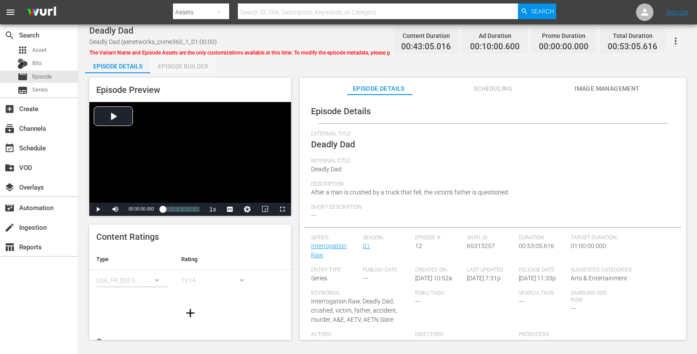
click at [175, 68] on div "Episode Builder" at bounding box center [182, 66] width 65 height 21
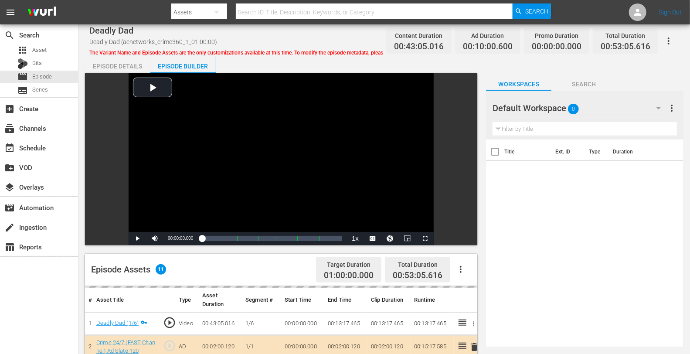
click at [595, 110] on div "Default Workspace 0" at bounding box center [580, 108] width 176 height 24
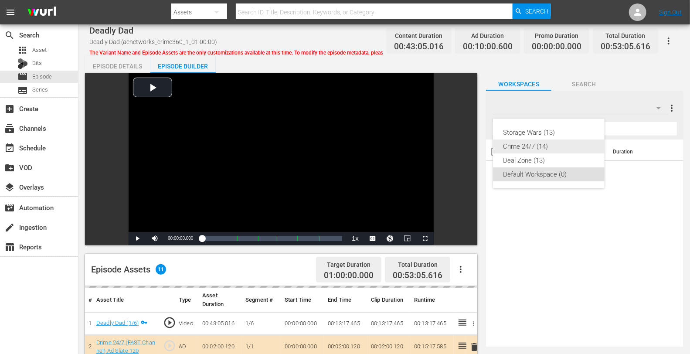
click at [546, 147] on div "Crime 24/7 (14)" at bounding box center [548, 146] width 91 height 14
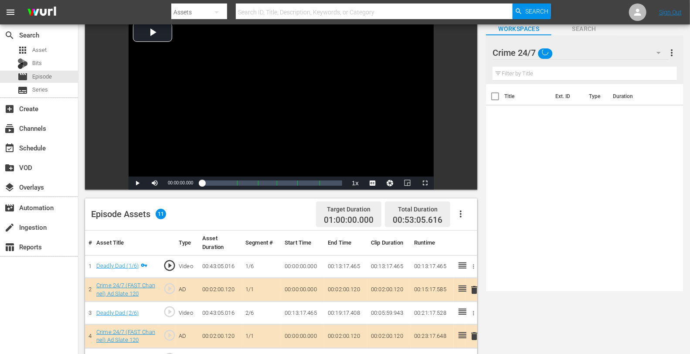
scroll to position [144, 0]
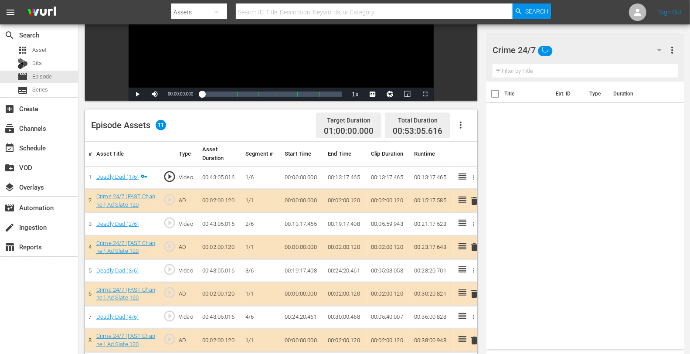
click at [473, 247] on span "delete" at bounding box center [474, 247] width 10 height 10
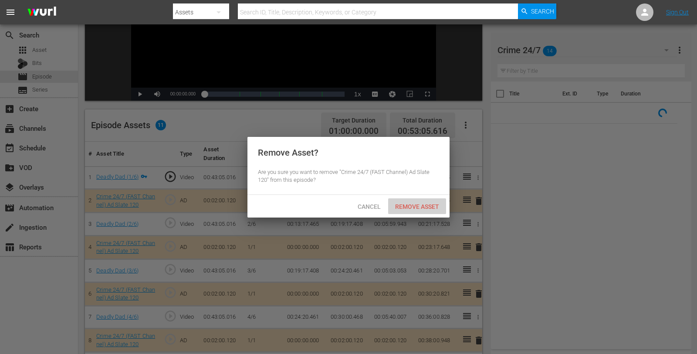
click at [407, 204] on span "Remove Asset" at bounding box center [417, 206] width 58 height 7
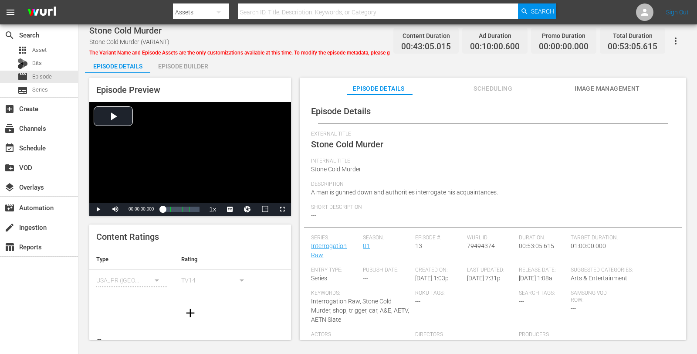
click at [189, 68] on div "Episode Builder" at bounding box center [182, 66] width 65 height 21
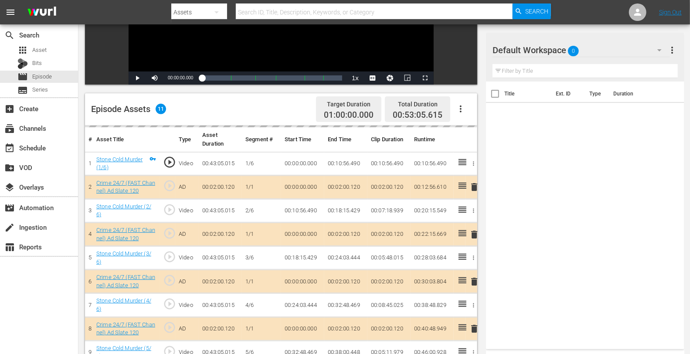
scroll to position [183, 0]
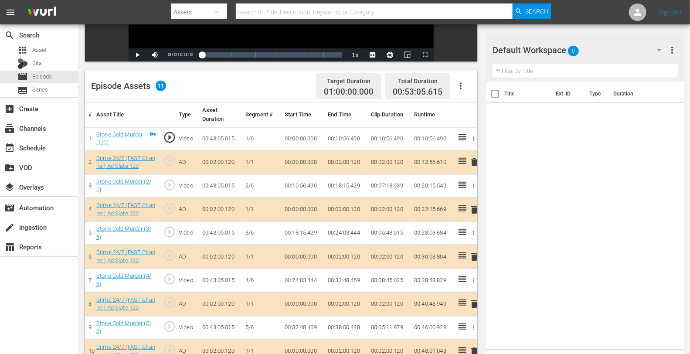
click at [472, 208] on span "delete" at bounding box center [474, 209] width 10 height 10
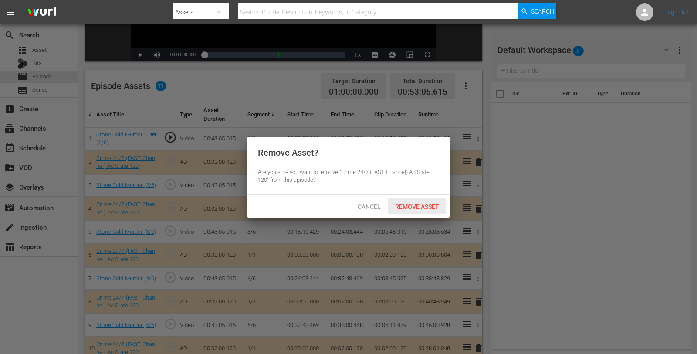
click at [417, 201] on div "Remove Asset" at bounding box center [417, 206] width 58 height 16
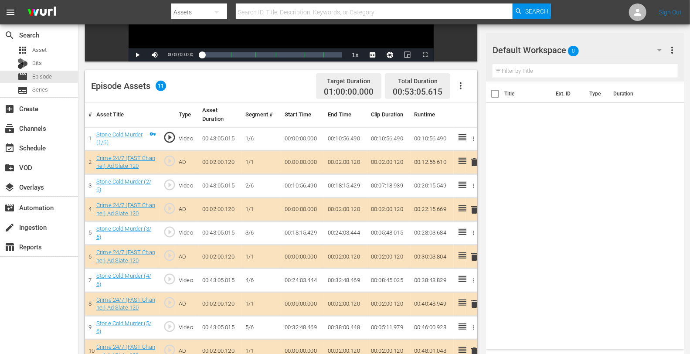
click at [607, 48] on div "Default Workspace 0" at bounding box center [580, 50] width 177 height 24
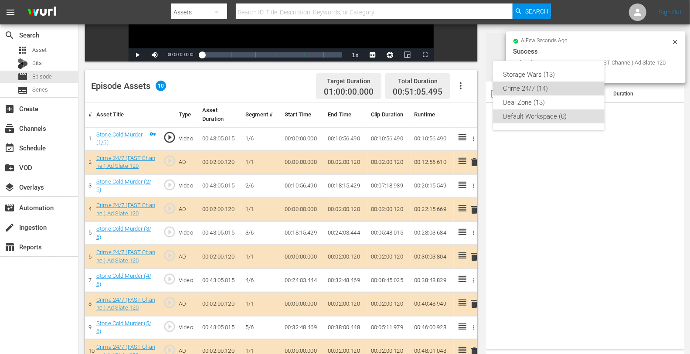
click at [516, 91] on div "Crime 24/7 (14)" at bounding box center [548, 88] width 91 height 14
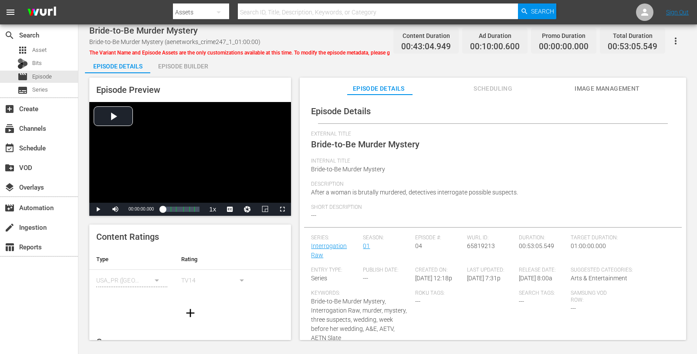
click at [190, 68] on div "Episode Builder" at bounding box center [182, 66] width 65 height 21
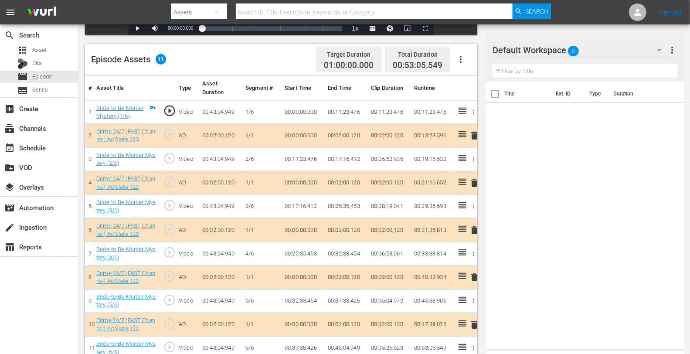
scroll to position [214, 0]
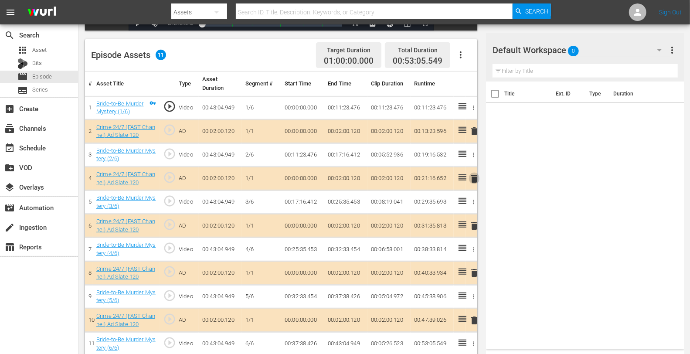
click at [472, 176] on span "delete" at bounding box center [474, 178] width 10 height 10
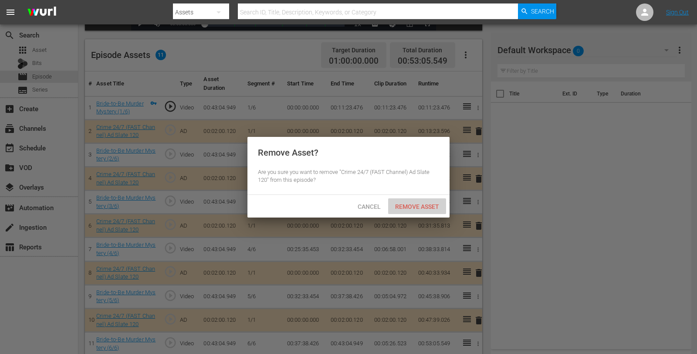
click at [414, 207] on span "Remove Asset" at bounding box center [417, 206] width 58 height 7
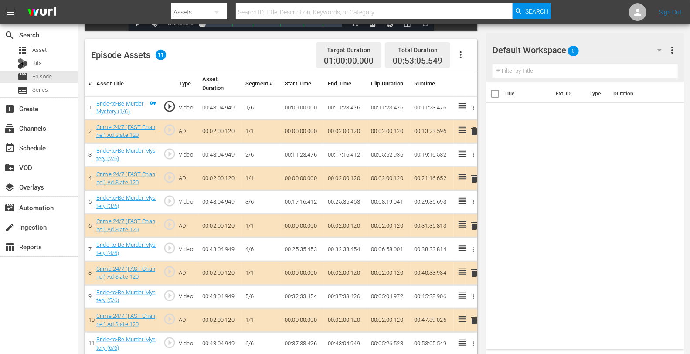
click at [593, 50] on div "Default Workspace 0" at bounding box center [580, 50] width 177 height 24
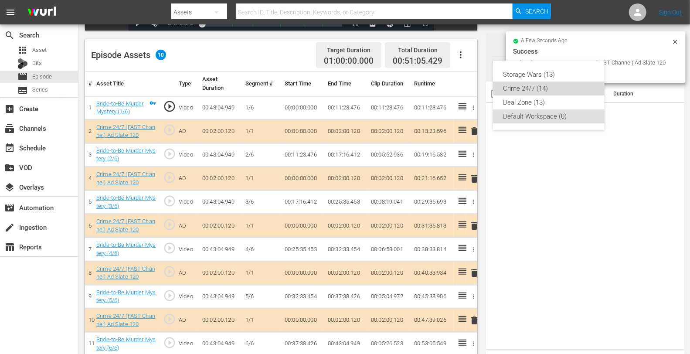
click at [530, 88] on div "Crime 24/7 (14)" at bounding box center [548, 88] width 91 height 14
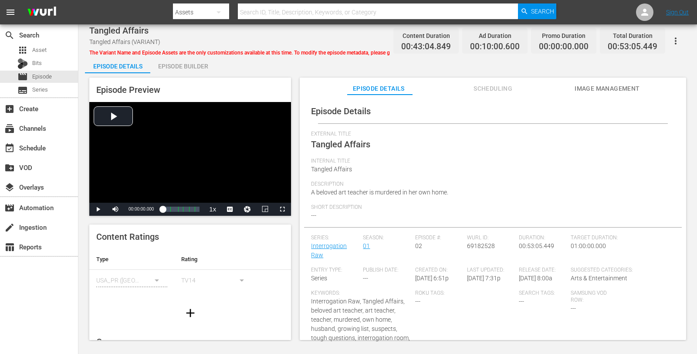
click at [186, 71] on div "Episode Builder" at bounding box center [182, 66] width 65 height 21
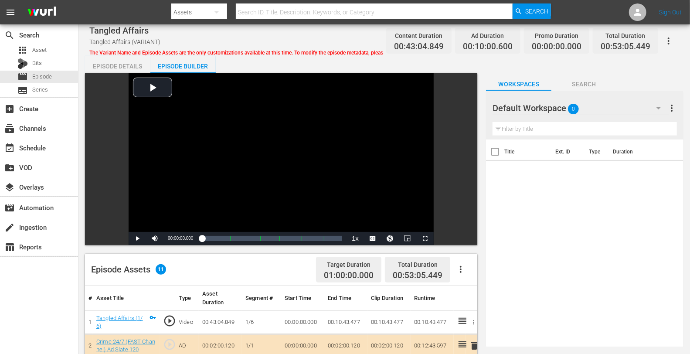
click at [611, 101] on div "Default Workspace 0" at bounding box center [580, 108] width 176 height 24
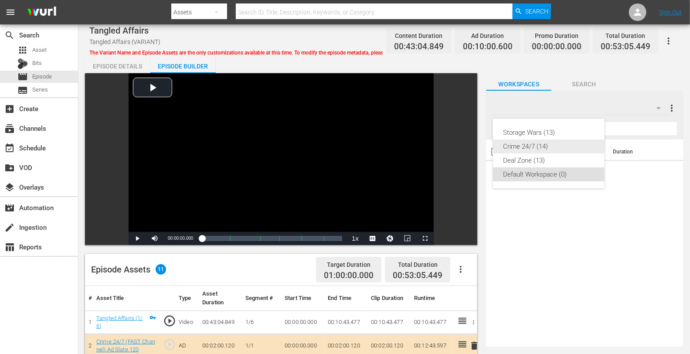
click at [532, 147] on div "Crime 24/7 (14)" at bounding box center [548, 146] width 91 height 14
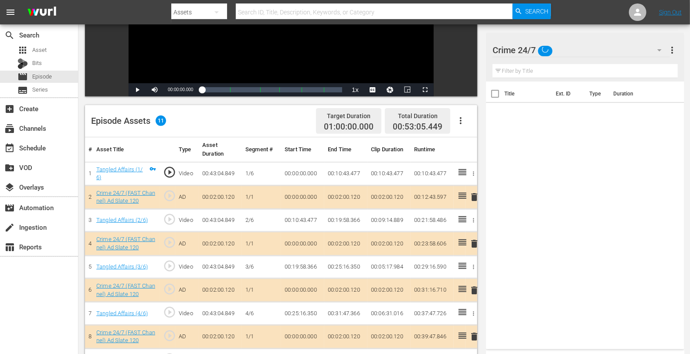
scroll to position [216, 0]
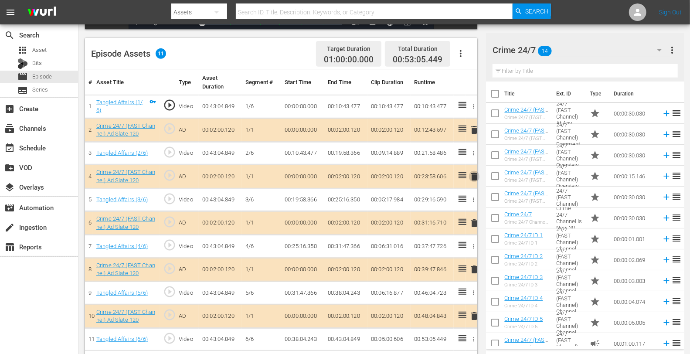
click at [471, 174] on span "delete" at bounding box center [474, 176] width 10 height 10
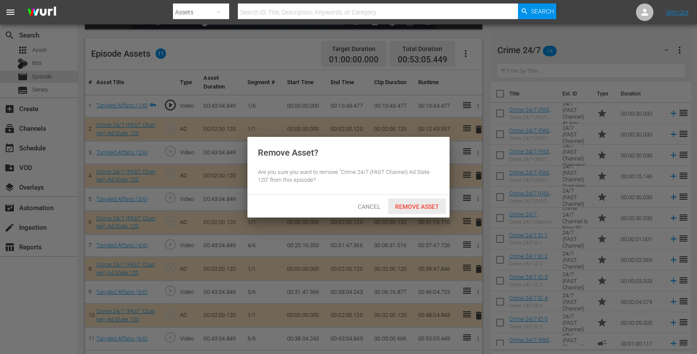
click at [421, 207] on span "Remove Asset" at bounding box center [417, 206] width 58 height 7
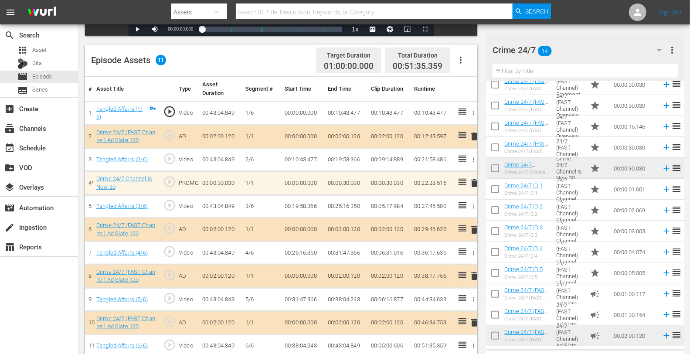
scroll to position [227, 0]
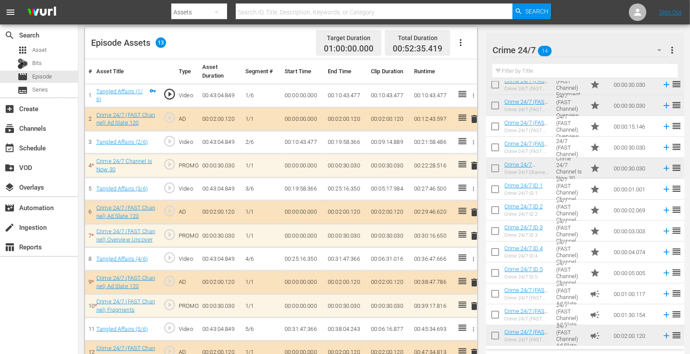
click at [473, 302] on span "delete" at bounding box center [474, 306] width 10 height 10
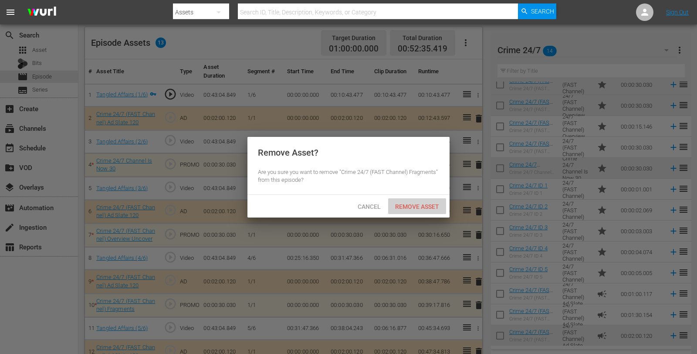
click at [406, 202] on div "Remove Asset" at bounding box center [417, 206] width 58 height 16
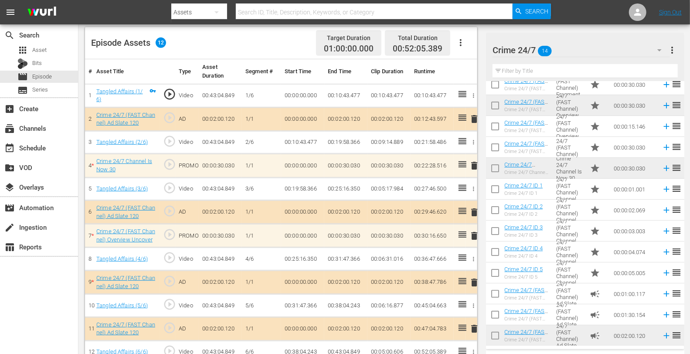
click at [475, 234] on span "delete" at bounding box center [474, 235] width 10 height 10
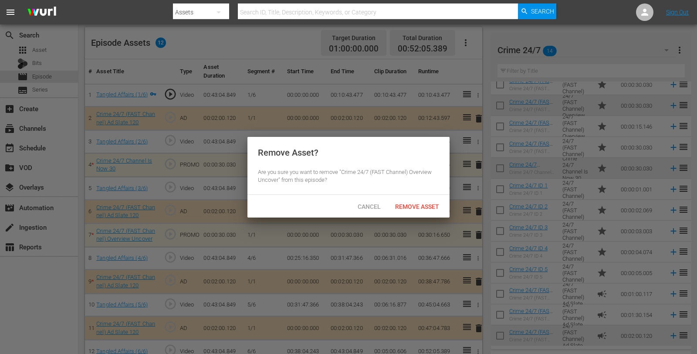
click at [412, 218] on div at bounding box center [348, 177] width 697 height 354
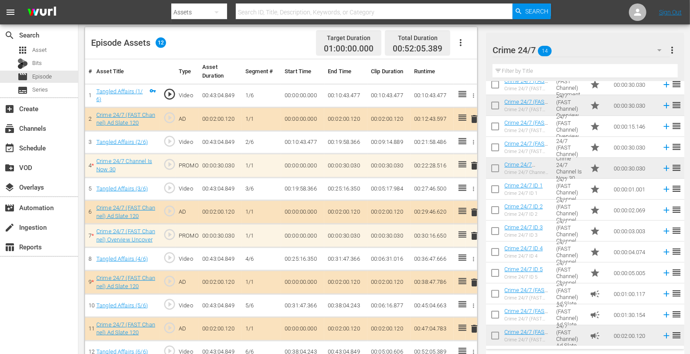
click at [475, 234] on span "delete" at bounding box center [474, 235] width 10 height 10
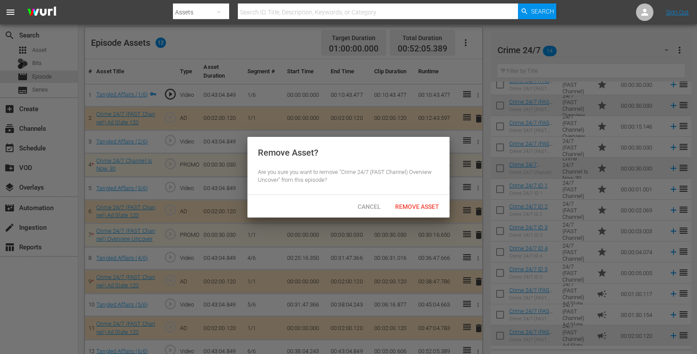
click at [413, 210] on span "Remove Asset" at bounding box center [417, 206] width 58 height 7
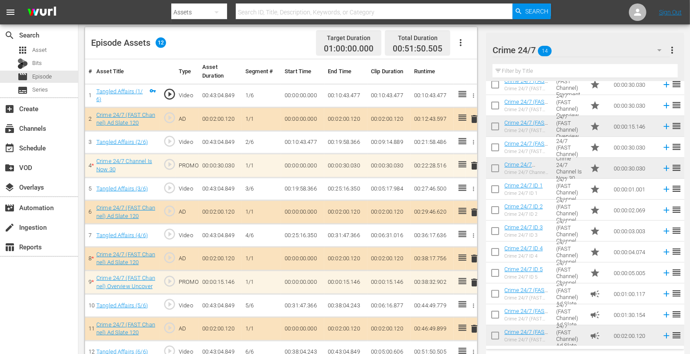
click at [475, 282] on span "delete" at bounding box center [474, 282] width 10 height 10
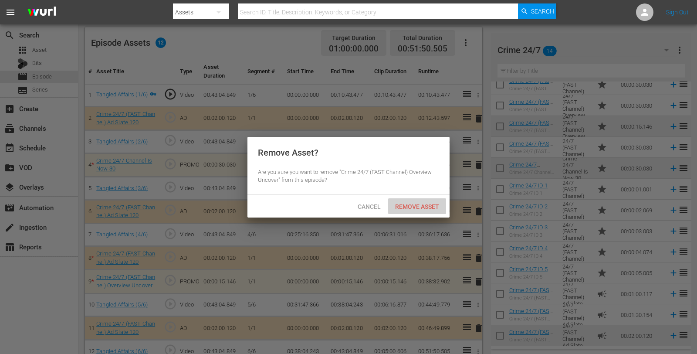
click at [405, 208] on span "Remove Asset" at bounding box center [417, 206] width 58 height 7
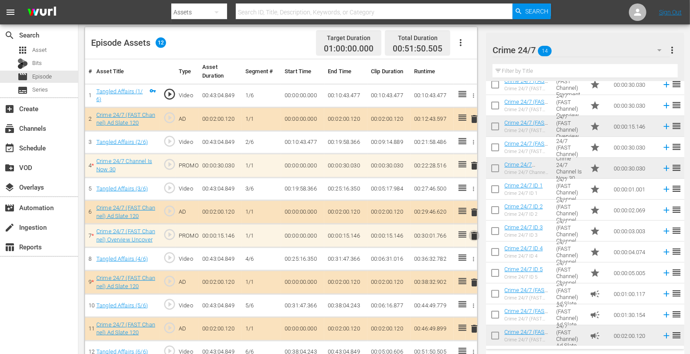
click at [472, 236] on span "delete" at bounding box center [474, 235] width 10 height 10
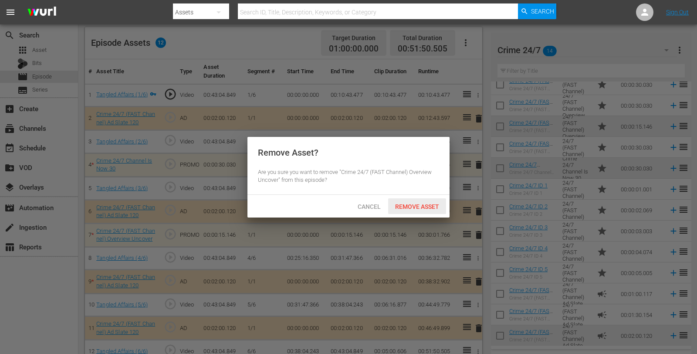
click at [430, 209] on span "Remove Asset" at bounding box center [417, 206] width 58 height 7
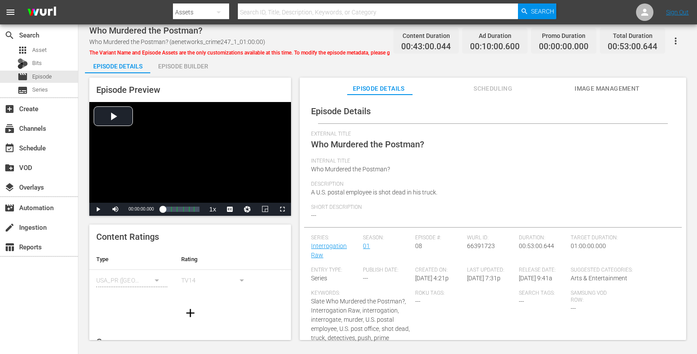
click at [176, 66] on div "Episode Builder" at bounding box center [182, 66] width 65 height 21
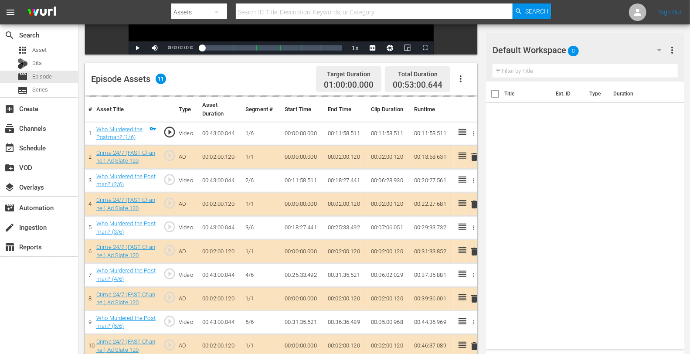
scroll to position [191, 0]
click at [605, 46] on div "Default Workspace 0" at bounding box center [580, 50] width 177 height 24
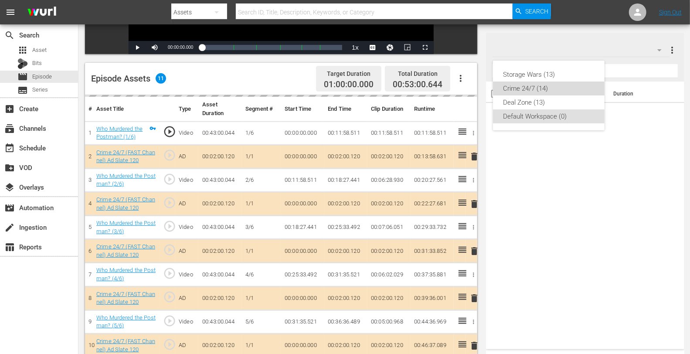
click at [535, 90] on div "Crime 24/7 (14)" at bounding box center [548, 88] width 91 height 14
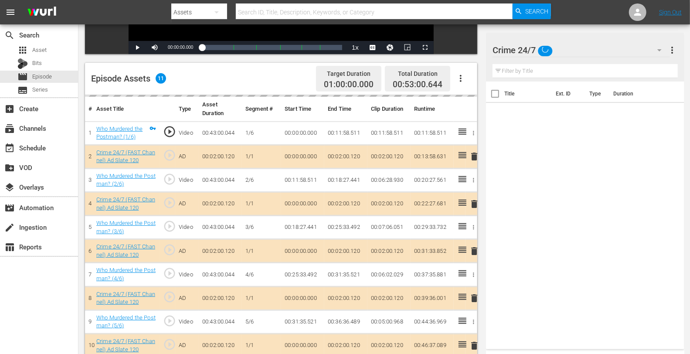
click at [472, 199] on div "delete" at bounding box center [471, 203] width 5 height 13
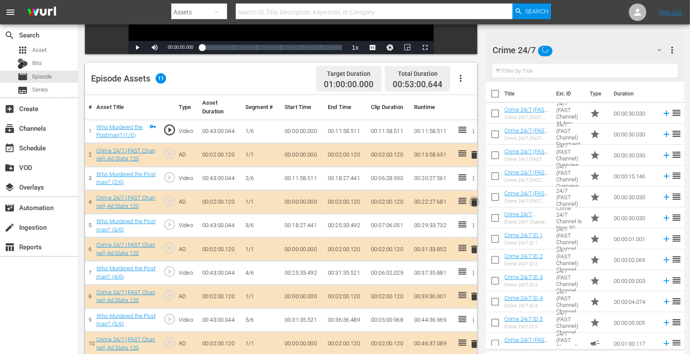
click at [472, 199] on span "delete" at bounding box center [474, 202] width 10 height 10
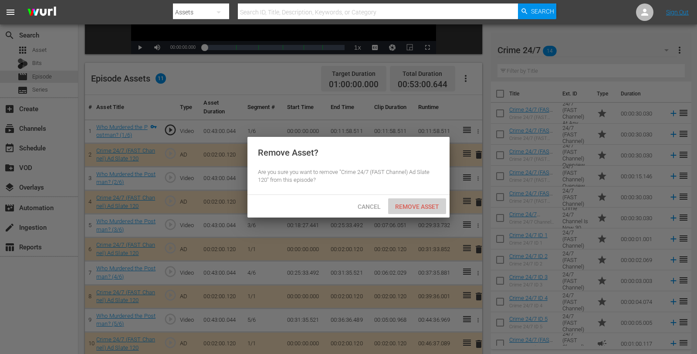
click at [404, 205] on span "Remove Asset" at bounding box center [417, 206] width 58 height 7
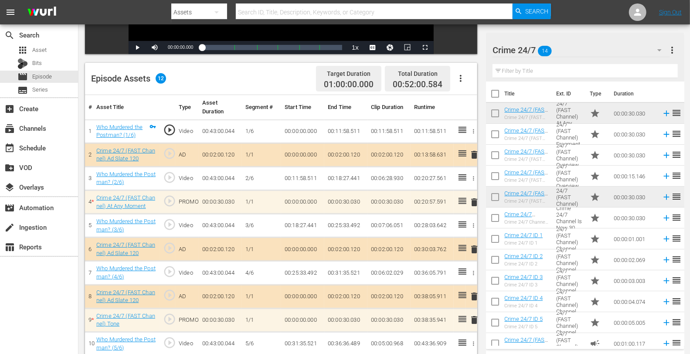
scroll to position [244, 0]
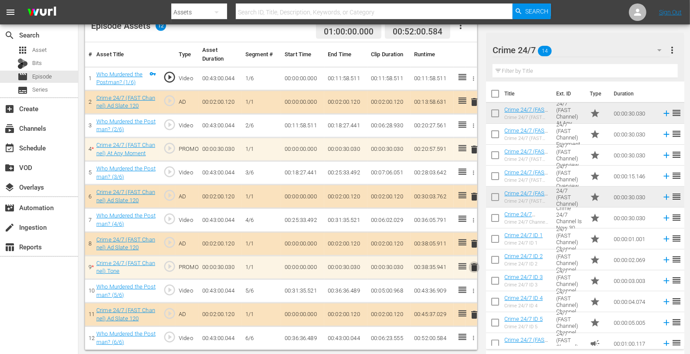
click at [475, 267] on span "delete" at bounding box center [474, 267] width 10 height 10
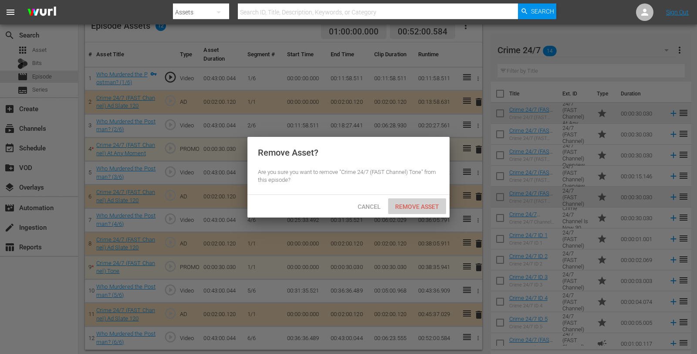
click at [420, 203] on span "Remove Asset" at bounding box center [417, 206] width 58 height 7
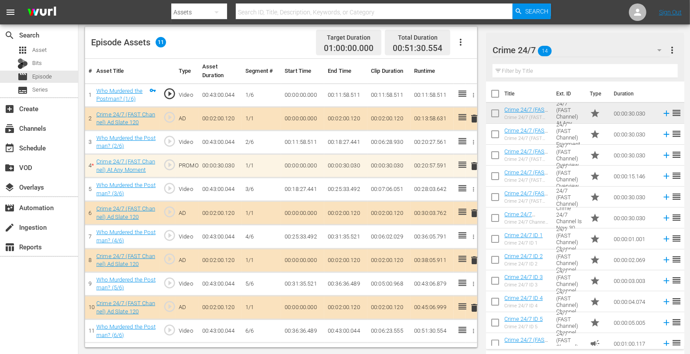
scroll to position [227, 0]
click at [474, 255] on span "delete" at bounding box center [474, 260] width 10 height 10
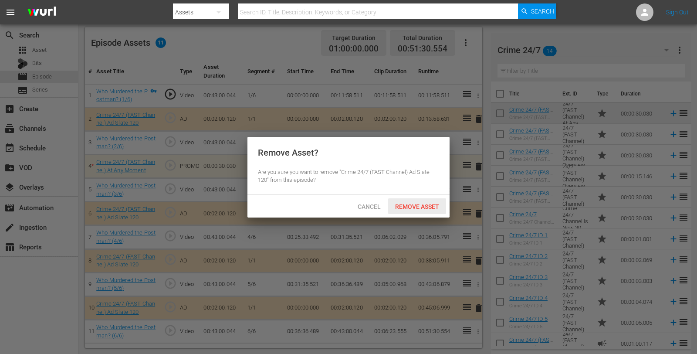
click at [423, 203] on span "Remove Asset" at bounding box center [417, 206] width 58 height 7
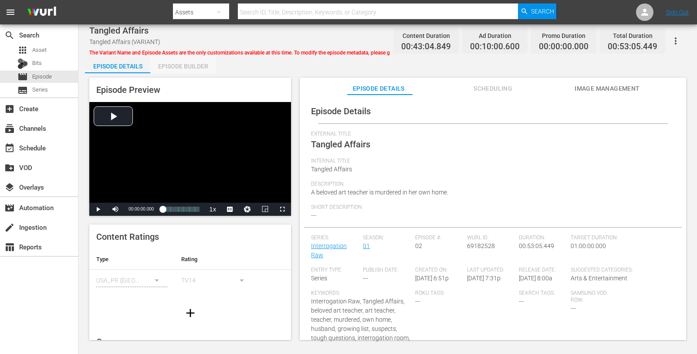
click at [196, 59] on div "Episode Builder" at bounding box center [182, 66] width 65 height 21
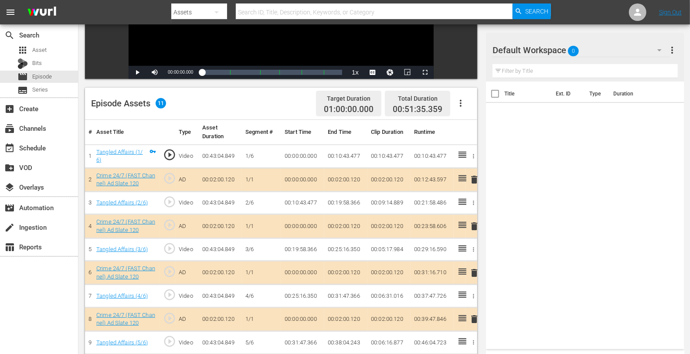
scroll to position [179, 0]
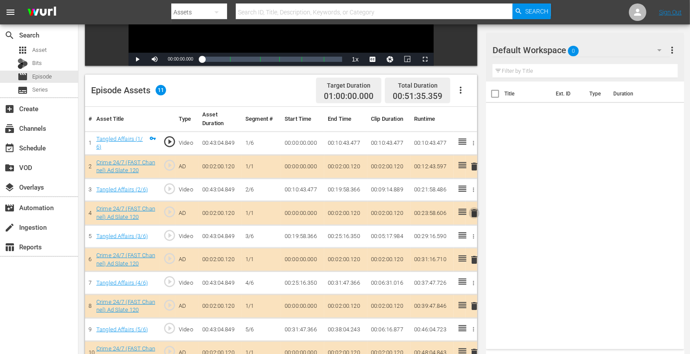
click at [474, 214] on span "delete" at bounding box center [474, 213] width 10 height 10
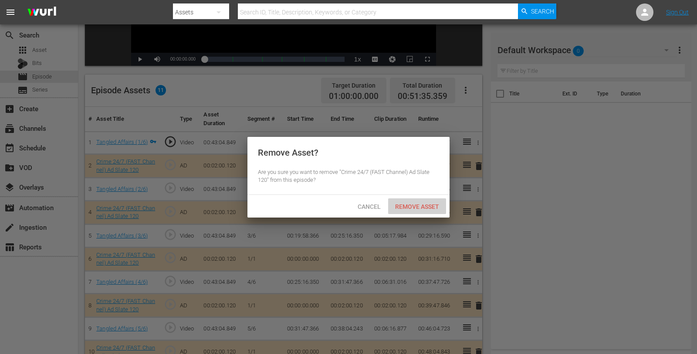
click at [433, 205] on span "Remove Asset" at bounding box center [417, 206] width 58 height 7
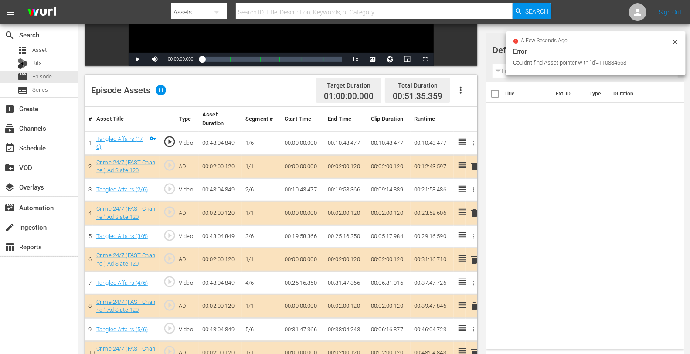
click at [627, 40] on icon at bounding box center [674, 41] width 7 height 7
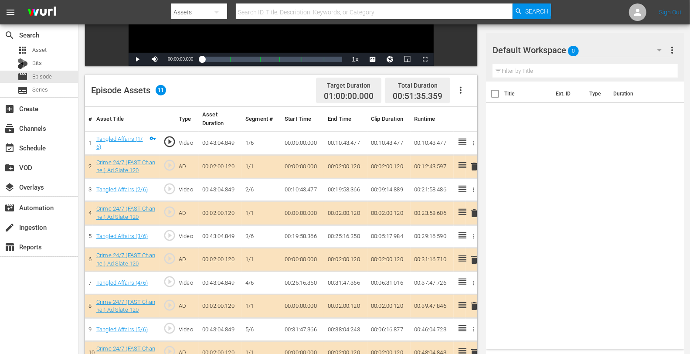
click at [627, 45] on div "Default Workspace 0" at bounding box center [580, 50] width 177 height 24
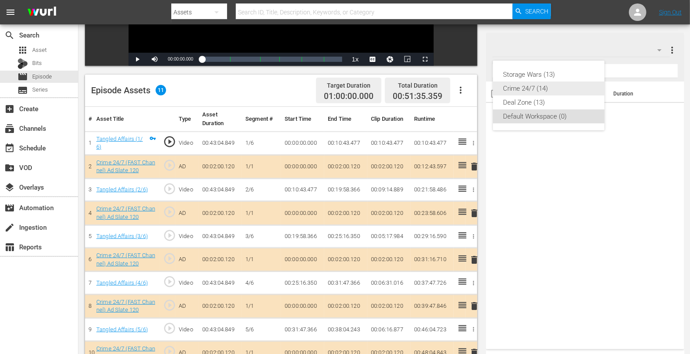
click at [546, 93] on div "Crime 24/7 (14)" at bounding box center [548, 88] width 91 height 14
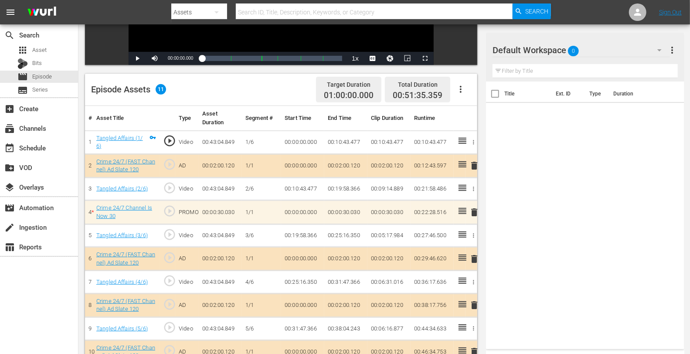
scroll to position [180, 0]
click at [575, 53] on span "0" at bounding box center [573, 51] width 11 height 18
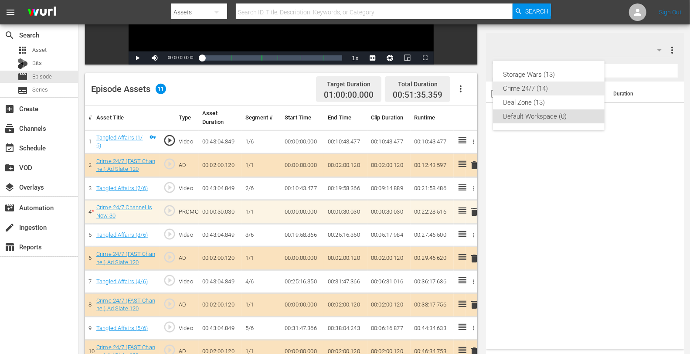
click at [515, 86] on div "Crime 24/7 (14)" at bounding box center [548, 88] width 91 height 14
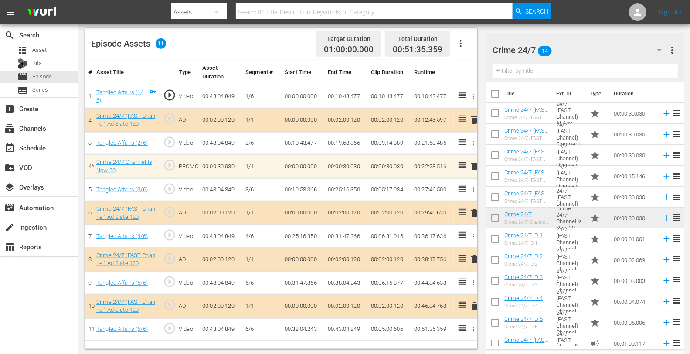
scroll to position [225, 0]
click at [473, 255] on span "delete" at bounding box center [474, 259] width 10 height 10
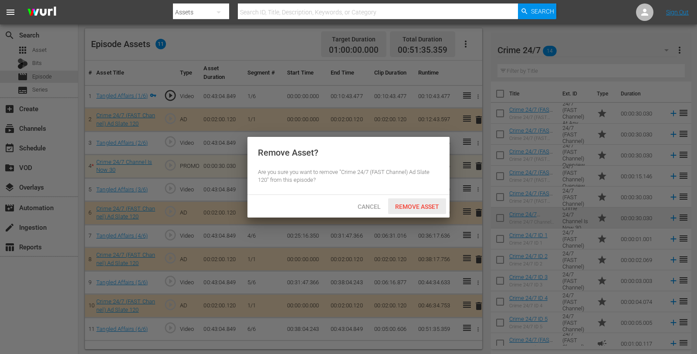
click at [413, 199] on div "Remove Asset" at bounding box center [417, 206] width 58 height 16
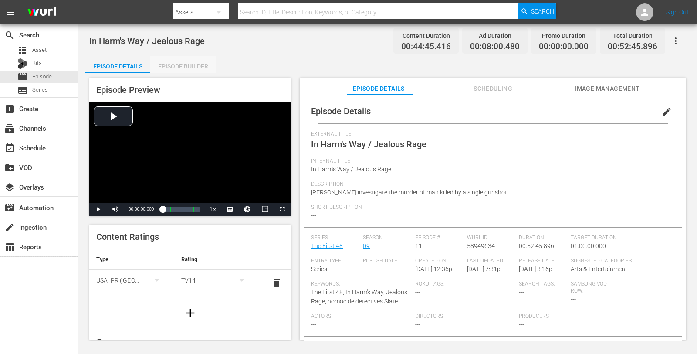
click at [199, 63] on div "Episode Builder" at bounding box center [182, 66] width 65 height 21
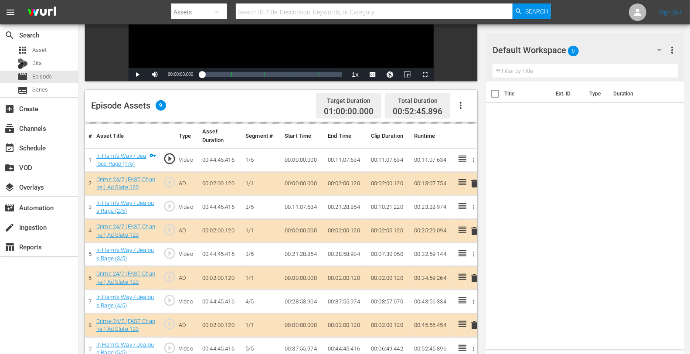
scroll to position [173, 0]
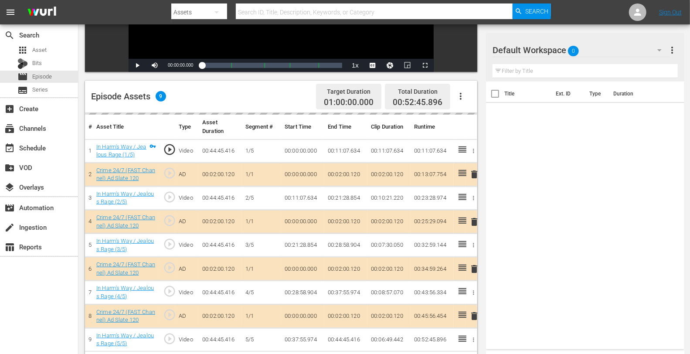
click at [474, 226] on td "delete" at bounding box center [471, 222] width 12 height 24
click at [474, 218] on td "delete" at bounding box center [471, 222] width 12 height 24
click at [594, 46] on div "Default Workspace 0" at bounding box center [580, 50] width 177 height 24
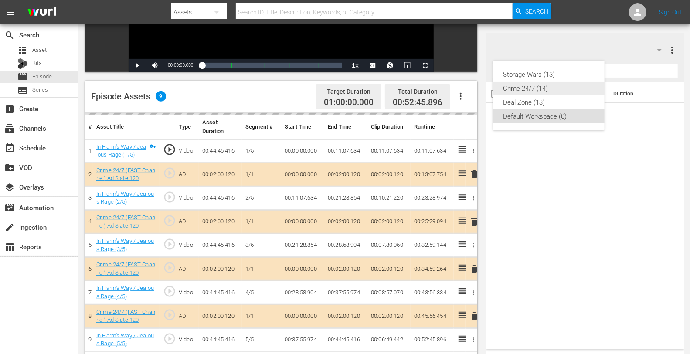
click at [539, 85] on div "Crime 24/7 (14)" at bounding box center [548, 88] width 91 height 14
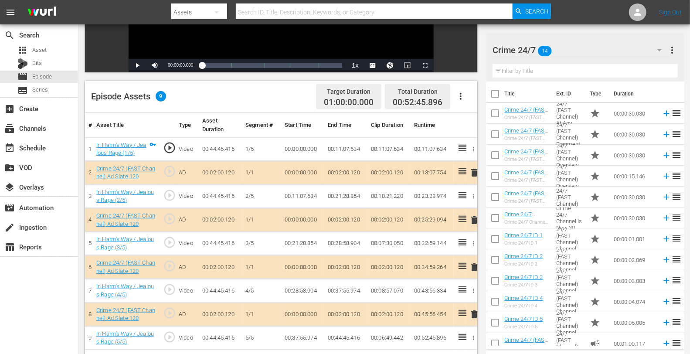
click at [474, 217] on span "delete" at bounding box center [474, 220] width 10 height 10
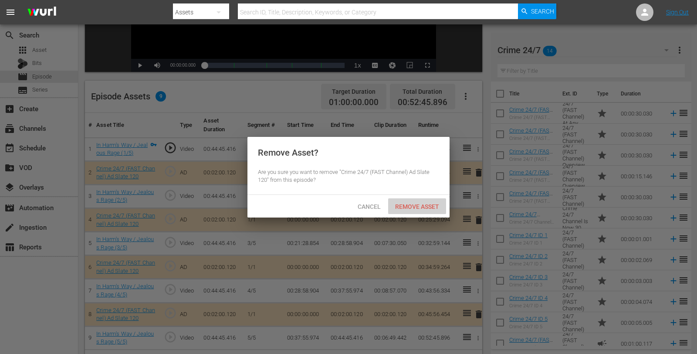
click at [418, 204] on span "Remove Asset" at bounding box center [417, 206] width 58 height 7
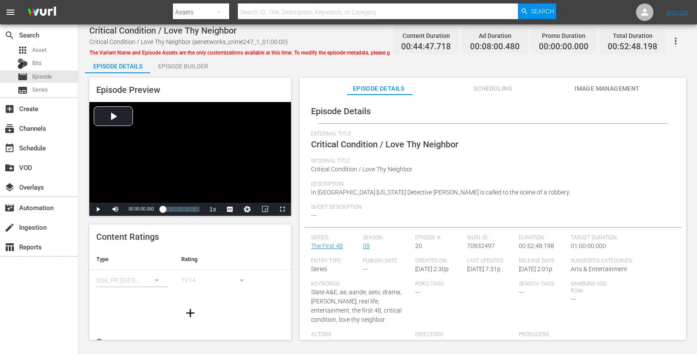
click at [188, 69] on div "Episode Builder" at bounding box center [182, 66] width 65 height 21
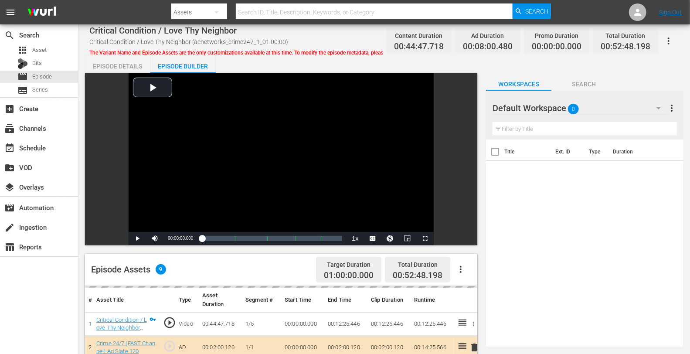
click at [602, 114] on div "Default Workspace 0" at bounding box center [580, 108] width 176 height 24
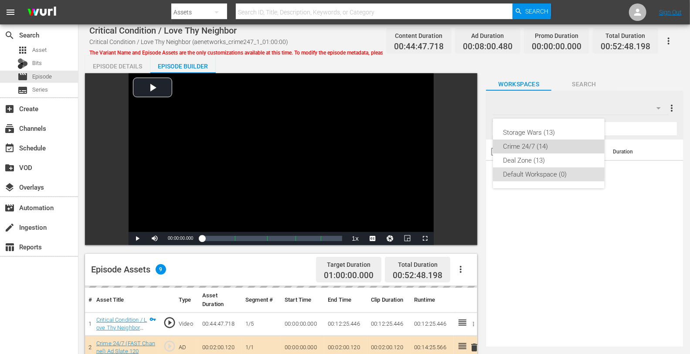
click at [531, 144] on div "Crime 24/7 (14)" at bounding box center [548, 146] width 91 height 14
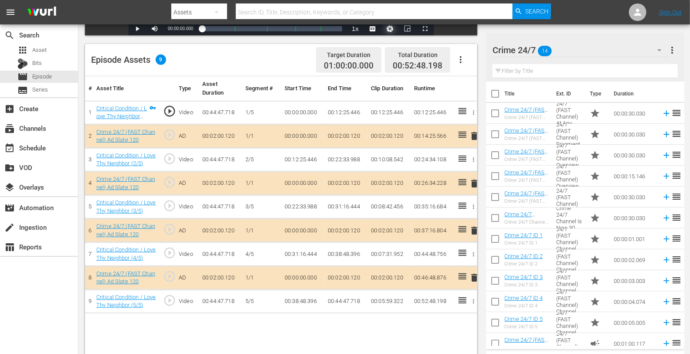
scroll to position [211, 0]
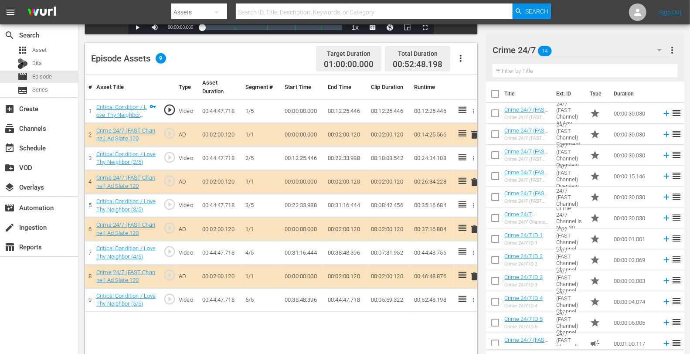
click at [473, 180] on span "delete" at bounding box center [474, 182] width 10 height 10
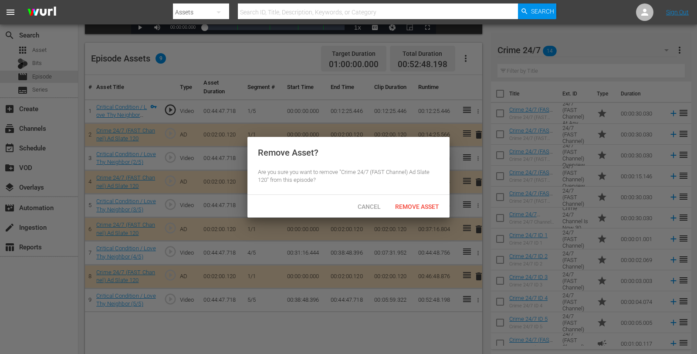
click at [419, 201] on div "Remove Asset" at bounding box center [417, 206] width 58 height 16
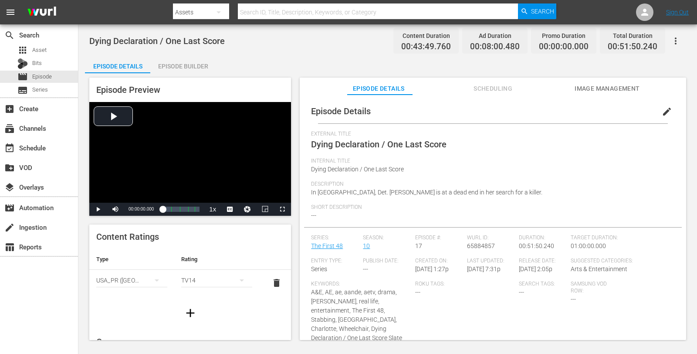
click at [201, 66] on div "Episode Builder" at bounding box center [182, 66] width 65 height 21
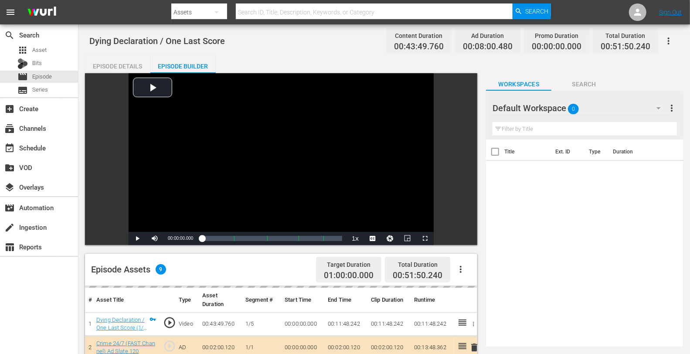
click at [605, 103] on div "Default Workspace 0" at bounding box center [580, 108] width 176 height 24
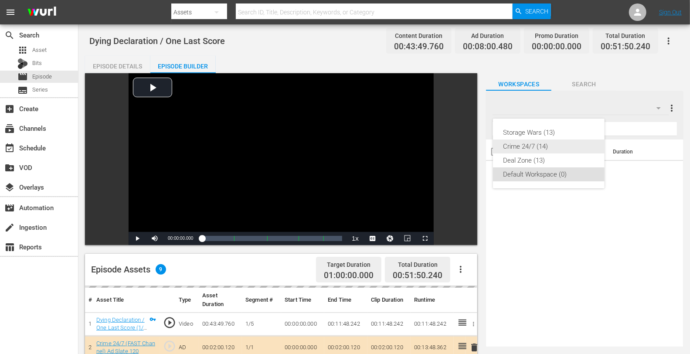
click at [542, 148] on div "Crime 24/7 (14)" at bounding box center [548, 146] width 91 height 14
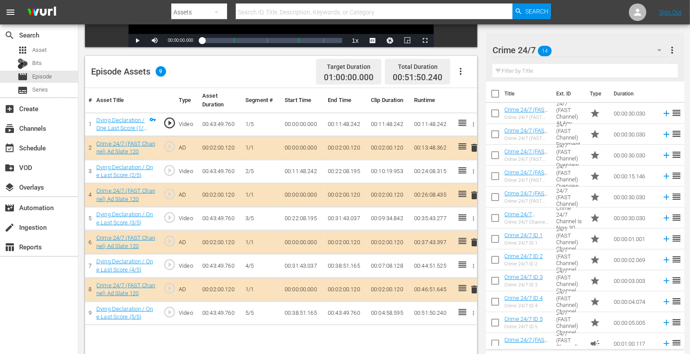
scroll to position [227, 0]
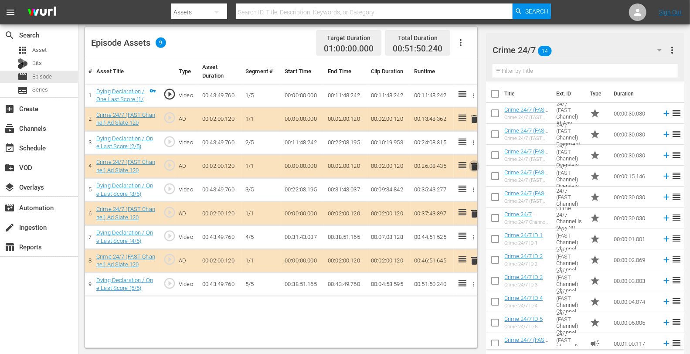
click at [474, 166] on span "delete" at bounding box center [474, 166] width 10 height 10
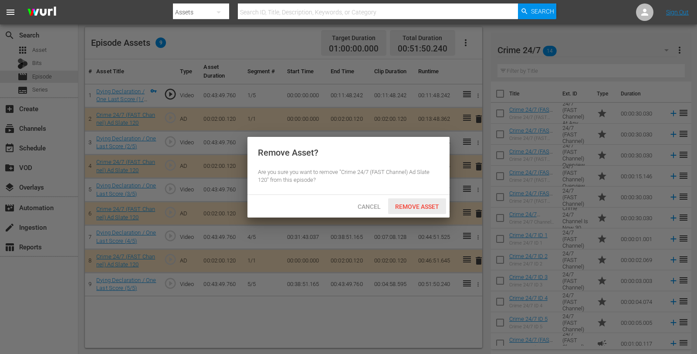
click at [412, 204] on span "Remove Asset" at bounding box center [417, 206] width 58 height 7
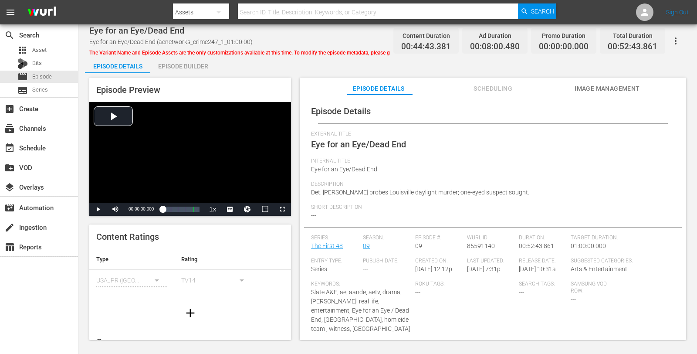
click at [171, 66] on div "Episode Builder" at bounding box center [182, 66] width 65 height 21
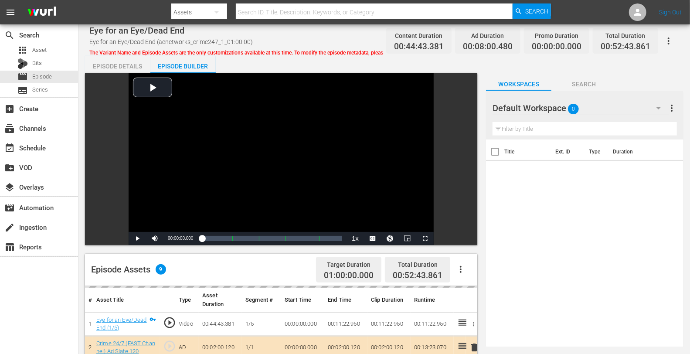
click at [603, 109] on div "Default Workspace 0" at bounding box center [580, 108] width 176 height 24
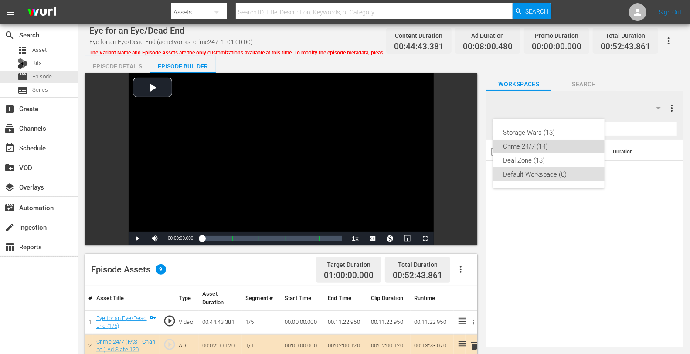
click at [525, 146] on div "Crime 24/7 (14)" at bounding box center [548, 146] width 91 height 14
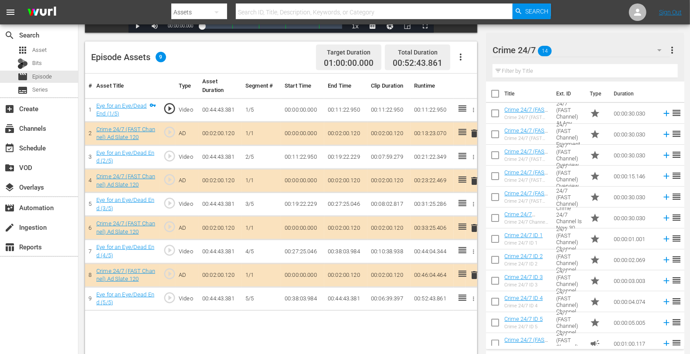
scroll to position [227, 0]
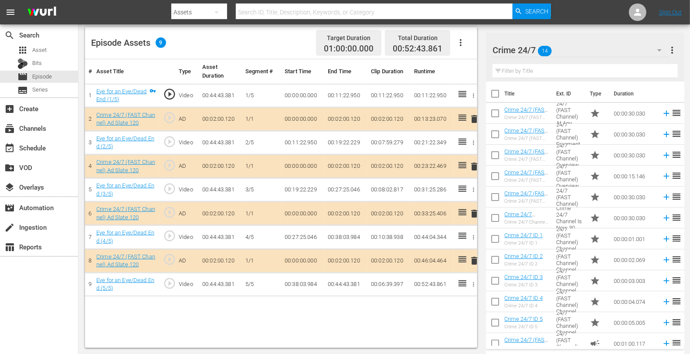
click at [473, 168] on span "delete" at bounding box center [474, 166] width 10 height 10
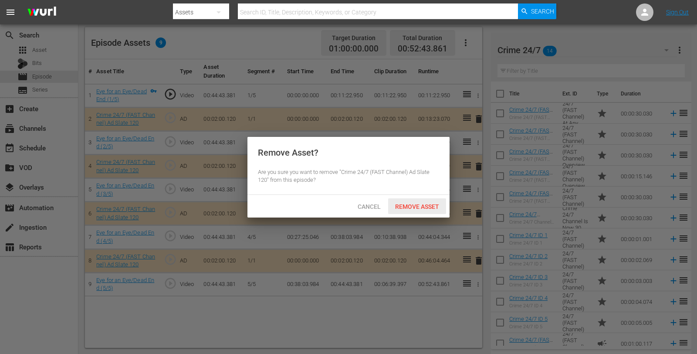
click at [414, 204] on span "Remove Asset" at bounding box center [417, 206] width 58 height 7
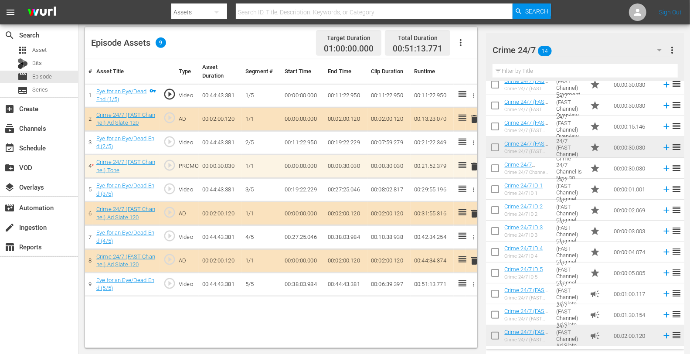
scroll to position [50, 0]
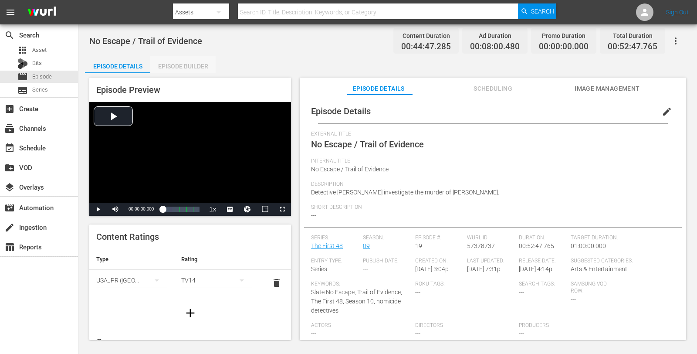
click at [189, 66] on div "Episode Builder" at bounding box center [182, 66] width 65 height 21
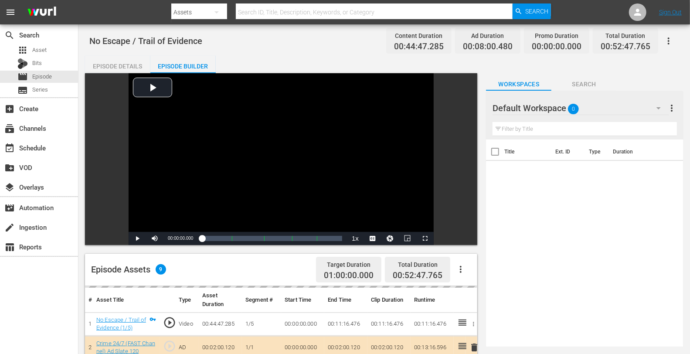
click at [600, 103] on div "Default Workspace 0" at bounding box center [580, 108] width 176 height 24
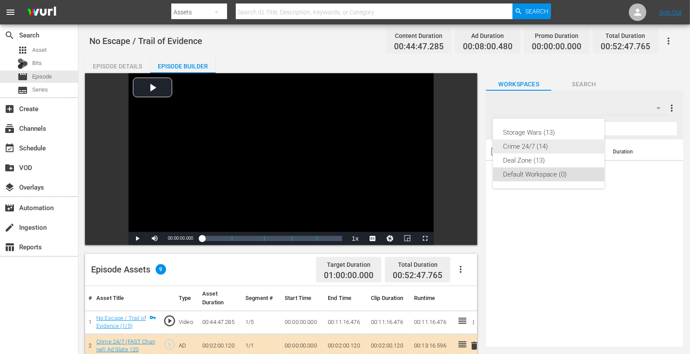
click at [537, 144] on div "Crime 24/7 (14)" at bounding box center [548, 146] width 91 height 14
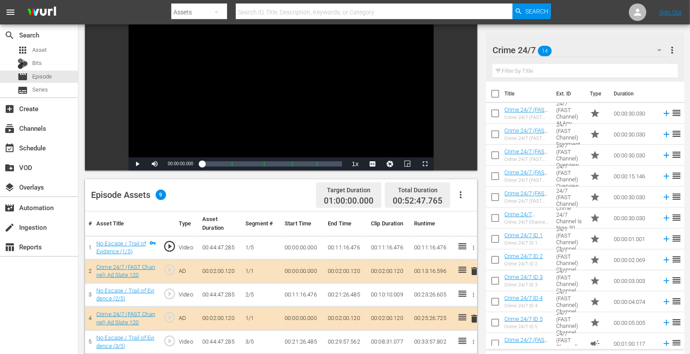
scroll to position [227, 0]
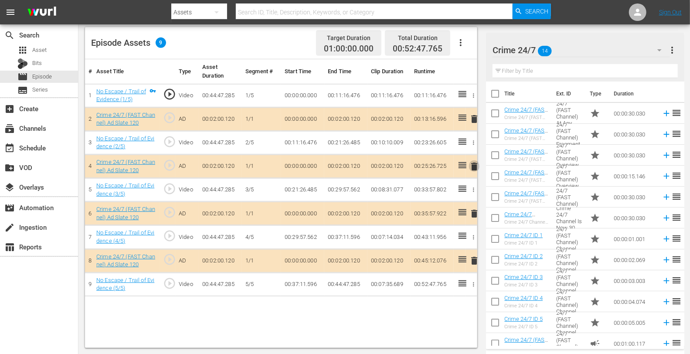
click at [474, 163] on span "delete" at bounding box center [474, 166] width 10 height 10
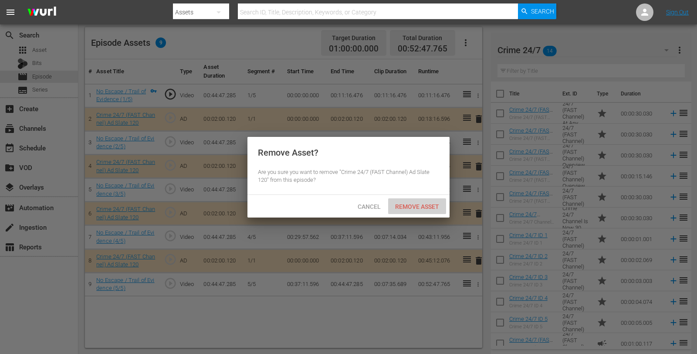
click at [420, 206] on span "Remove Asset" at bounding box center [417, 206] width 58 height 7
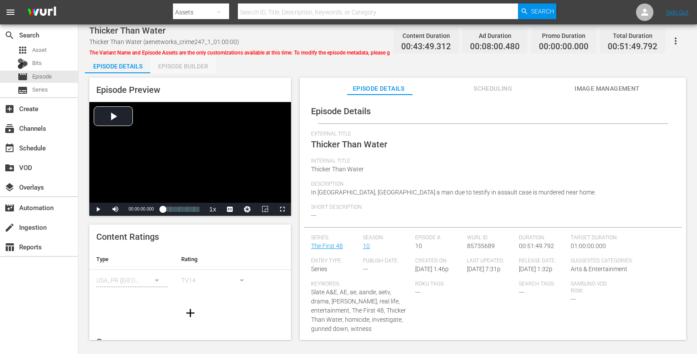
click at [182, 68] on div "Episode Builder" at bounding box center [182, 66] width 65 height 21
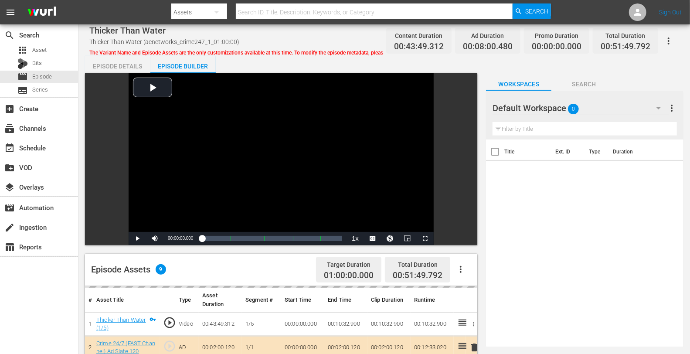
click at [602, 109] on div "Default Workspace 0" at bounding box center [580, 108] width 176 height 24
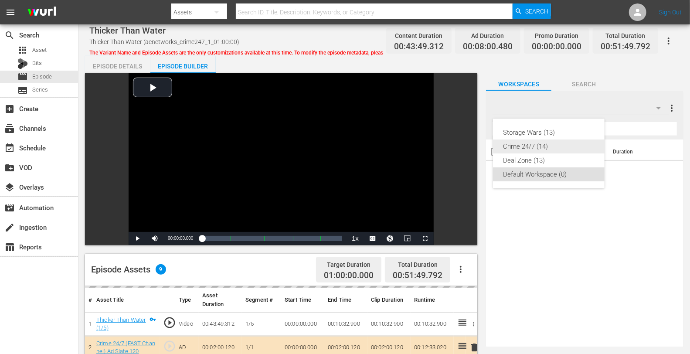
click at [537, 149] on div "Crime 24/7 (14)" at bounding box center [548, 146] width 91 height 14
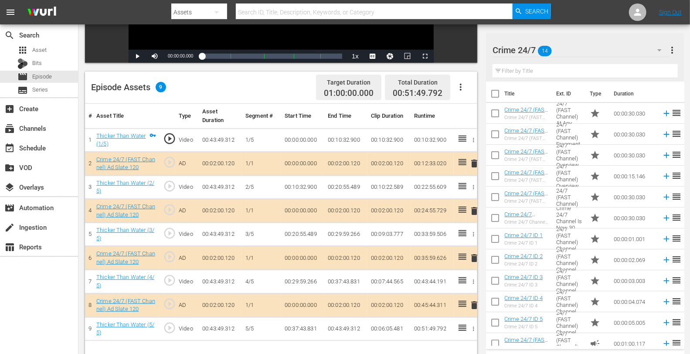
scroll to position [198, 0]
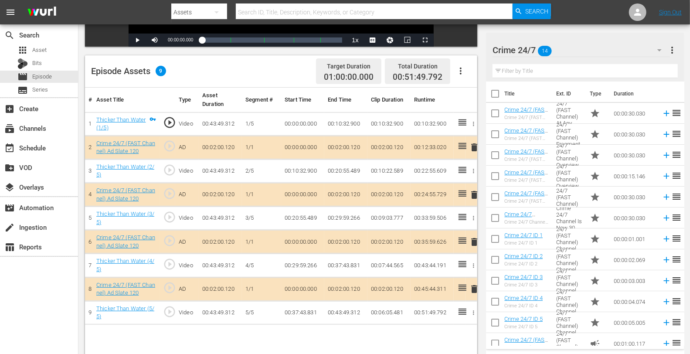
click at [473, 192] on span "delete" at bounding box center [474, 194] width 10 height 10
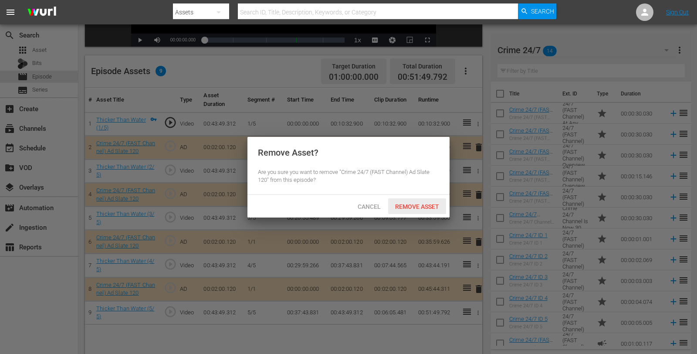
click at [414, 209] on span "Remove Asset" at bounding box center [417, 206] width 58 height 7
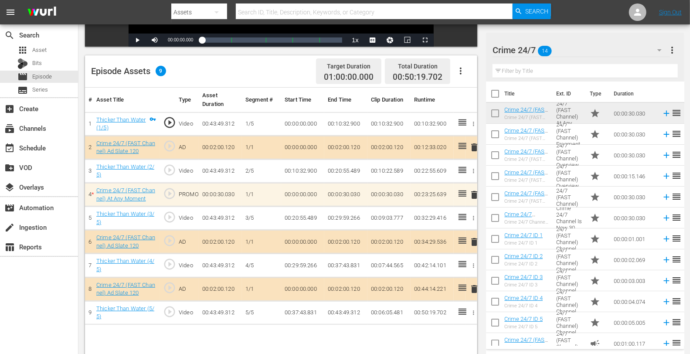
scroll to position [50, 0]
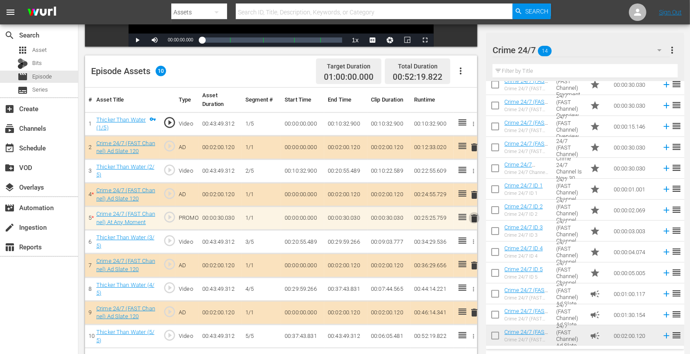
click at [474, 214] on span "delete" at bounding box center [474, 218] width 10 height 10
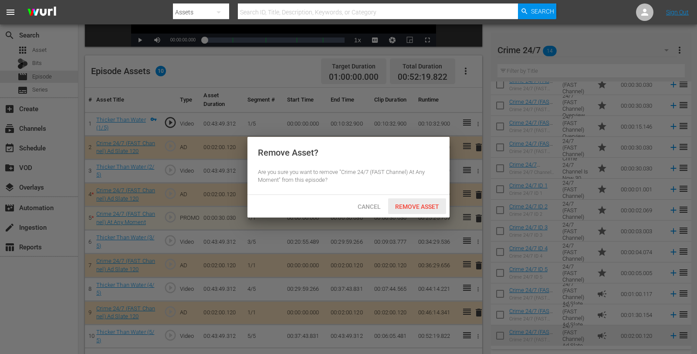
click at [423, 203] on span "Remove Asset" at bounding box center [417, 206] width 58 height 7
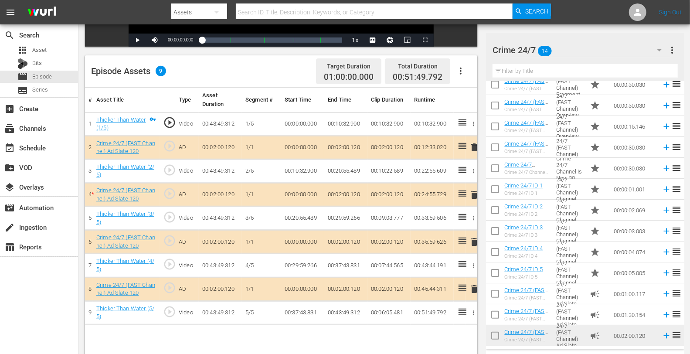
scroll to position [0, 0]
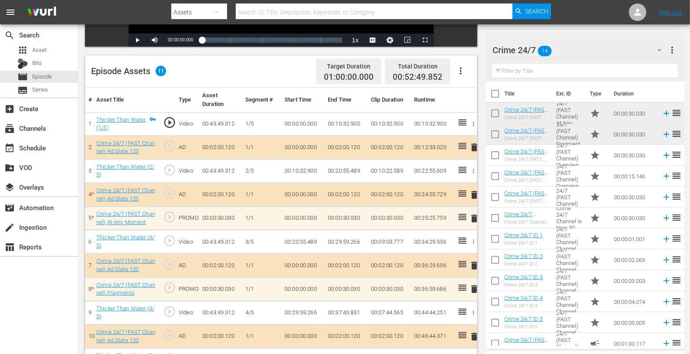
click at [474, 195] on span "delete" at bounding box center [474, 194] width 10 height 10
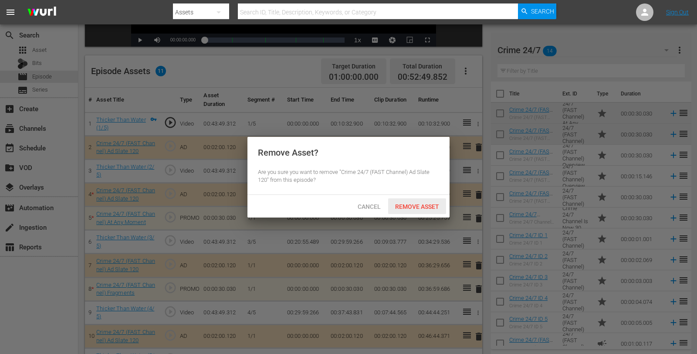
click at [414, 206] on span "Remove Asset" at bounding box center [417, 206] width 58 height 7
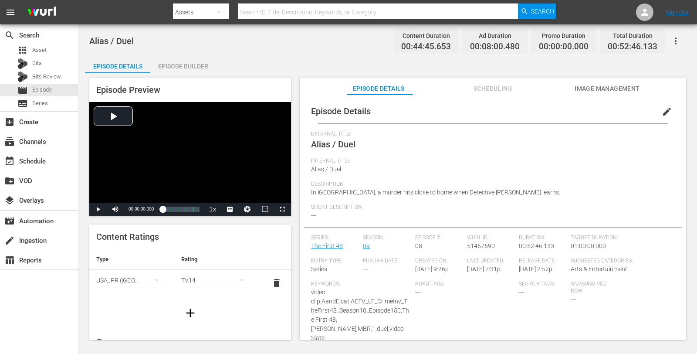
click at [190, 70] on div "Episode Builder" at bounding box center [182, 66] width 65 height 21
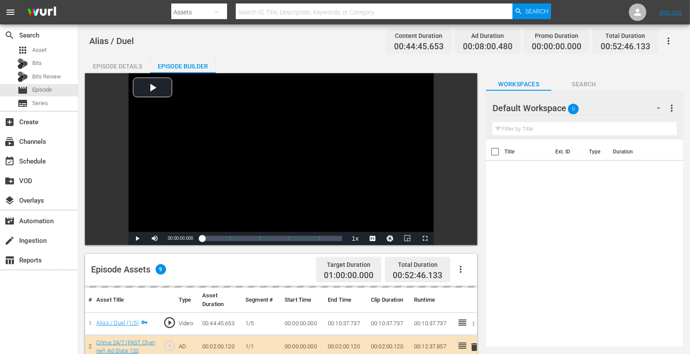
click at [612, 115] on div "Default Workspace 0" at bounding box center [580, 108] width 176 height 24
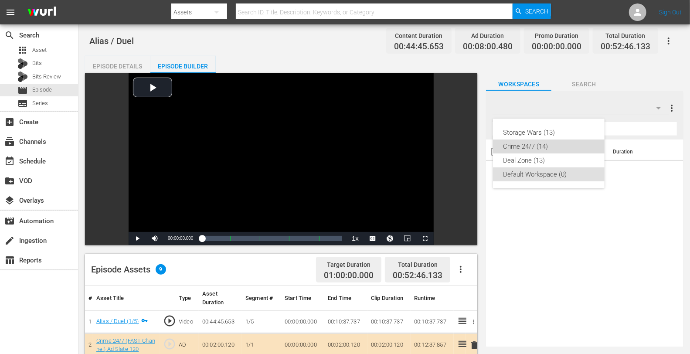
click at [562, 145] on div "Crime 24/7 (14)" at bounding box center [548, 146] width 91 height 14
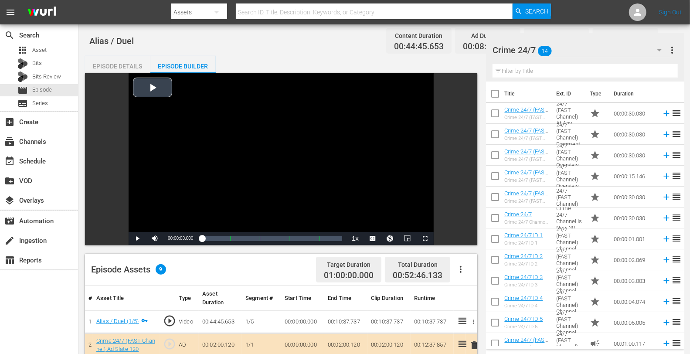
scroll to position [227, 0]
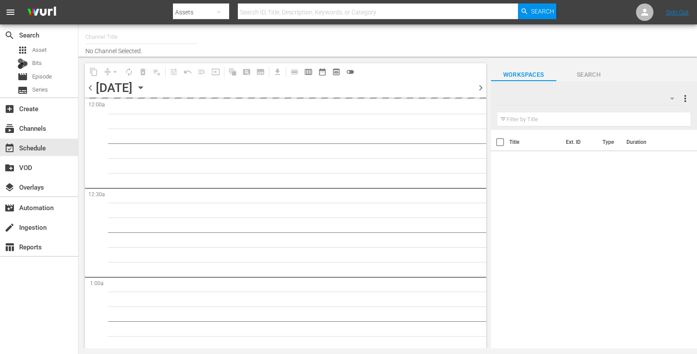
type input "Crime 24/7 (1637)"
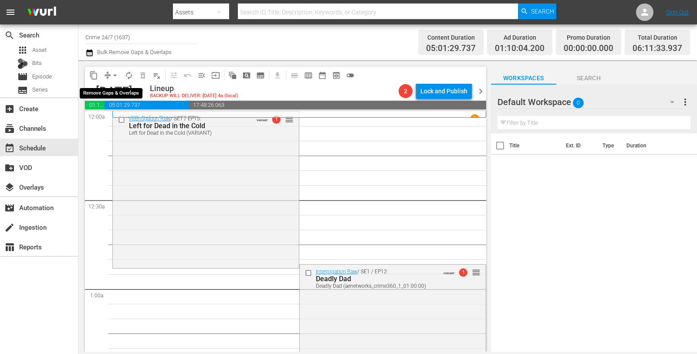
click at [108, 75] on button "arrow_drop_down" at bounding box center [115, 75] width 14 height 14
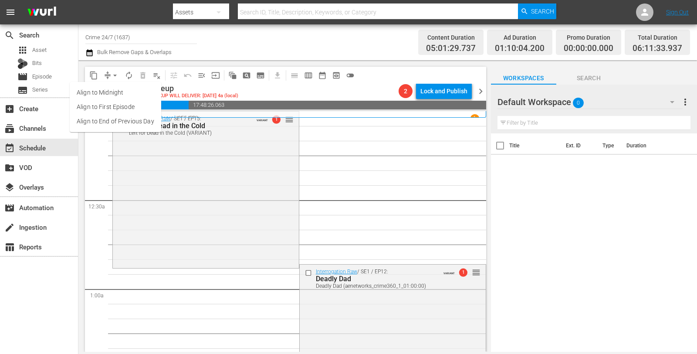
click at [109, 88] on li "Align to Midnight" at bounding box center [115, 92] width 91 height 14
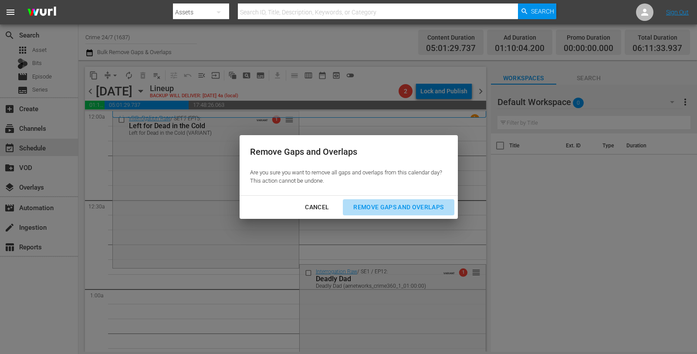
click at [379, 209] on div "Remove Gaps and Overlaps" at bounding box center [398, 207] width 104 height 11
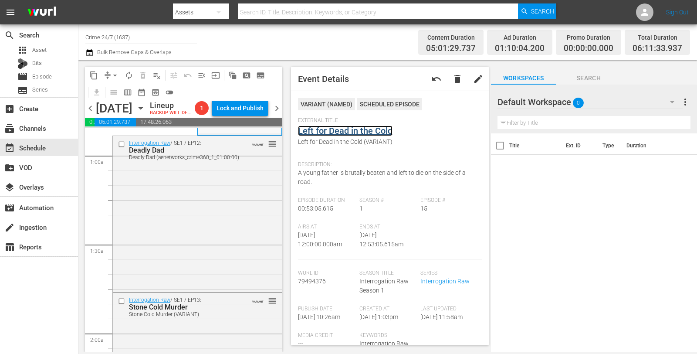
scroll to position [150, 0]
click at [242, 210] on div "Interrogation Raw / SE1 / EP12: Deadly Dad Deadly Dad (aenetworks_crime360_1_01…" at bounding box center [197, 212] width 169 height 155
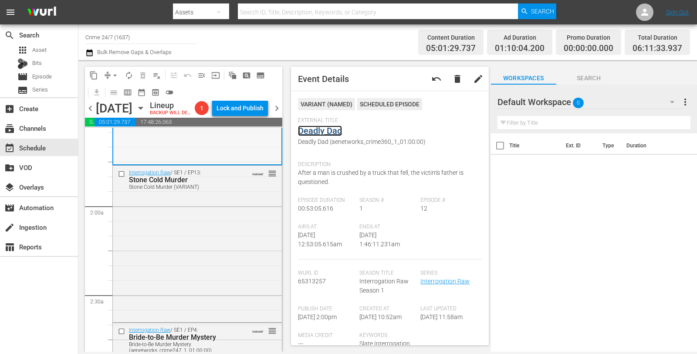
scroll to position [278, 0]
click at [216, 236] on div "Interrogation Raw / SE1 / EP13: Stone Cold Murder Stone Cold Murder (VARIANT) V…" at bounding box center [197, 242] width 169 height 155
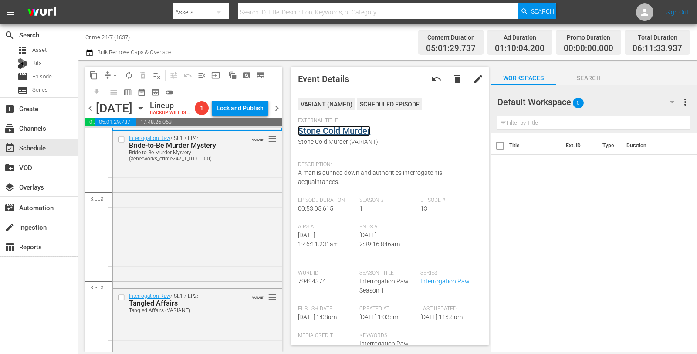
scroll to position [470, 0]
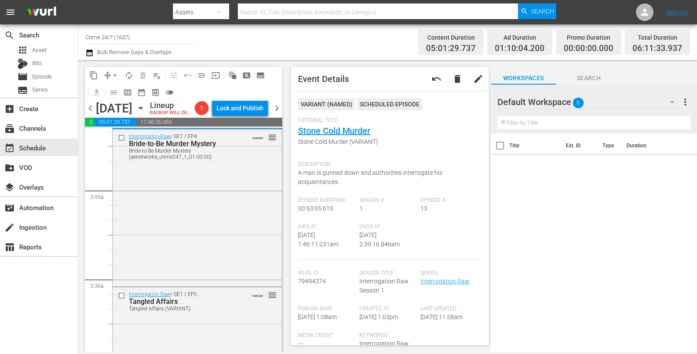
click at [205, 218] on div "Interrogation Raw / SE1 / EP4: Bride-to-Be Murder Mystery Bride-to-Be Murder My…" at bounding box center [197, 206] width 169 height 155
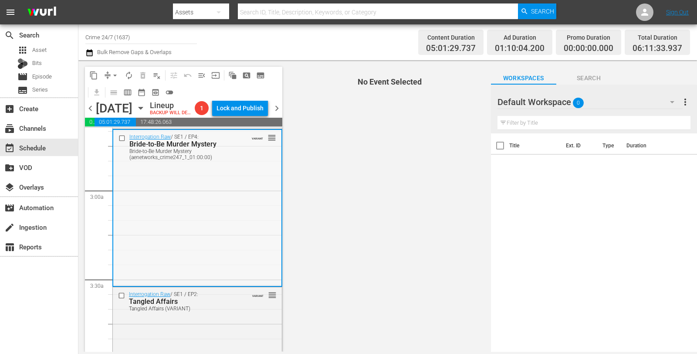
click at [237, 209] on div "Interrogation Raw / SE1 / EP4: Bride-to-Be Murder Mystery Bride-to-Be Murder My…" at bounding box center [197, 207] width 168 height 155
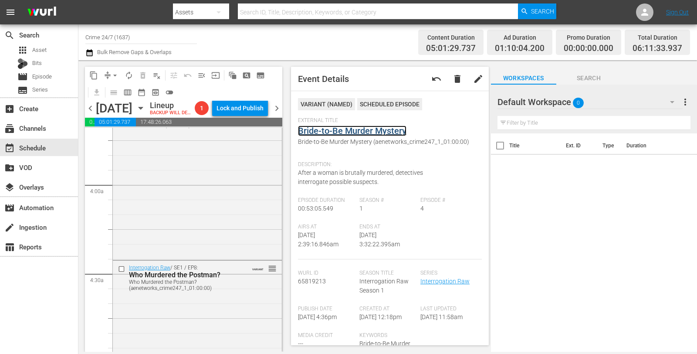
scroll to position [654, 0]
click at [212, 217] on div "Interrogation Raw / SE1 / EP2: Tangled Affairs Tangled Affairs (VARIANT) VARIAN…" at bounding box center [197, 180] width 169 height 155
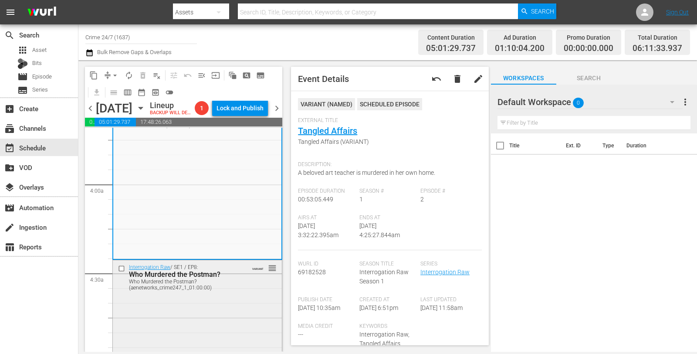
click at [227, 315] on div "Interrogation Raw / SE1 / EP8: Who Murdered the Postman? Who Murdered the Postm…" at bounding box center [197, 337] width 169 height 154
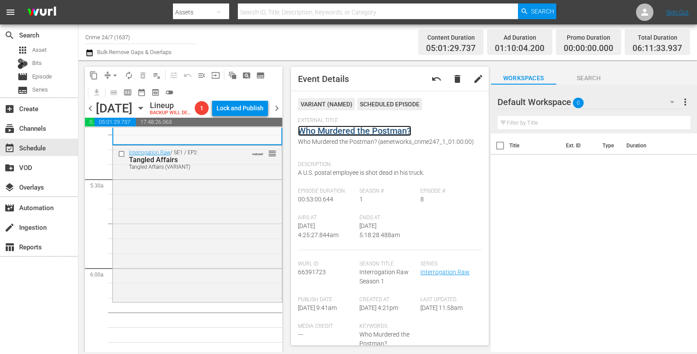
scroll to position [927, 0]
click at [229, 236] on div "Interrogation Raw / SE1 / EP2: Tangled Affairs Tangled Affairs (VARIANT) VARIAN…" at bounding box center [197, 222] width 169 height 155
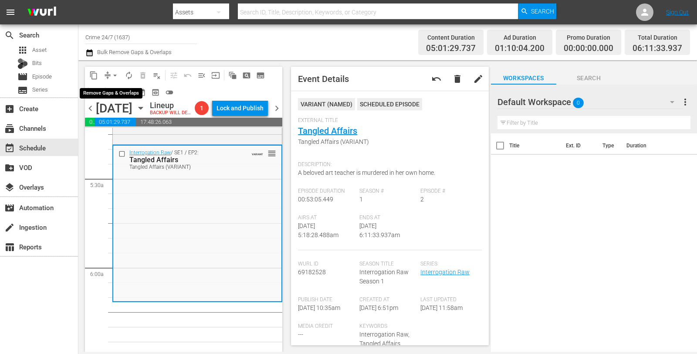
click at [110, 74] on button "arrow_drop_down" at bounding box center [115, 75] width 14 height 14
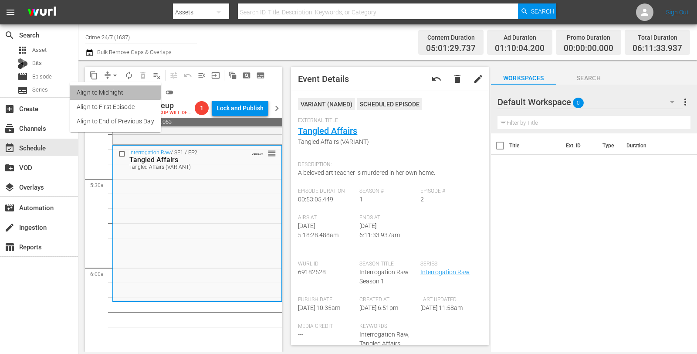
click at [110, 91] on li "Align to Midnight" at bounding box center [115, 92] width 91 height 14
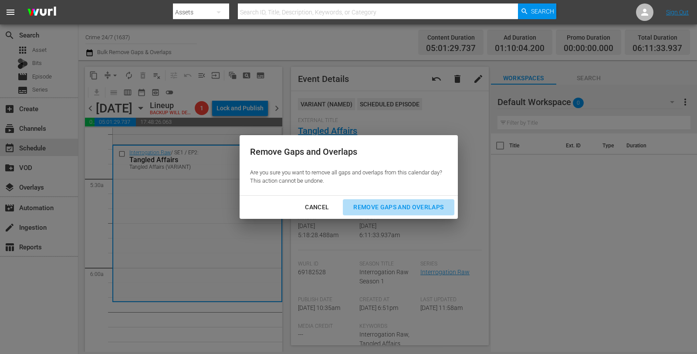
click at [390, 205] on div "Remove Gaps and Overlaps" at bounding box center [398, 207] width 104 height 11
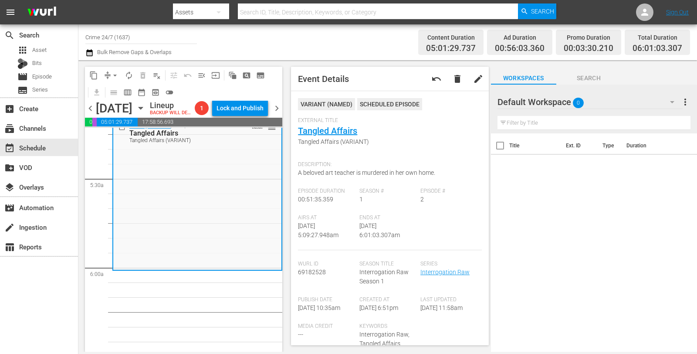
click at [112, 75] on span "arrow_drop_down" at bounding box center [115, 75] width 9 height 9
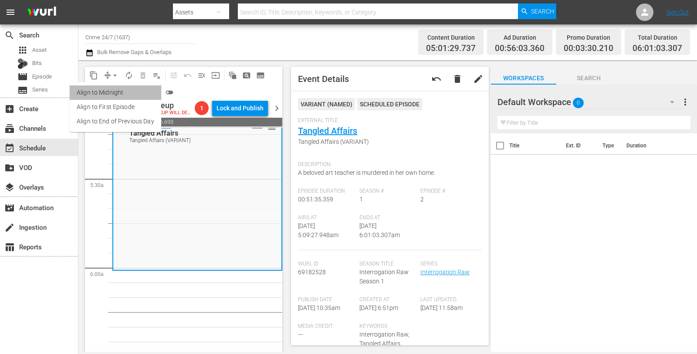
click at [120, 89] on li "Align to Midnight" at bounding box center [115, 92] width 91 height 14
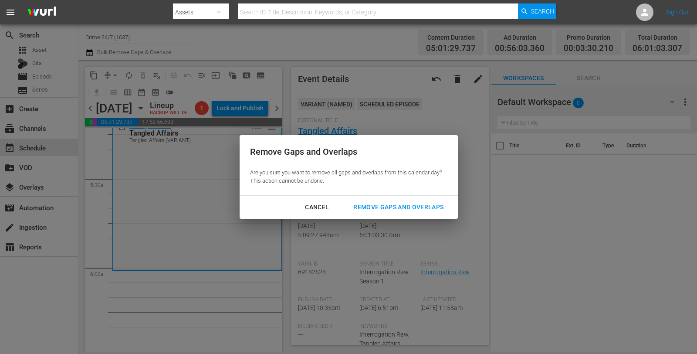
click at [382, 208] on div "Remove Gaps and Overlaps" at bounding box center [398, 207] width 104 height 11
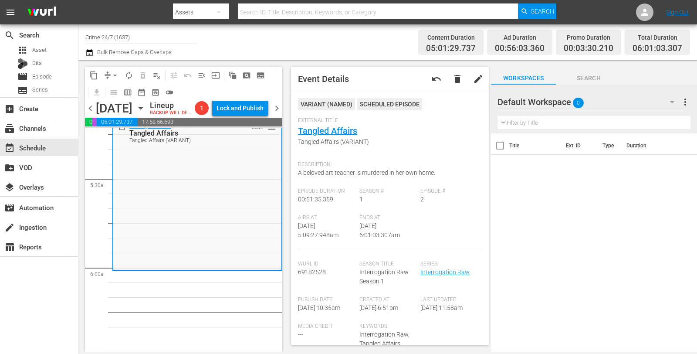
click at [110, 75] on button "arrow_drop_down" at bounding box center [115, 75] width 14 height 14
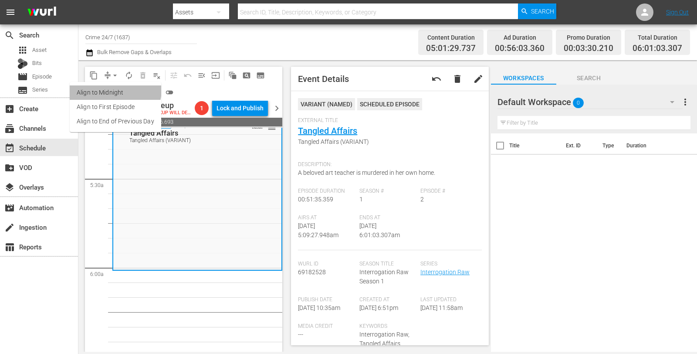
click at [113, 89] on li "Align to Midnight" at bounding box center [115, 92] width 91 height 14
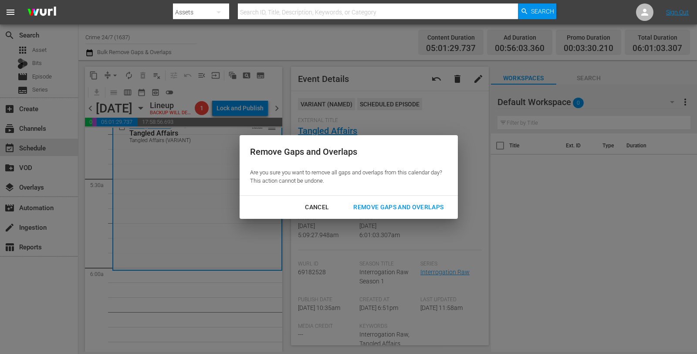
click at [369, 208] on div "Remove Gaps and Overlaps" at bounding box center [398, 207] width 104 height 11
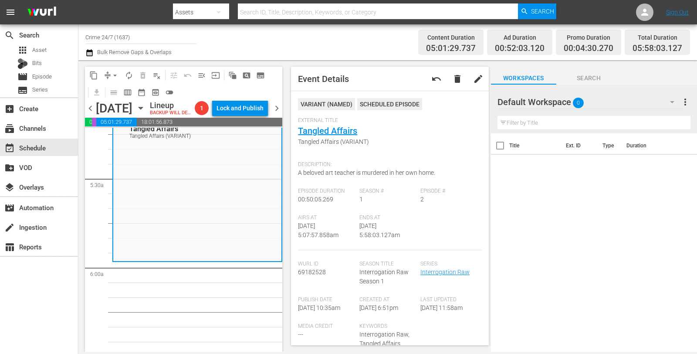
click at [114, 82] on div "content_copy compress arrow_drop_down autorenew_outlined delete_forever_outline…" at bounding box center [183, 84] width 197 height 34
click at [114, 74] on span "arrow_drop_down" at bounding box center [115, 75] width 9 height 9
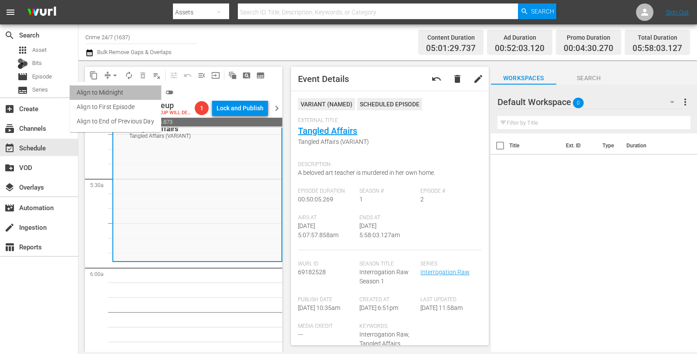
click at [122, 95] on li "Align to Midnight" at bounding box center [115, 92] width 91 height 14
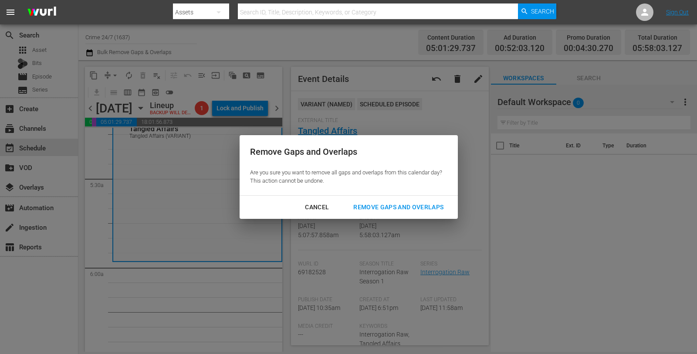
click at [424, 210] on div "Remove Gaps and Overlaps" at bounding box center [398, 207] width 104 height 11
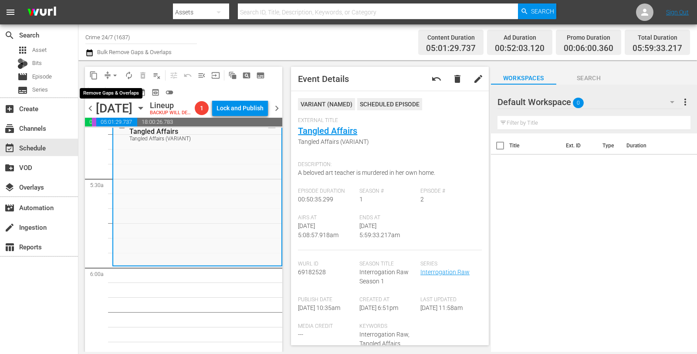
click at [114, 72] on span "arrow_drop_down" at bounding box center [115, 75] width 9 height 9
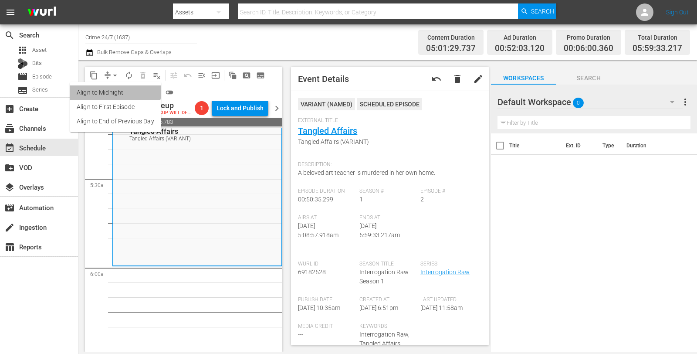
click at [112, 85] on li "Align to Midnight" at bounding box center [115, 92] width 91 height 14
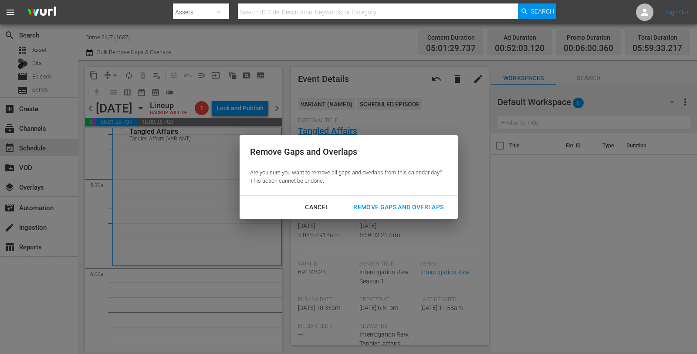
click at [392, 200] on button "Remove Gaps and Overlaps" at bounding box center [398, 207] width 111 height 16
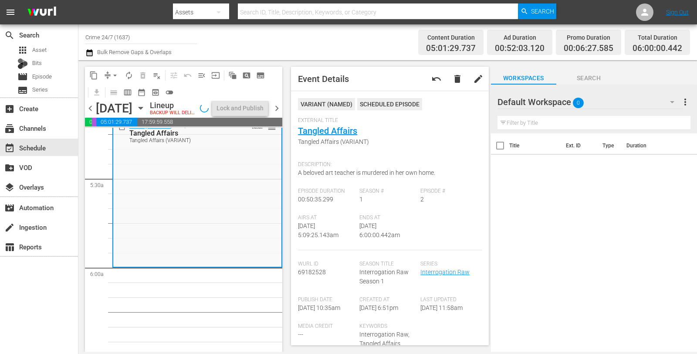
scroll to position [941, 0]
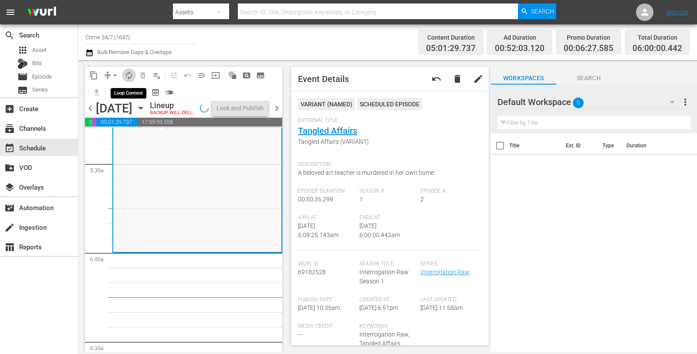
click at [130, 73] on span "autorenew_outlined" at bounding box center [129, 75] width 9 height 9
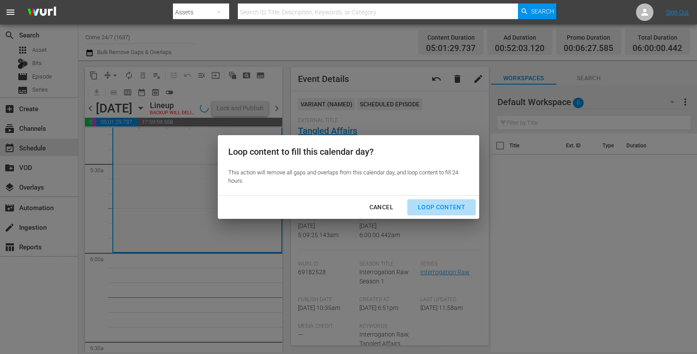
click at [444, 208] on div "Loop Content" at bounding box center [441, 207] width 61 height 11
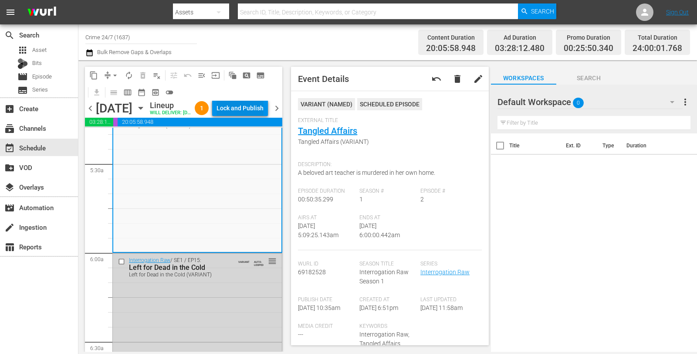
click at [248, 109] on div "Lock and Publish" at bounding box center [240, 108] width 47 height 16
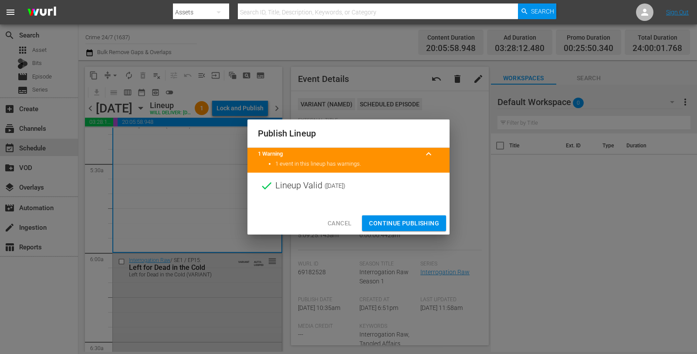
click at [409, 218] on span "Continue Publishing" at bounding box center [404, 223] width 70 height 11
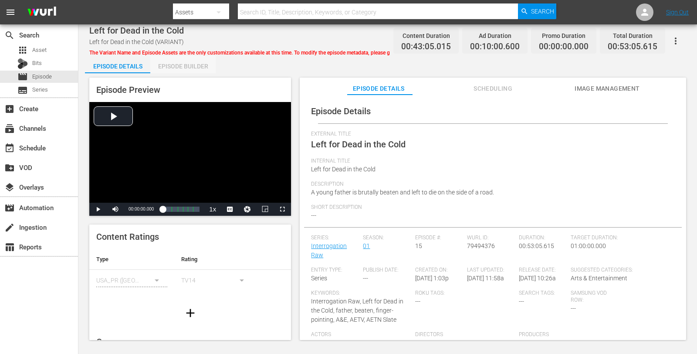
click at [189, 56] on div "Episode Builder" at bounding box center [182, 66] width 65 height 21
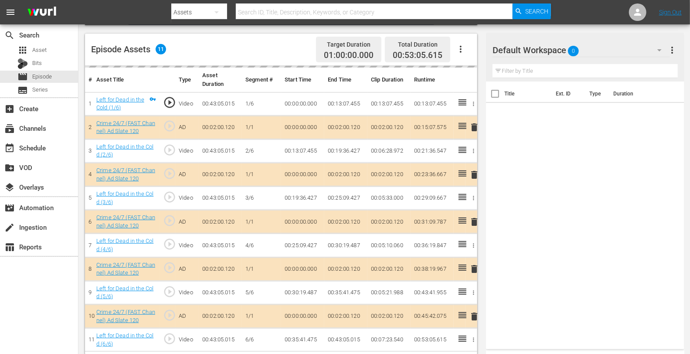
scroll to position [223, 0]
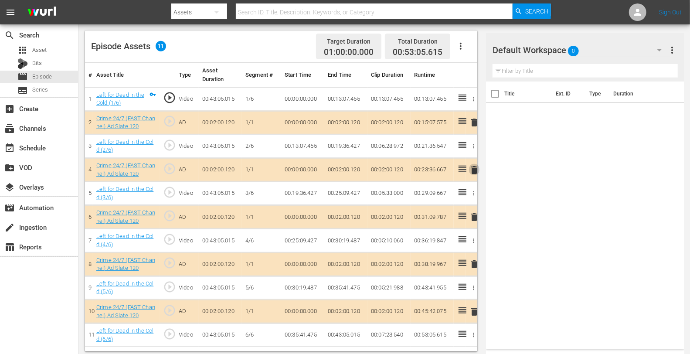
click at [472, 170] on span "delete" at bounding box center [474, 170] width 10 height 10
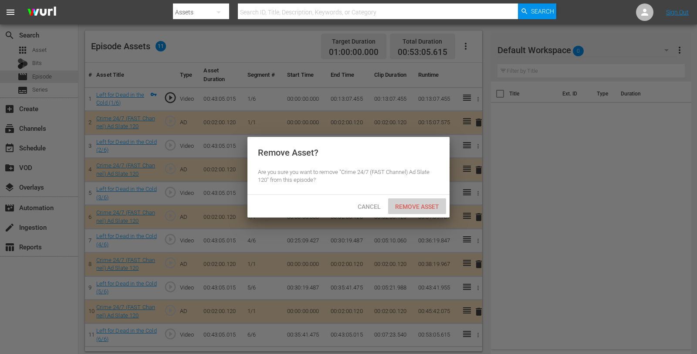
click at [411, 208] on span "Remove Asset" at bounding box center [417, 206] width 58 height 7
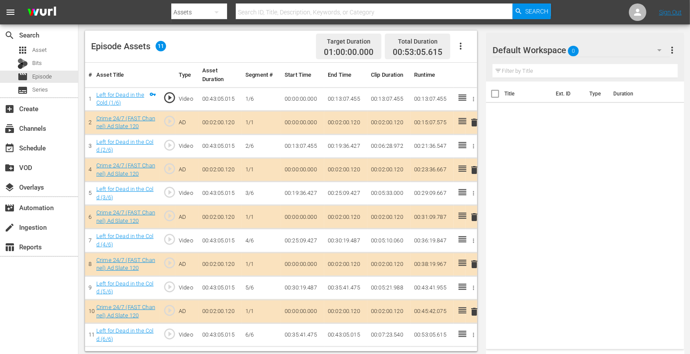
click at [595, 49] on div "Default Workspace 0" at bounding box center [580, 50] width 177 height 24
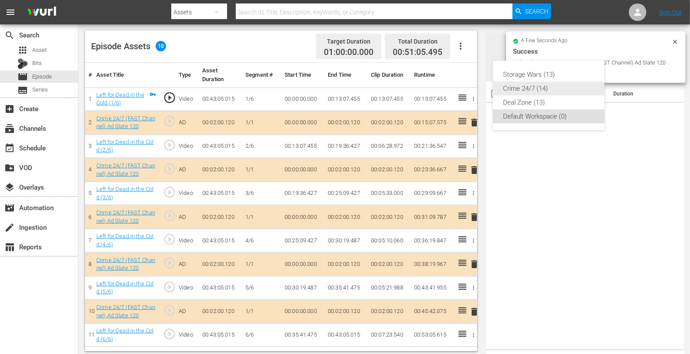
click at [514, 88] on div "Crime 24/7 (14)" at bounding box center [548, 88] width 91 height 14
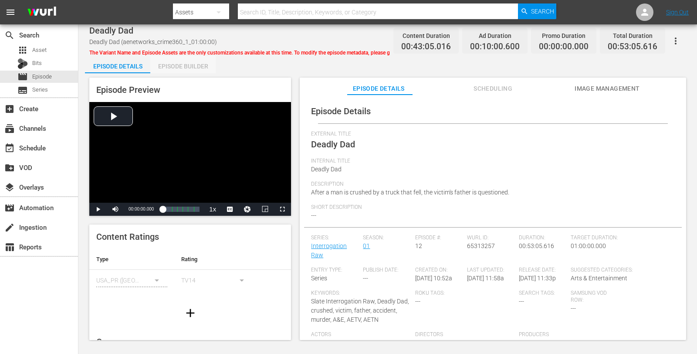
click at [187, 64] on div "Episode Builder" at bounding box center [182, 66] width 65 height 21
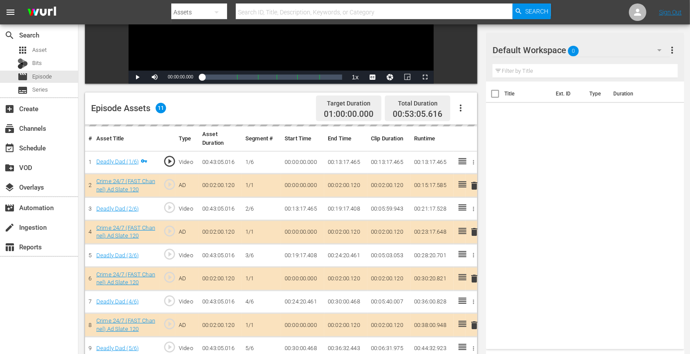
scroll to position [227, 0]
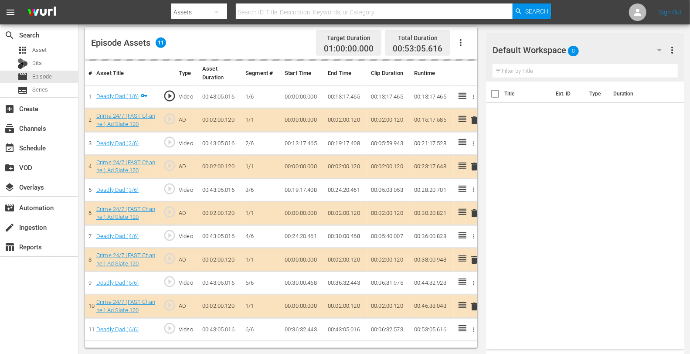
click at [473, 164] on div "delete" at bounding box center [471, 166] width 5 height 13
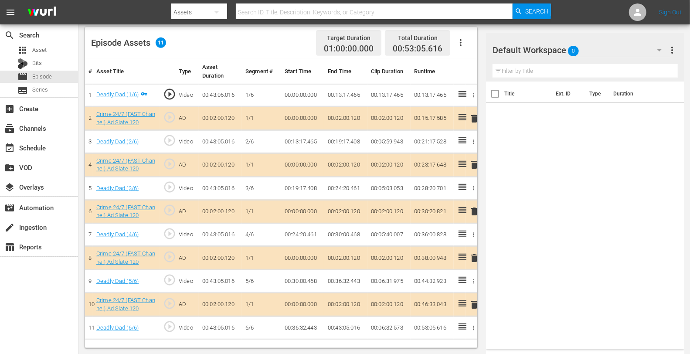
click at [598, 58] on div "Default Workspace 0" at bounding box center [580, 50] width 177 height 24
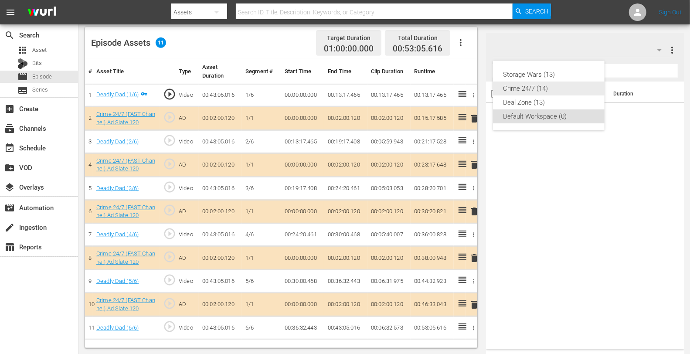
click at [549, 87] on div "Crime 24/7 (14)" at bounding box center [548, 88] width 91 height 14
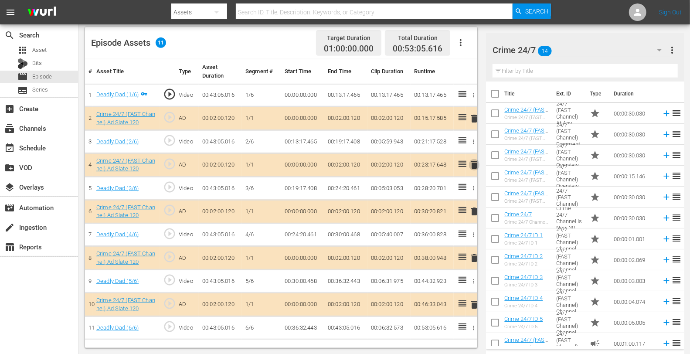
click at [474, 162] on span "delete" at bounding box center [474, 164] width 10 height 10
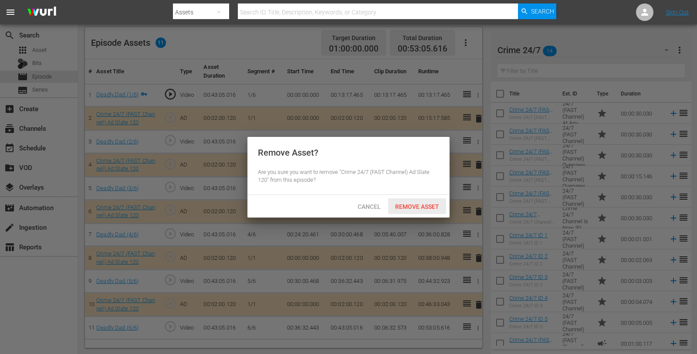
click at [404, 206] on span "Remove Asset" at bounding box center [417, 206] width 58 height 7
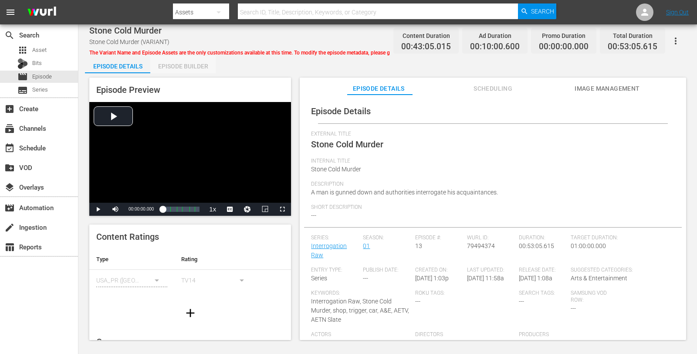
click at [195, 63] on div "Episode Builder" at bounding box center [182, 66] width 65 height 21
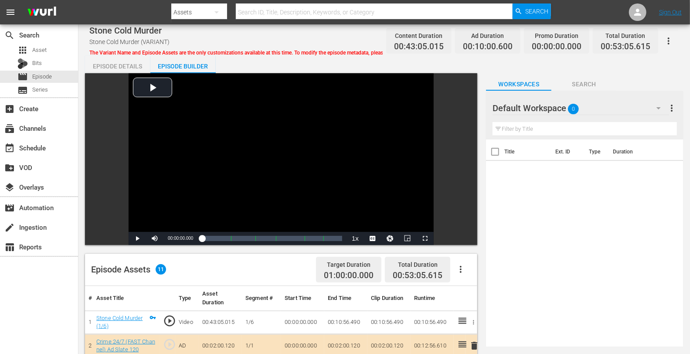
click at [627, 108] on div "Default Workspace 0" at bounding box center [580, 108] width 176 height 24
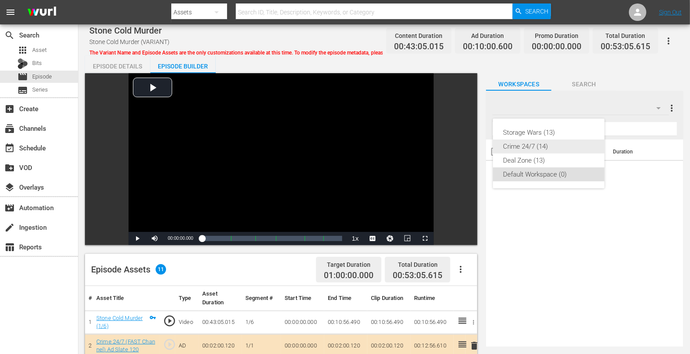
click at [534, 147] on div "Crime 24/7 (14)" at bounding box center [548, 146] width 91 height 14
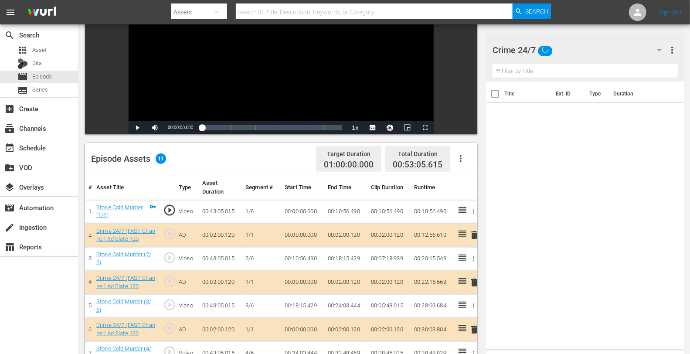
scroll to position [227, 0]
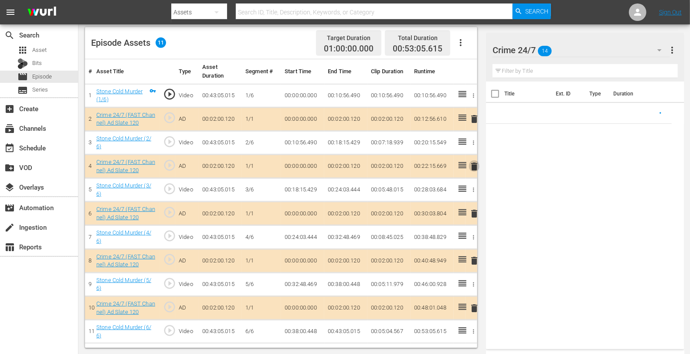
click at [474, 163] on span "delete" at bounding box center [474, 166] width 10 height 10
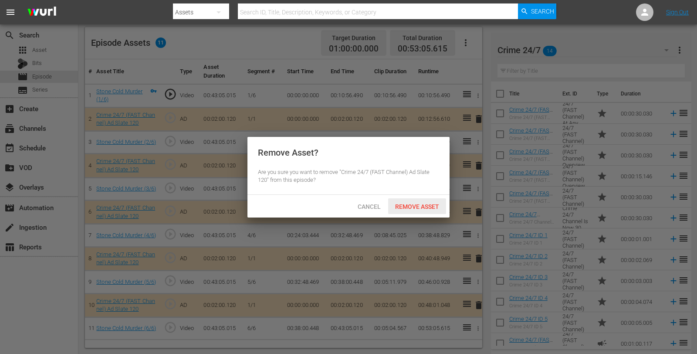
click at [420, 210] on span "Remove Asset" at bounding box center [417, 206] width 58 height 7
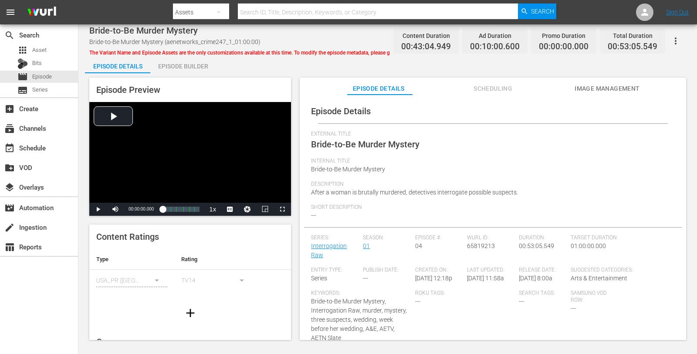
click at [197, 64] on div "Episode Builder" at bounding box center [182, 66] width 65 height 21
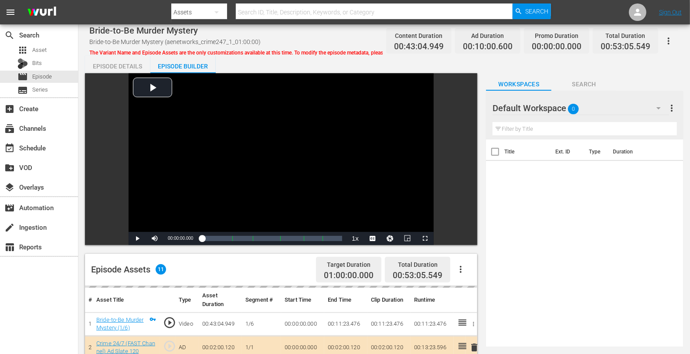
click at [604, 105] on div "Default Workspace 0" at bounding box center [580, 108] width 176 height 24
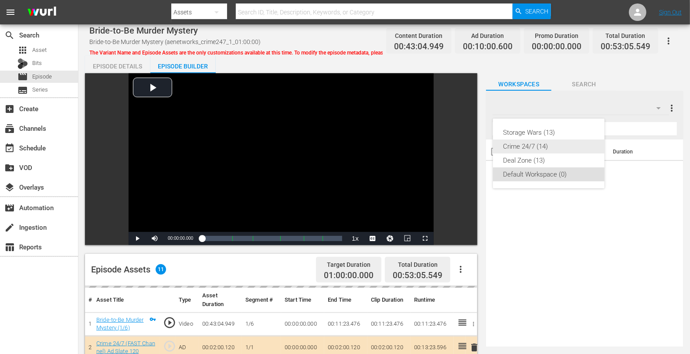
click at [545, 141] on div "Crime 24/7 (14)" at bounding box center [548, 146] width 91 height 14
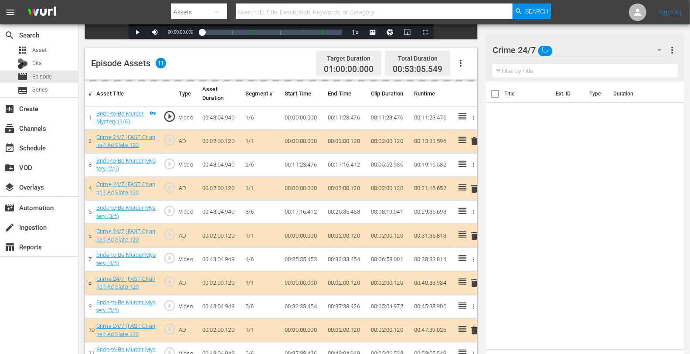
scroll to position [209, 0]
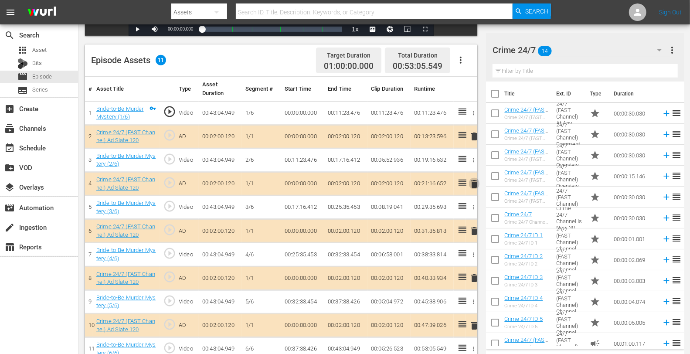
click at [474, 186] on span "delete" at bounding box center [474, 184] width 10 height 10
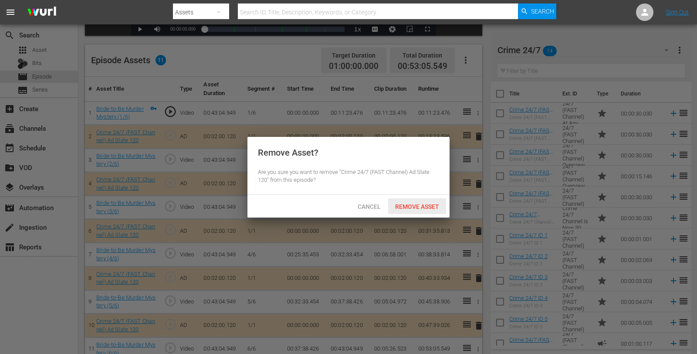
click at [430, 206] on span "Remove Asset" at bounding box center [417, 206] width 58 height 7
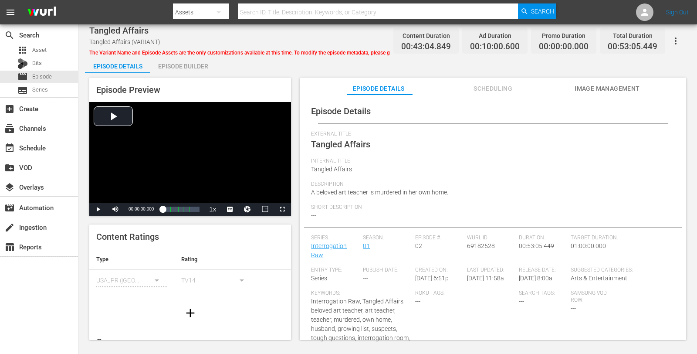
click at [174, 62] on div "Episode Builder" at bounding box center [182, 66] width 65 height 21
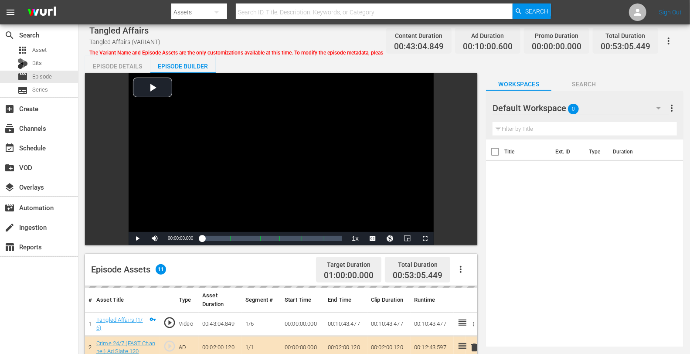
click at [598, 111] on div "Default Workspace 0" at bounding box center [580, 108] width 176 height 24
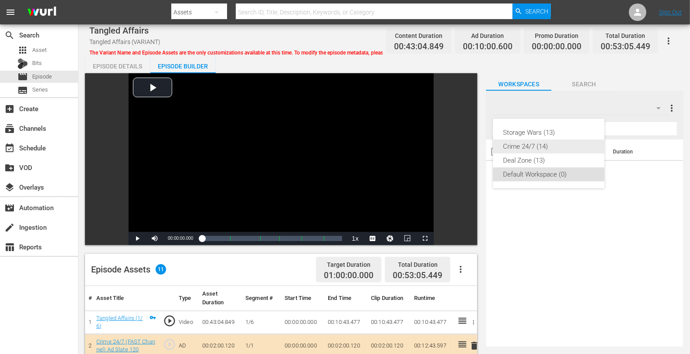
click at [534, 144] on div "Crime 24/7 (14)" at bounding box center [548, 146] width 91 height 14
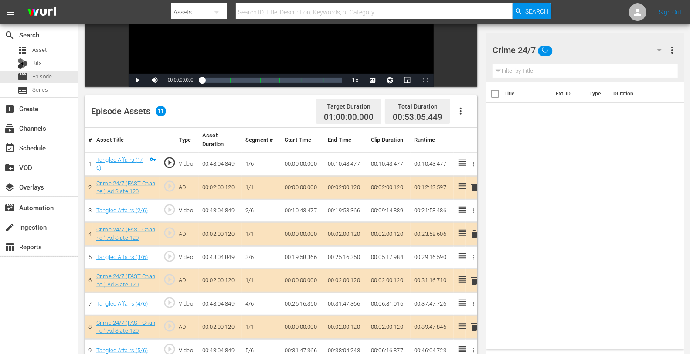
scroll to position [227, 0]
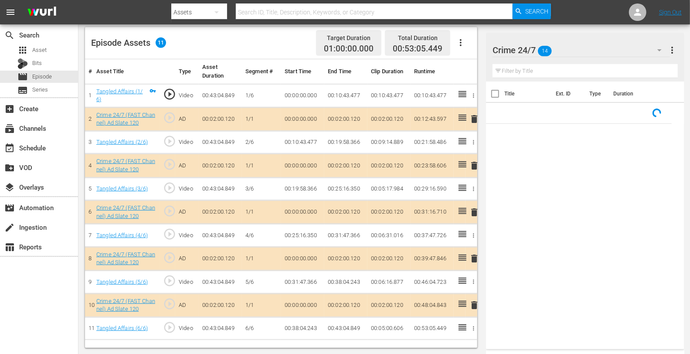
click at [474, 166] on span "delete" at bounding box center [474, 165] width 10 height 10
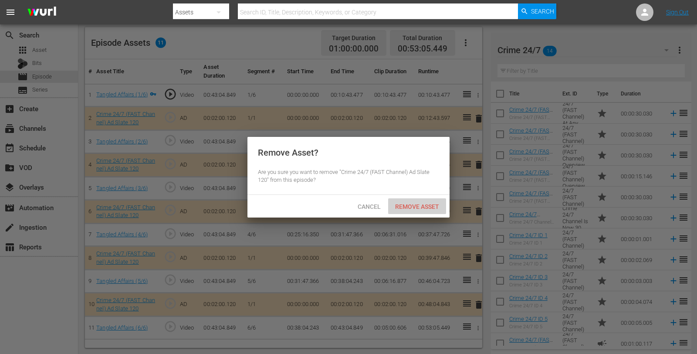
click at [406, 203] on span "Remove Asset" at bounding box center [417, 206] width 58 height 7
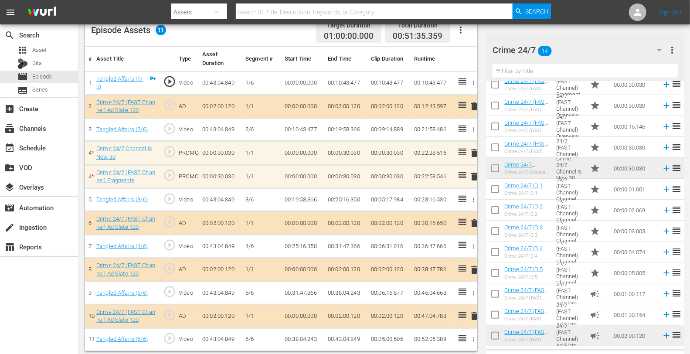
scroll to position [0, 0]
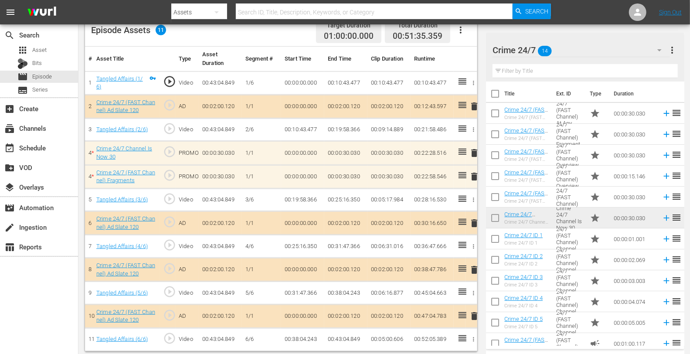
click at [475, 151] on span "delete" at bounding box center [474, 153] width 10 height 10
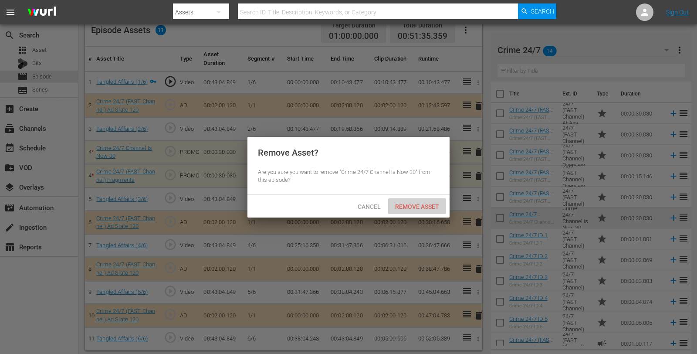
click at [425, 207] on span "Remove Asset" at bounding box center [417, 206] width 58 height 7
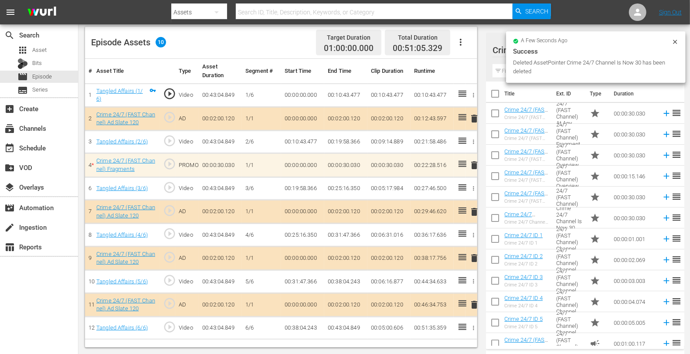
scroll to position [227, 0]
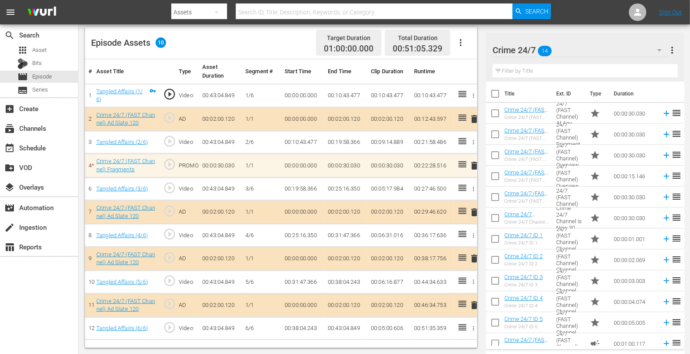
click at [475, 163] on span "delete" at bounding box center [474, 165] width 10 height 10
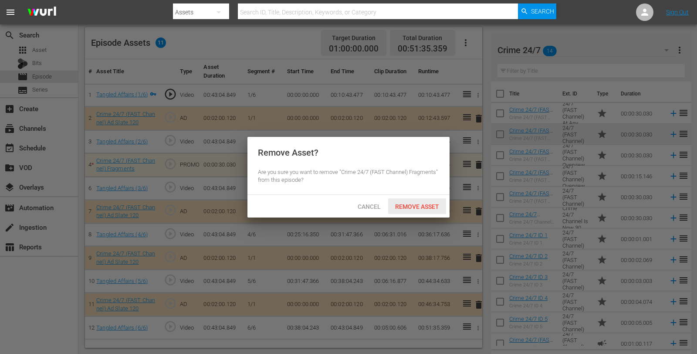
click at [409, 201] on div "Remove Asset" at bounding box center [417, 206] width 58 height 16
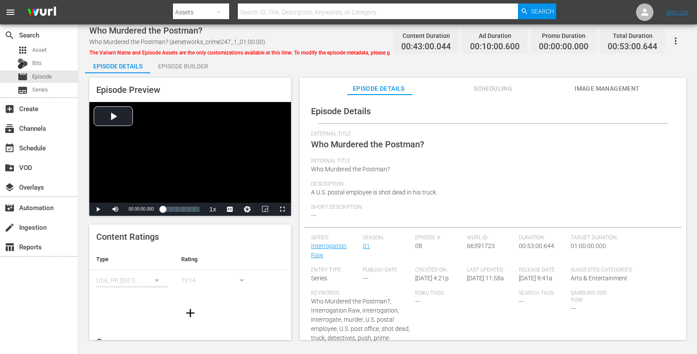
click at [184, 64] on div "Episode Builder" at bounding box center [182, 66] width 65 height 21
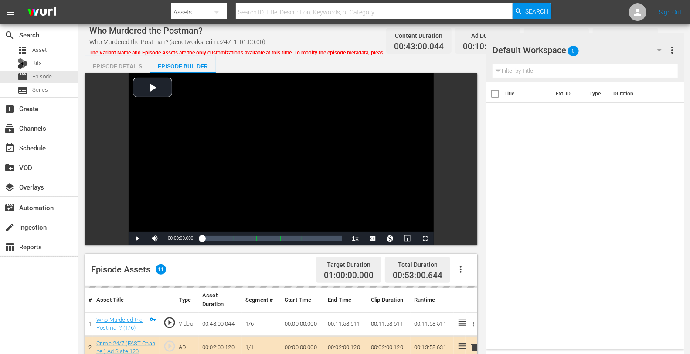
scroll to position [227, 0]
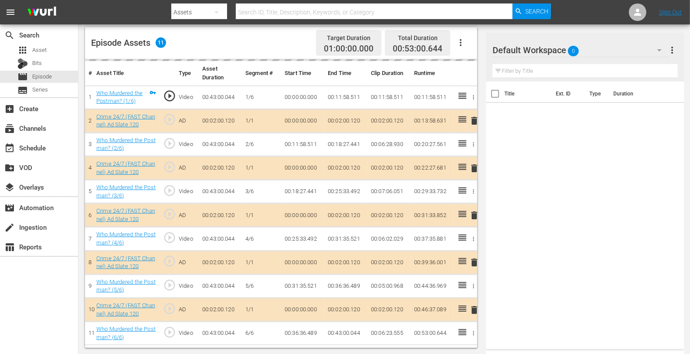
click at [476, 168] on span "delete" at bounding box center [474, 168] width 10 height 10
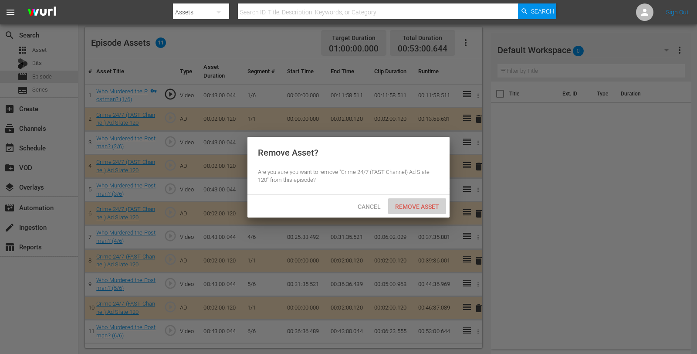
click at [411, 210] on span "Remove Asset" at bounding box center [417, 206] width 58 height 7
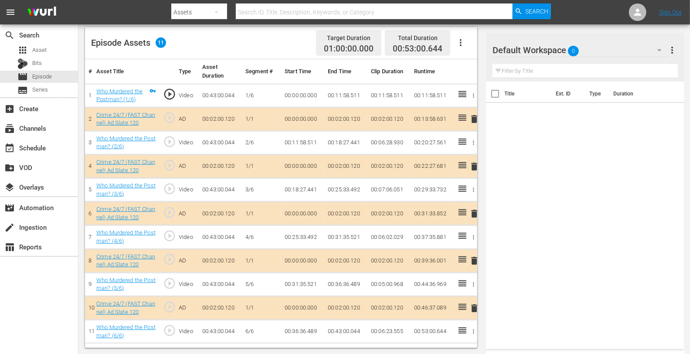
click at [588, 51] on div "Default Workspace 0" at bounding box center [580, 50] width 177 height 24
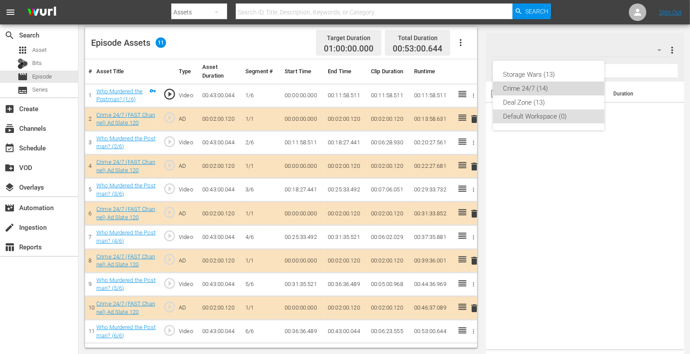
click at [537, 88] on div "Crime 24/7 (14)" at bounding box center [548, 88] width 91 height 14
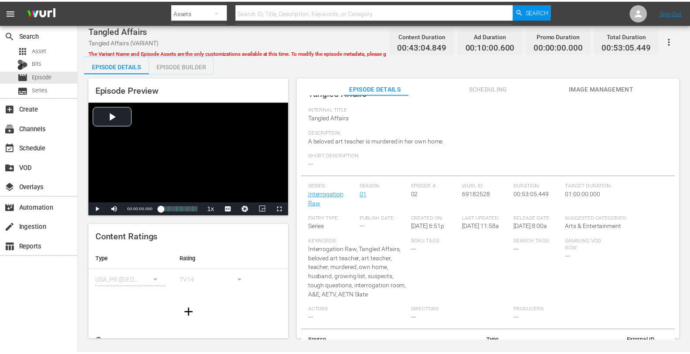
scroll to position [53, 0]
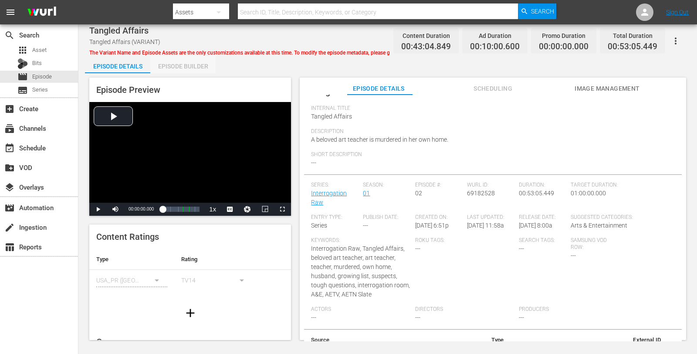
click at [196, 59] on div "Episode Builder" at bounding box center [182, 66] width 65 height 21
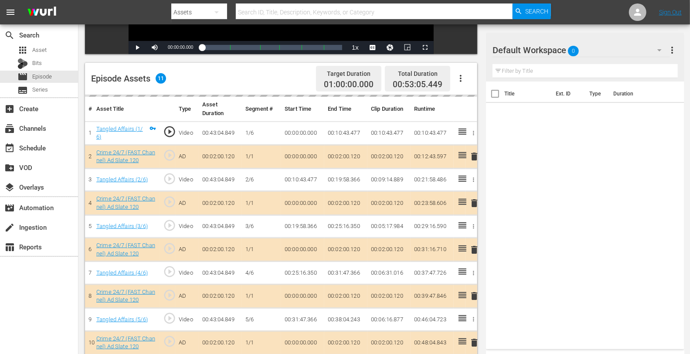
scroll to position [227, 0]
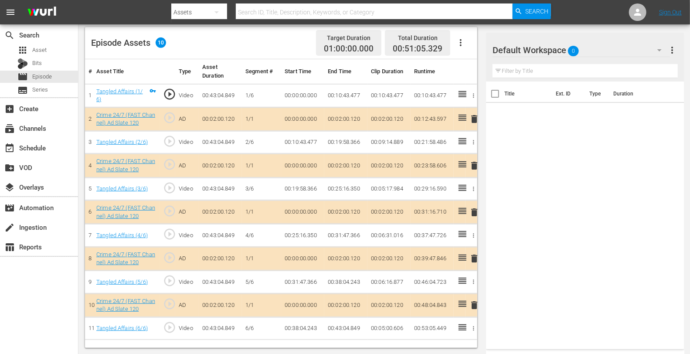
click at [472, 164] on span "delete" at bounding box center [474, 165] width 10 height 10
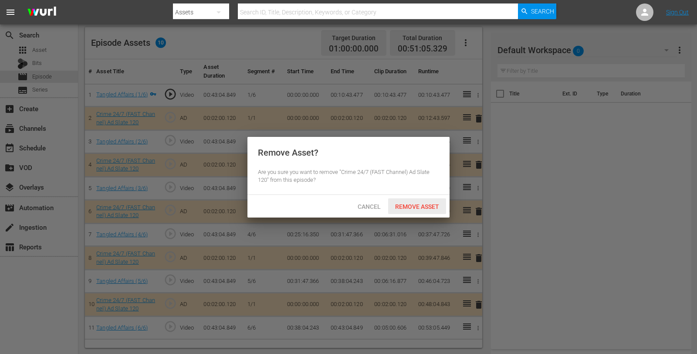
click at [415, 202] on div "Remove Asset" at bounding box center [417, 206] width 58 height 16
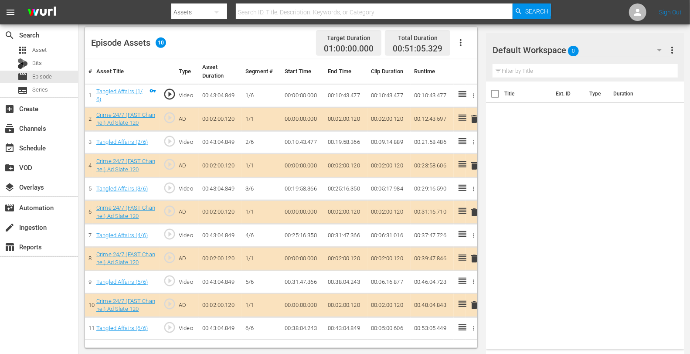
click at [602, 48] on div "Default Workspace 0" at bounding box center [580, 50] width 177 height 24
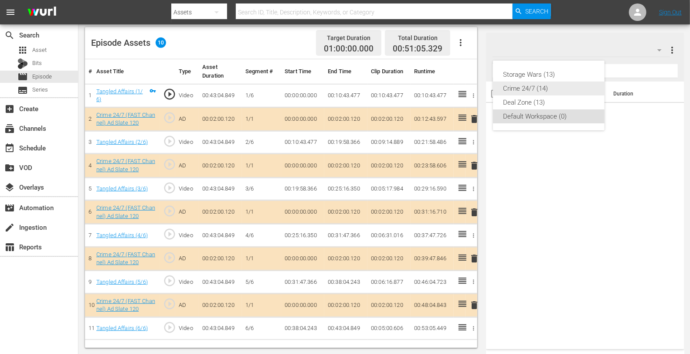
click at [526, 91] on div "Crime 24/7 (14)" at bounding box center [548, 88] width 91 height 14
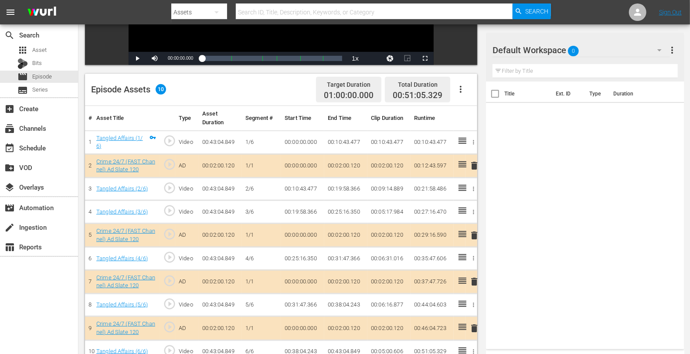
scroll to position [227, 0]
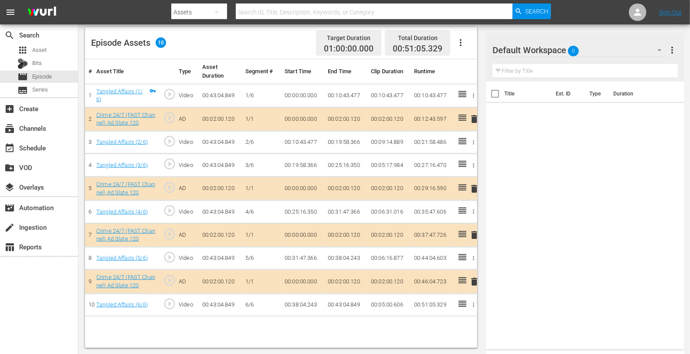
click at [590, 48] on div "Default Workspace 0" at bounding box center [580, 50] width 177 height 24
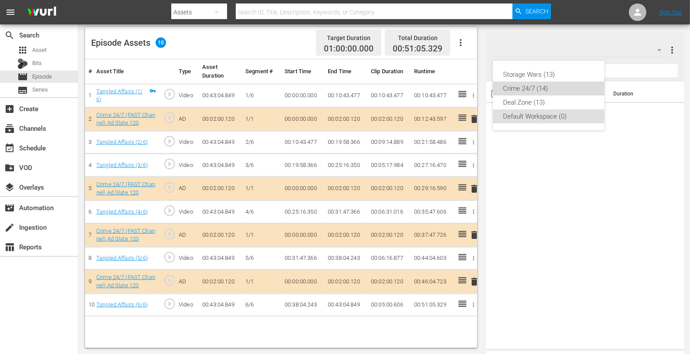
click at [514, 87] on div "Crime 24/7 (14)" at bounding box center [548, 88] width 91 height 14
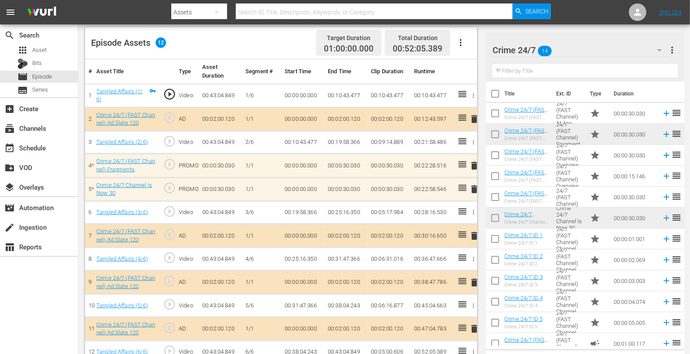
scroll to position [239, 0]
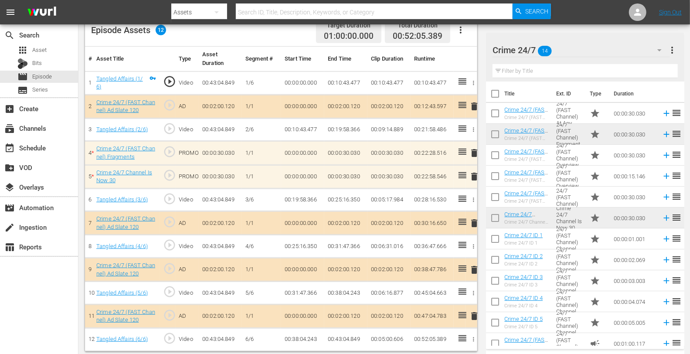
click at [476, 171] on span "delete" at bounding box center [474, 176] width 10 height 10
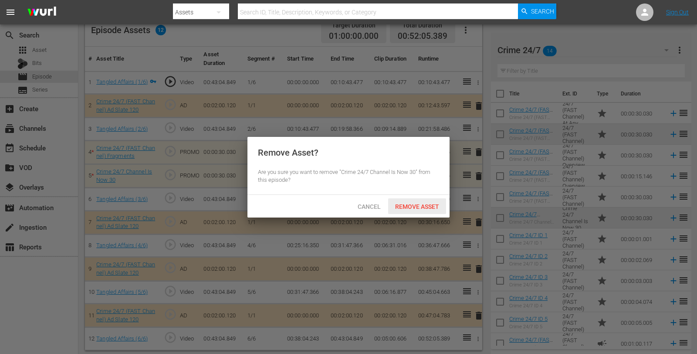
click at [425, 203] on span "Remove Asset" at bounding box center [417, 206] width 58 height 7
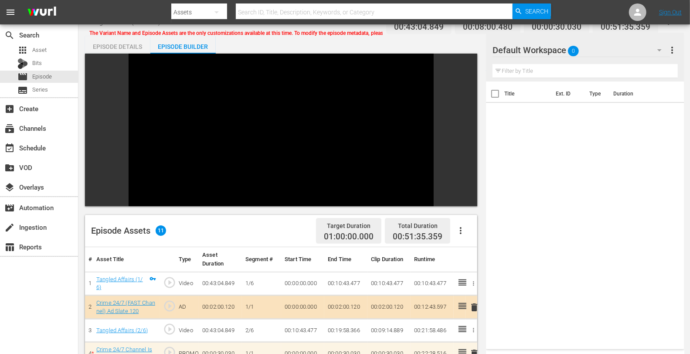
scroll to position [120, 0]
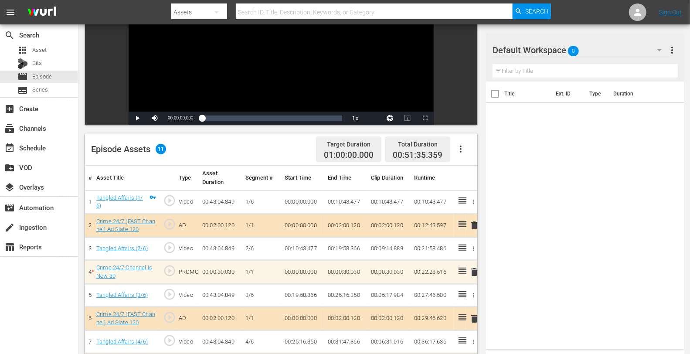
click at [617, 53] on div "Default Workspace 0" at bounding box center [580, 50] width 177 height 24
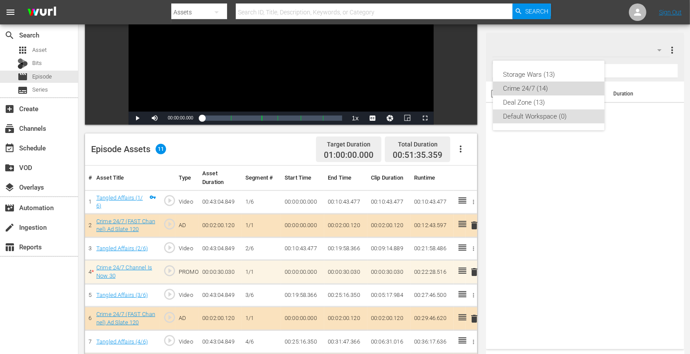
click at [523, 90] on div "Crime 24/7 (14)" at bounding box center [548, 88] width 91 height 14
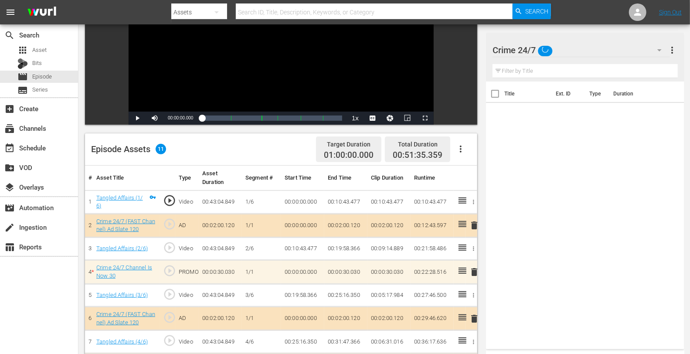
scroll to position [227, 0]
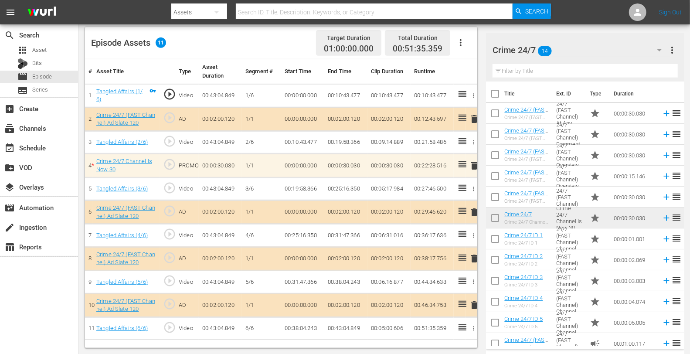
click at [474, 257] on span "delete" at bounding box center [474, 258] width 10 height 10
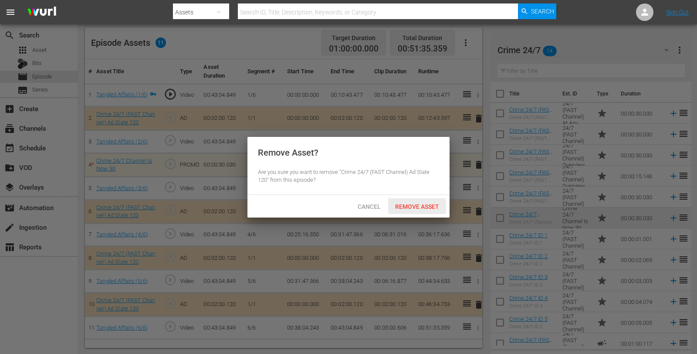
click at [426, 205] on span "Remove Asset" at bounding box center [417, 206] width 58 height 7
